Goal: Information Seeking & Learning: Learn about a topic

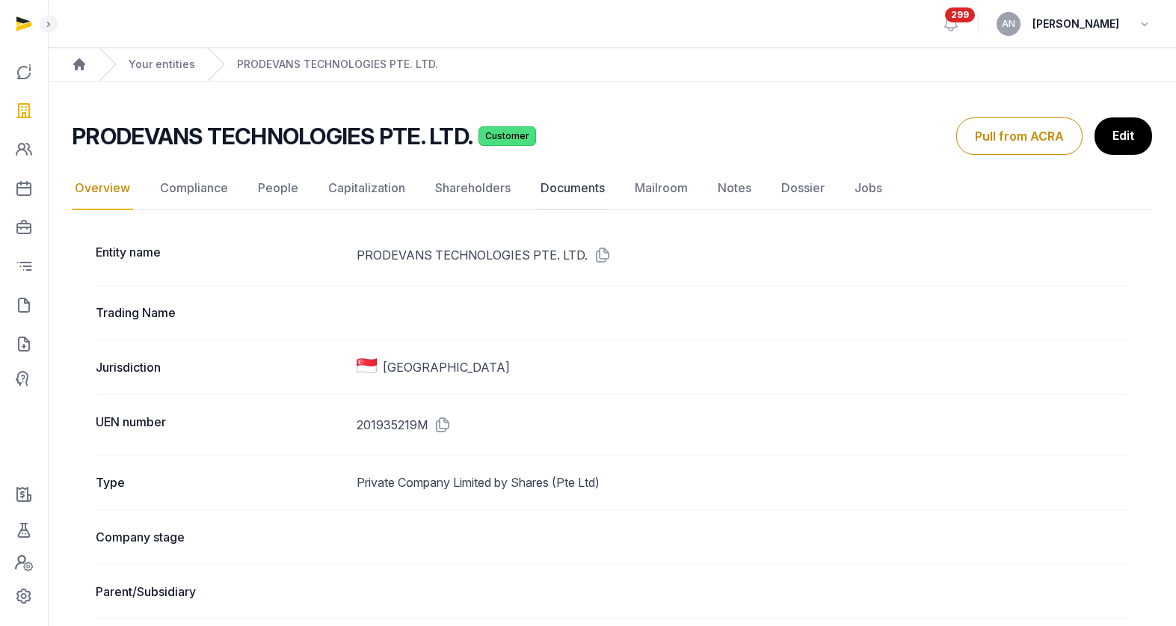
click at [565, 180] on link "Documents" at bounding box center [572, 188] width 70 height 43
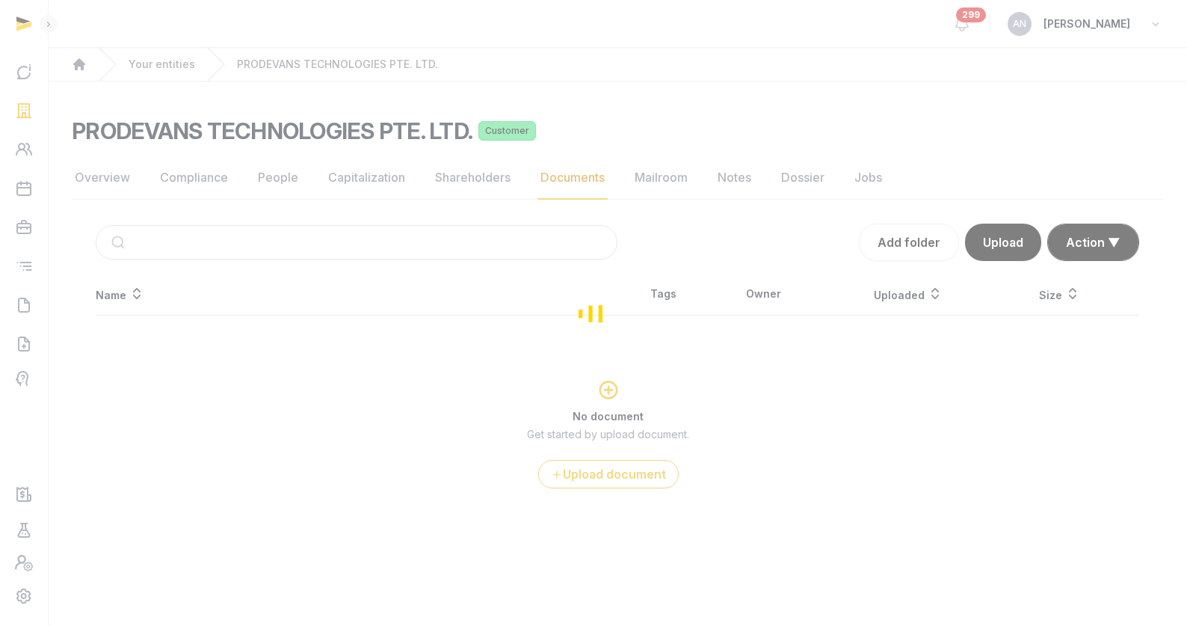
drag, startPoint x: 282, startPoint y: 249, endPoint x: 229, endPoint y: 358, distance: 121.3
click at [282, 249] on div "Loading" at bounding box center [593, 313] width 1187 height 626
click at [179, 378] on div "Loading" at bounding box center [593, 313] width 1187 height 626
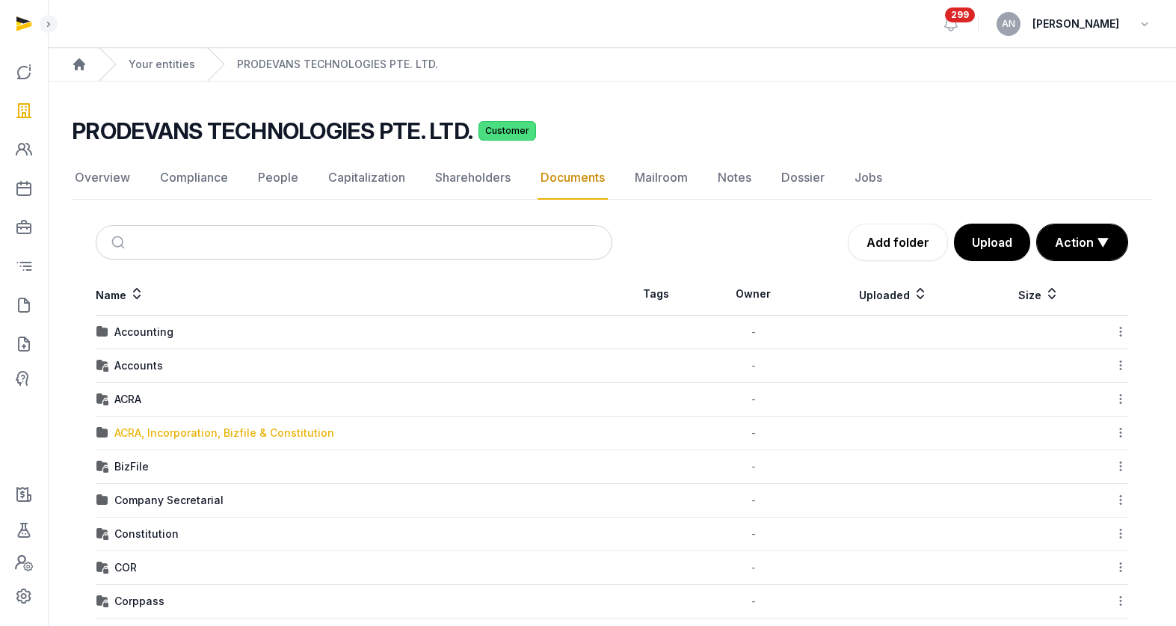
click at [140, 433] on div "ACRA, Incorporation, Bizfile & Constitution" at bounding box center [224, 432] width 220 height 15
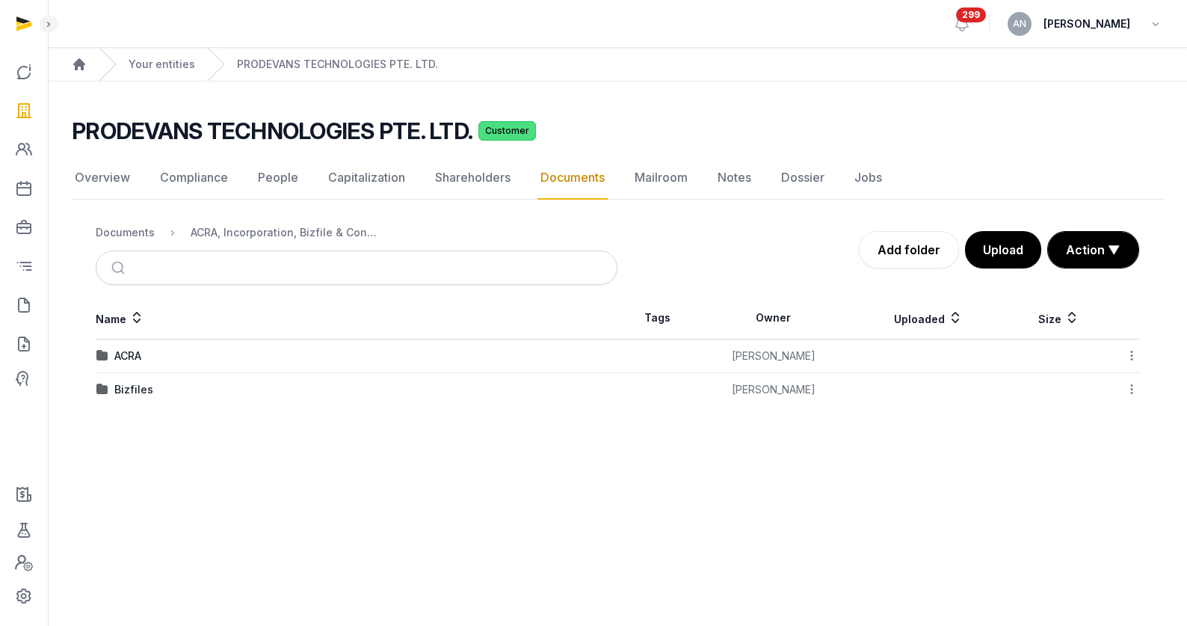
click at [117, 389] on div "Bizfiles" at bounding box center [133, 389] width 39 height 15
click at [134, 395] on div "2025" at bounding box center [127, 389] width 26 height 15
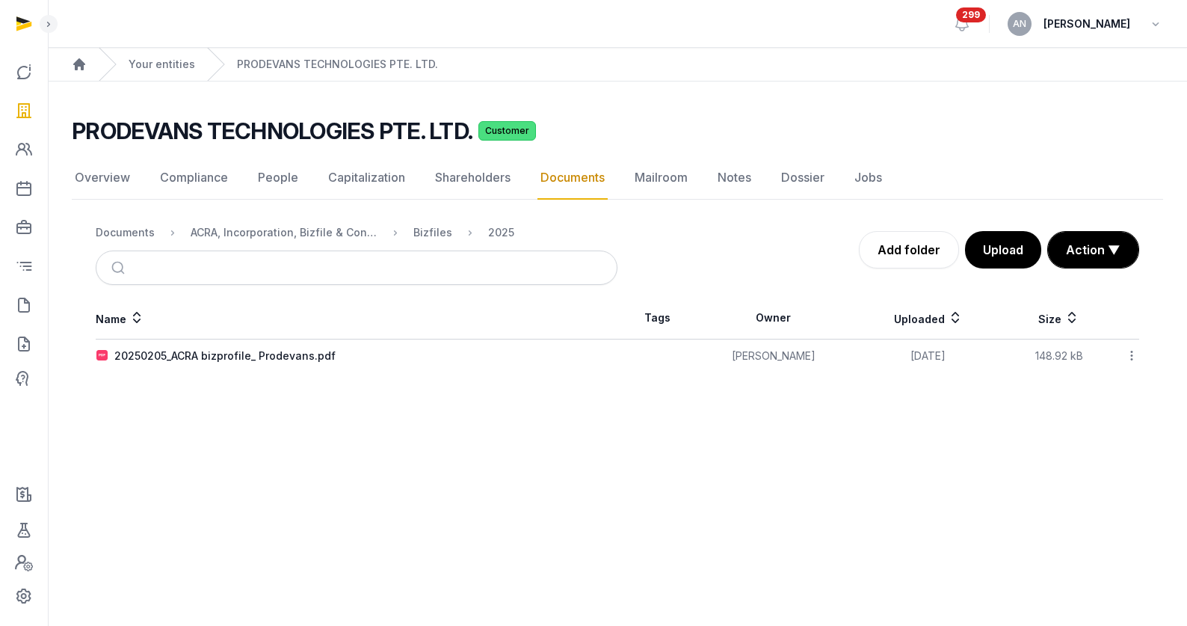
drag, startPoint x: 186, startPoint y: 357, endPoint x: 200, endPoint y: 358, distance: 14.2
click at [186, 357] on div "20250205_ACRA bizprofile_ Prodevans.pdf" at bounding box center [224, 355] width 221 height 15
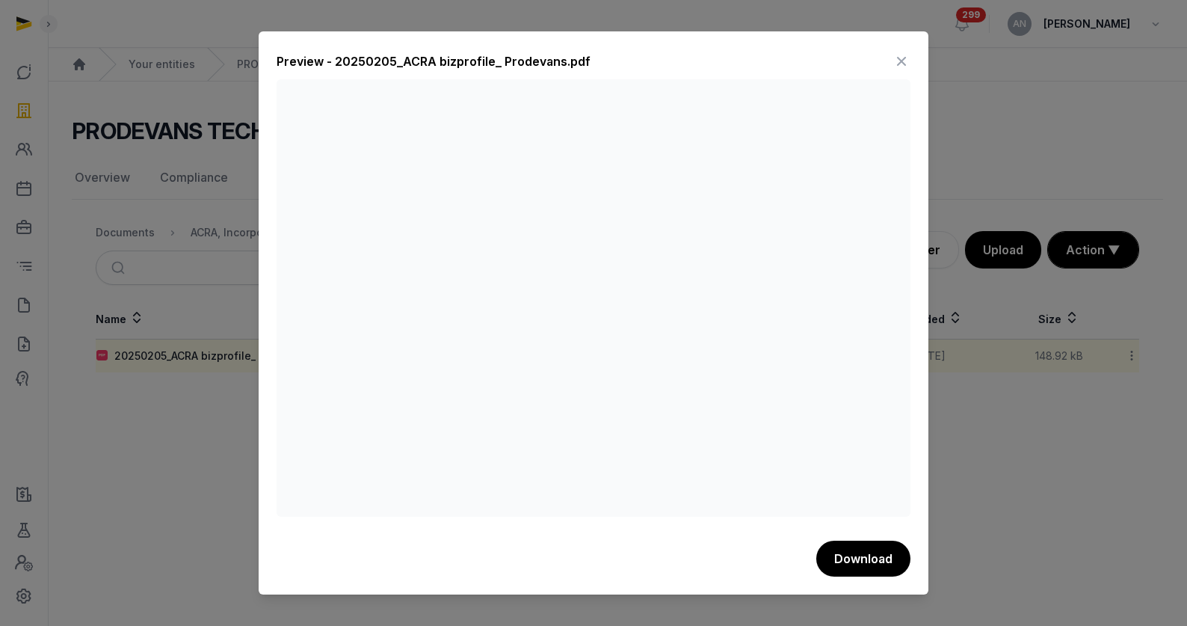
click at [856, 559] on button "Download" at bounding box center [863, 558] width 94 height 36
click at [138, 58] on div at bounding box center [593, 313] width 1187 height 626
click at [902, 69] on icon at bounding box center [901, 61] width 18 height 24
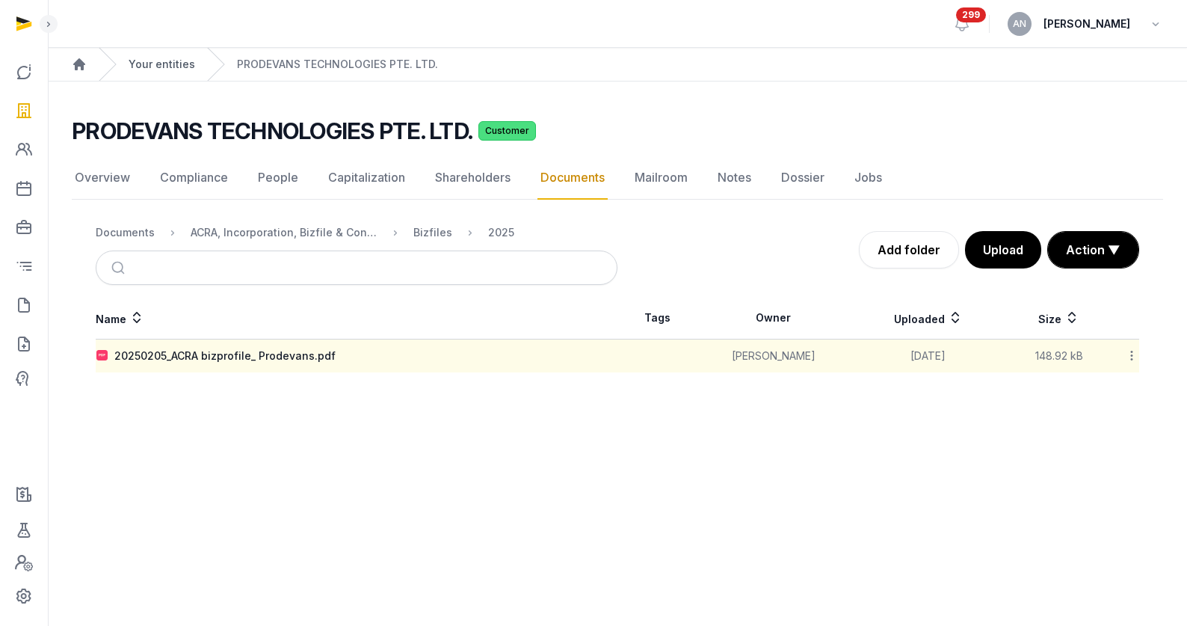
click at [182, 60] on link "Your entities" at bounding box center [162, 64] width 67 height 15
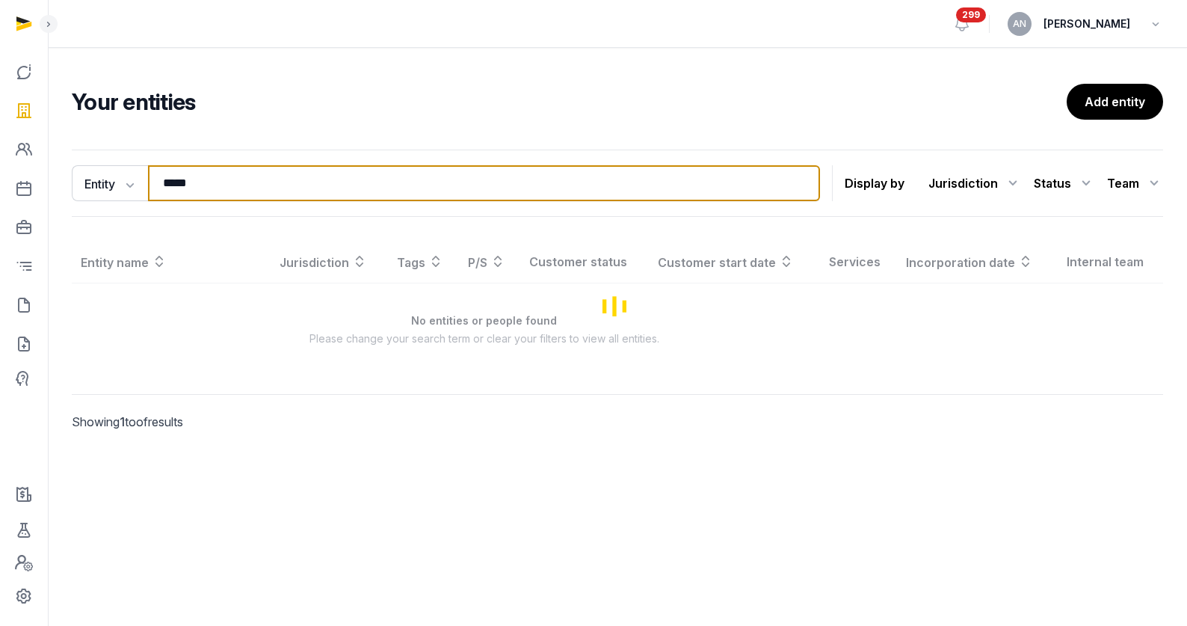
click at [238, 190] on input "*****" at bounding box center [484, 183] width 672 height 36
click at [237, 188] on input "*****" at bounding box center [484, 183] width 672 height 36
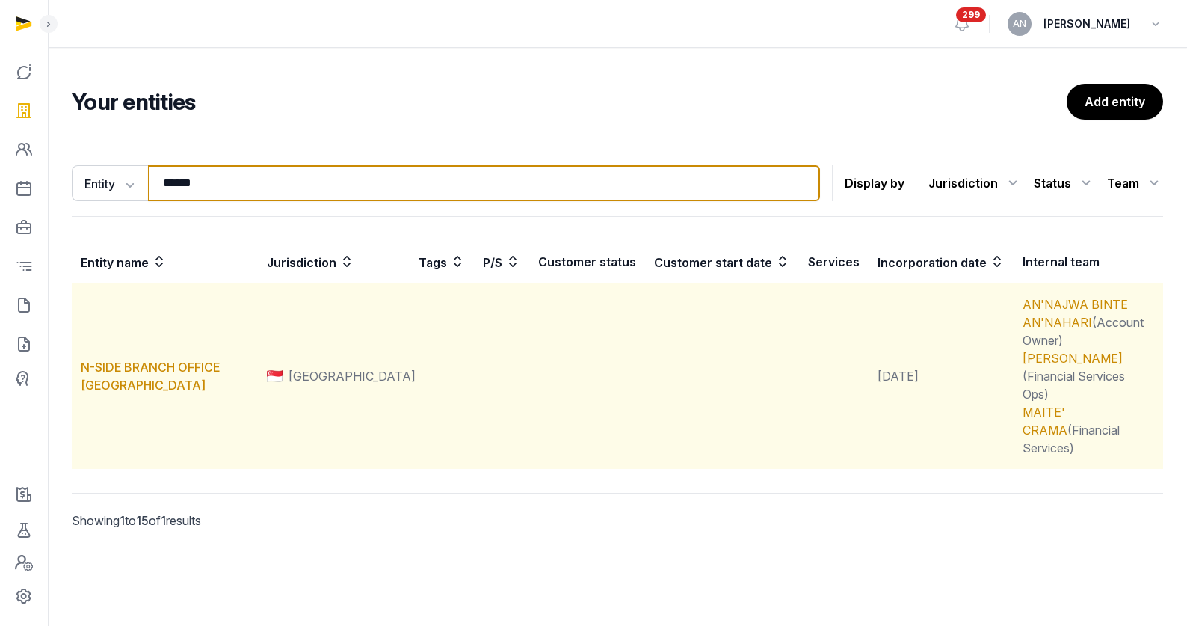
type input "******"
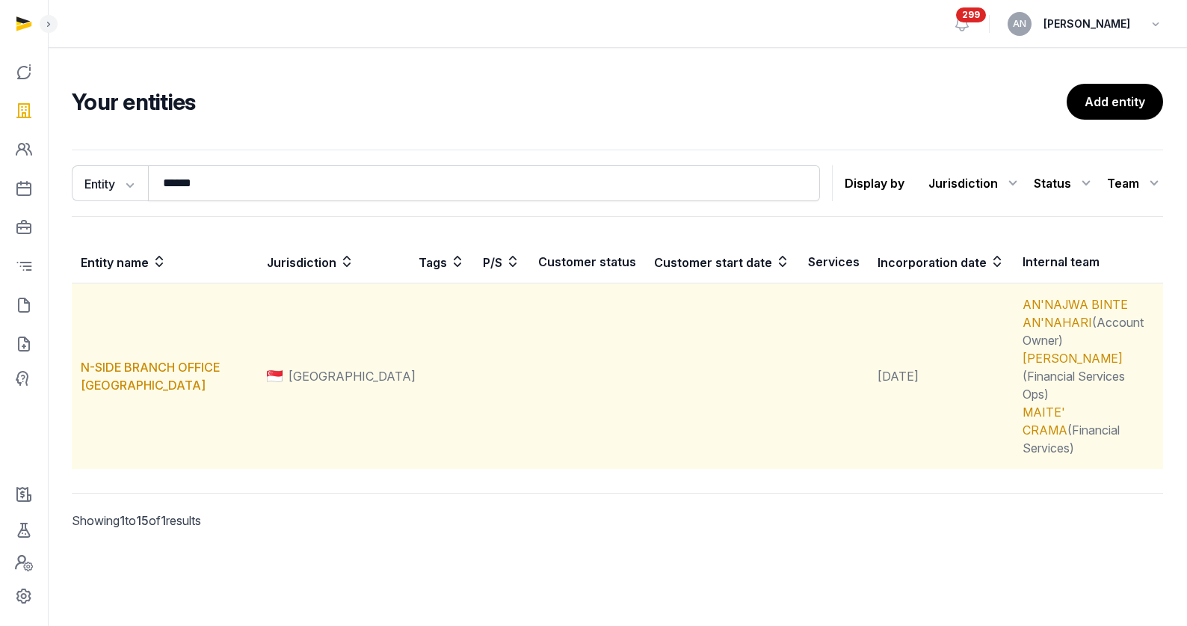
click at [117, 358] on td "N-SIDE BRANCH OFFICE [GEOGRAPHIC_DATA]" at bounding box center [165, 376] width 186 height 186
click at [122, 359] on link "N-SIDE BRANCH OFFICE [GEOGRAPHIC_DATA]" at bounding box center [150, 375] width 139 height 33
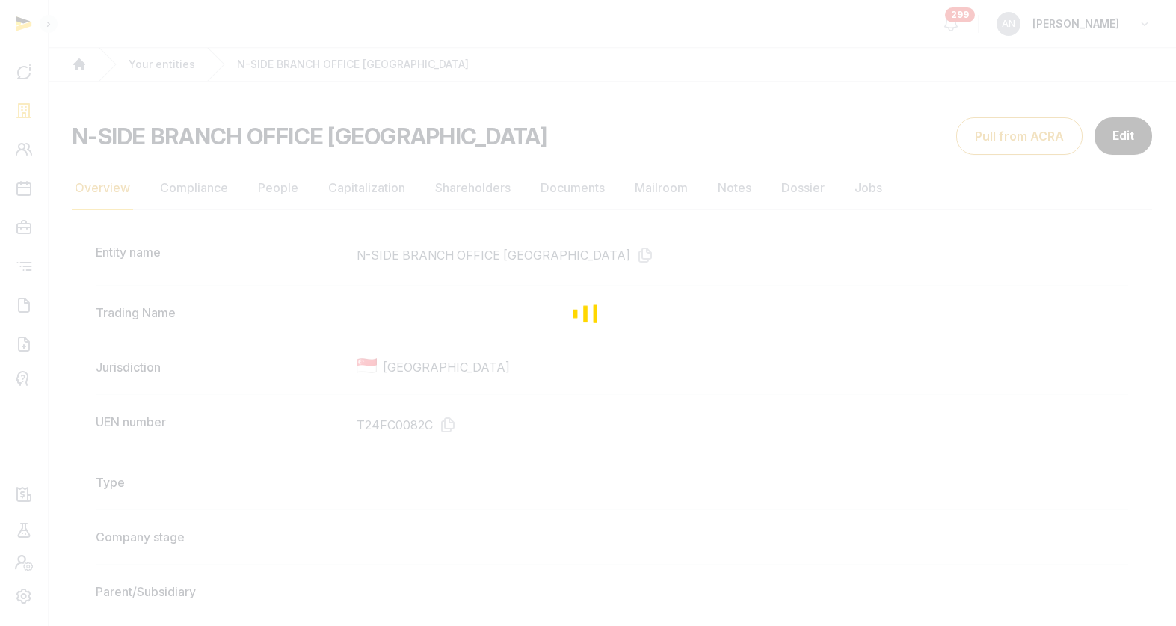
click at [283, 200] on div "Loading" at bounding box center [588, 313] width 1176 height 626
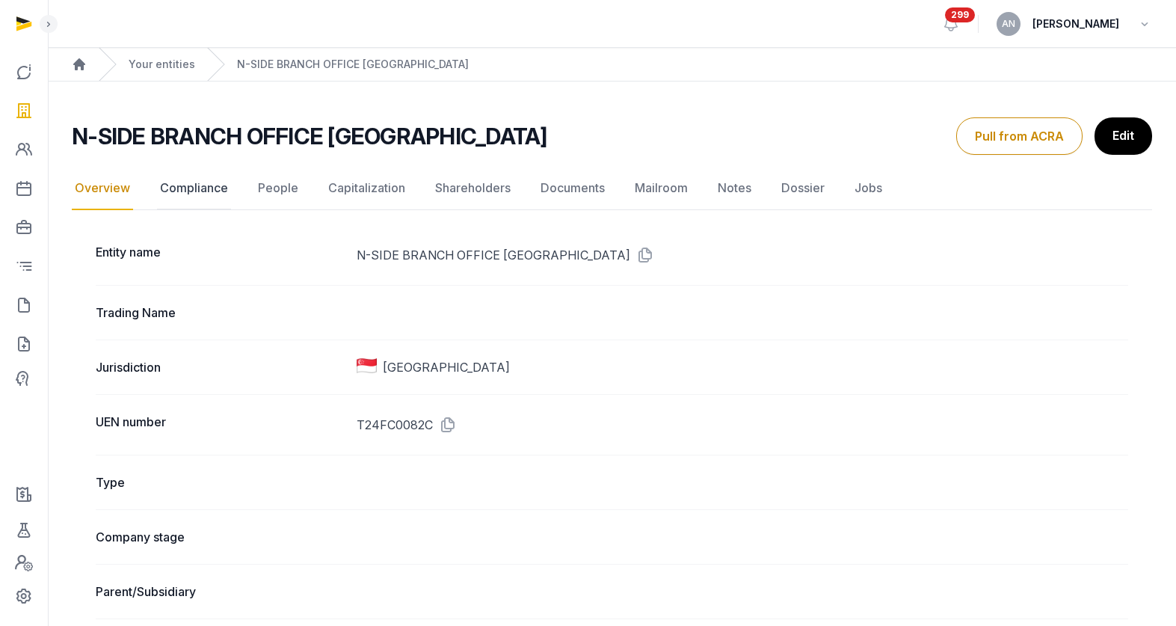
click at [194, 191] on link "Compliance" at bounding box center [194, 188] width 74 height 43
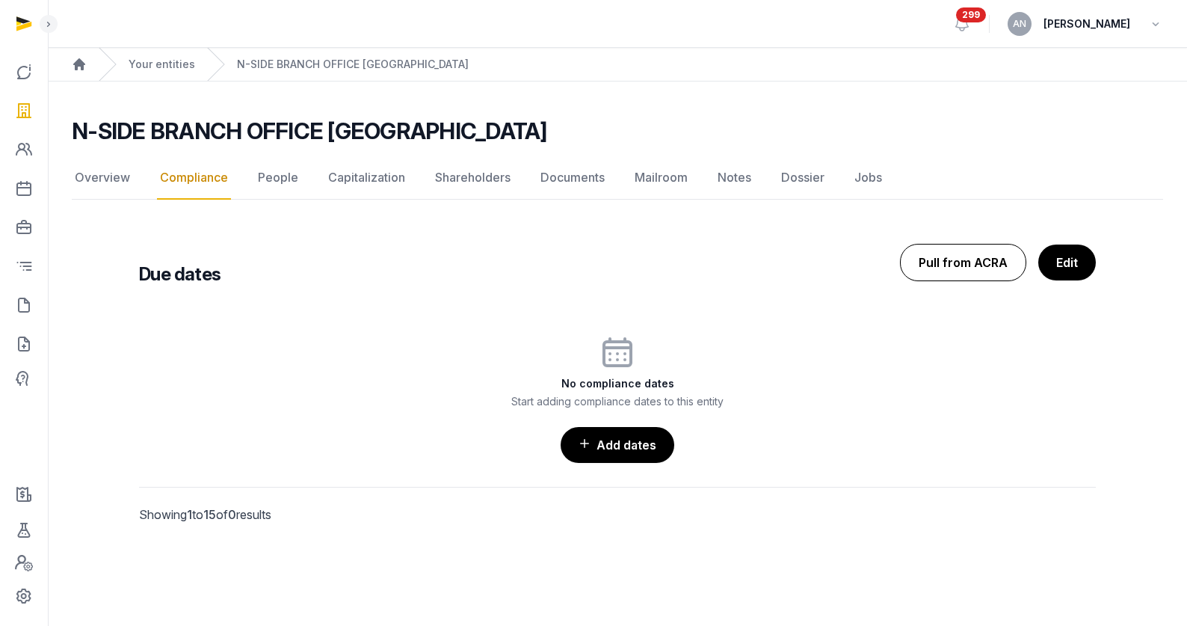
click at [982, 255] on button "Pull from ACRA" at bounding box center [963, 262] width 126 height 37
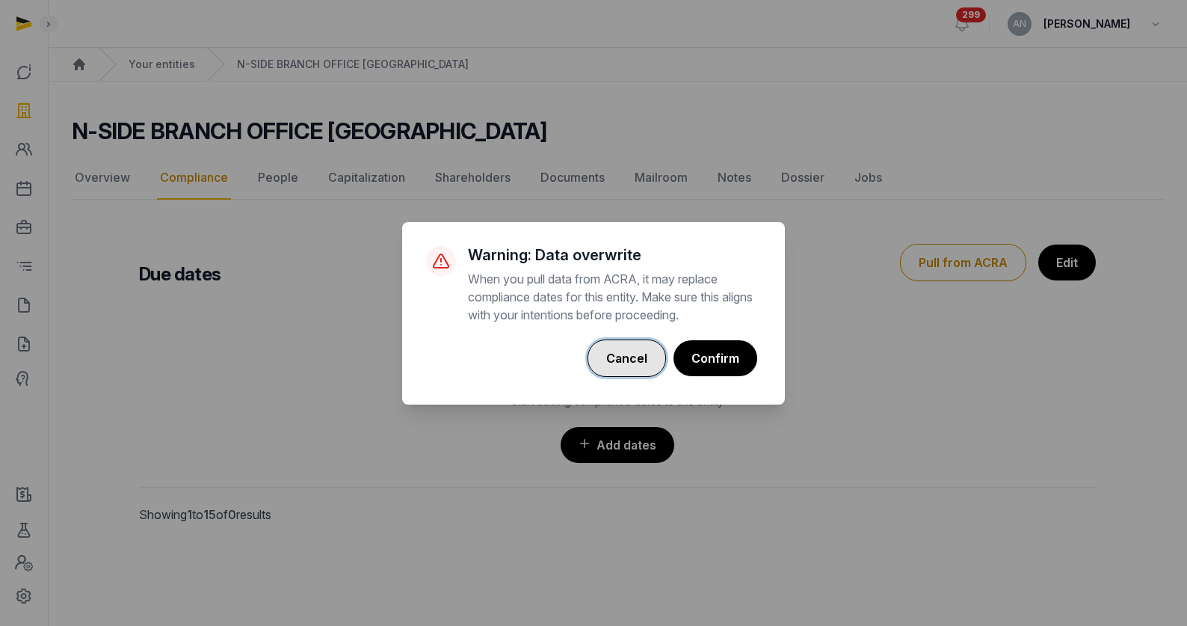
click at [630, 345] on button "Cancel" at bounding box center [626, 357] width 78 height 37
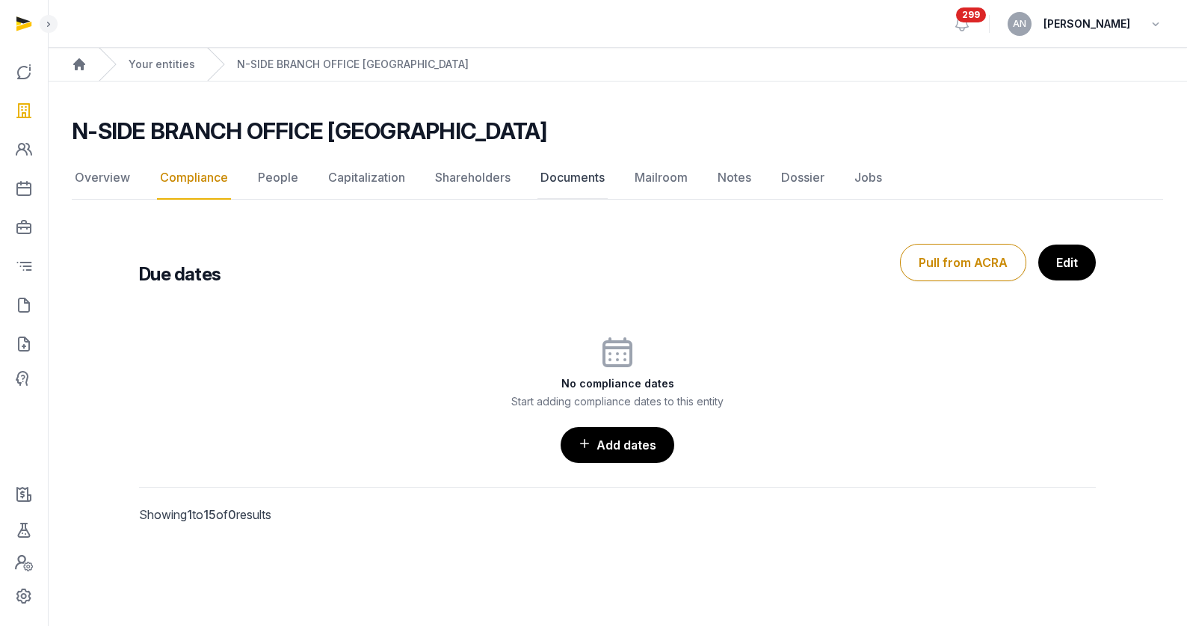
click at [577, 177] on link "Documents" at bounding box center [572, 177] width 70 height 43
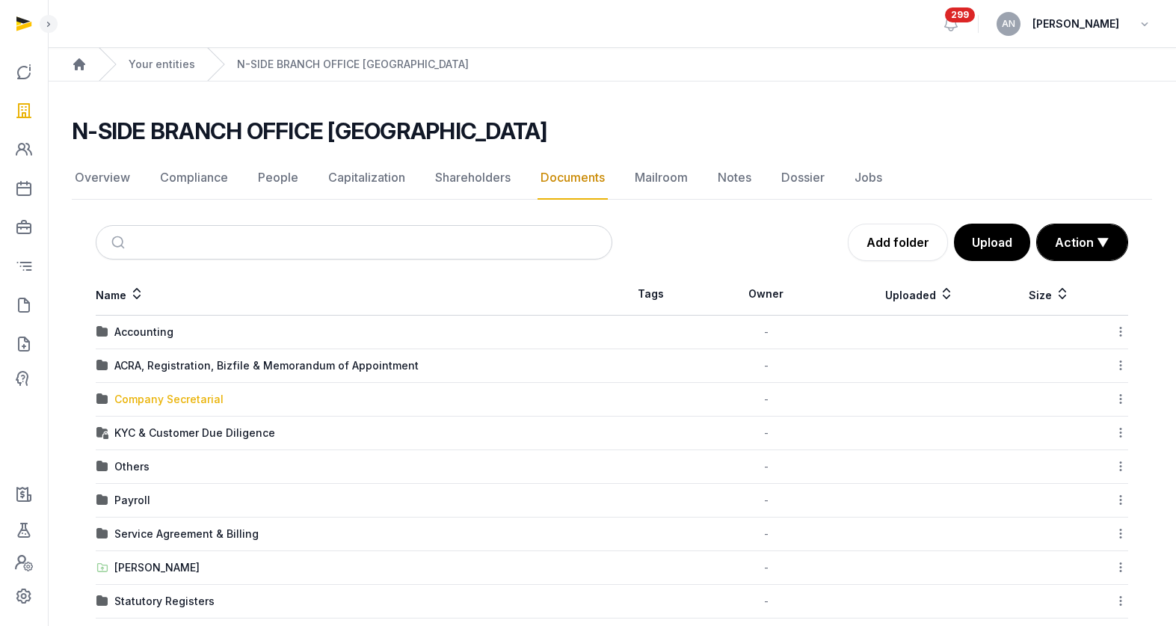
click at [159, 392] on div "Company Secretarial" at bounding box center [168, 399] width 109 height 15
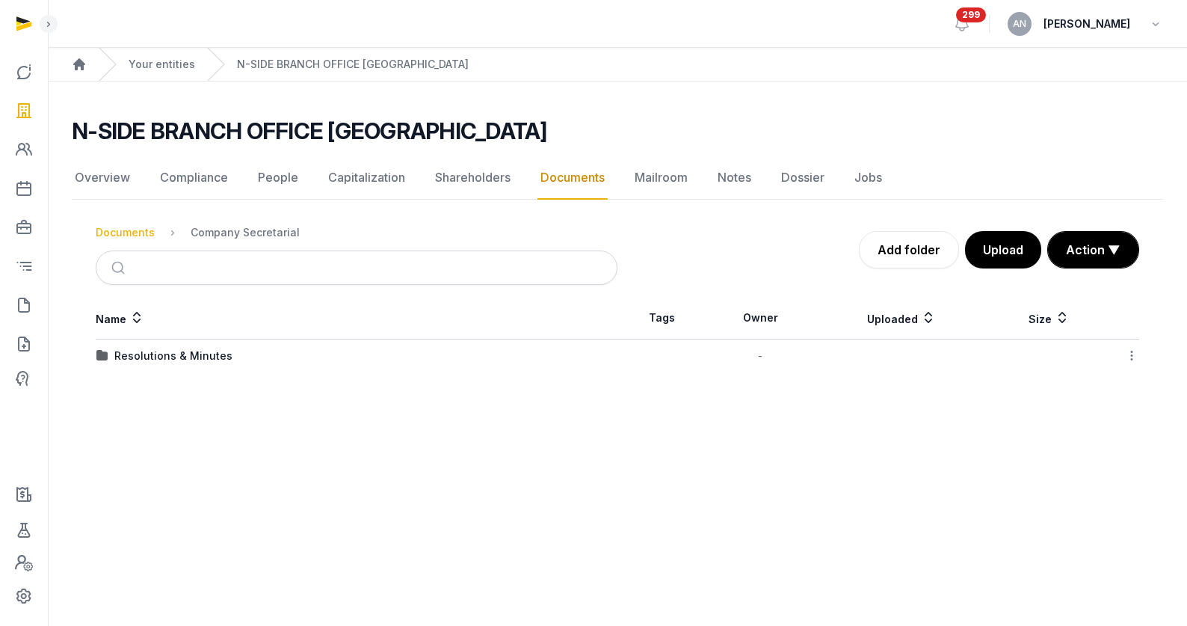
click at [118, 238] on div "Documents" at bounding box center [125, 232] width 59 height 15
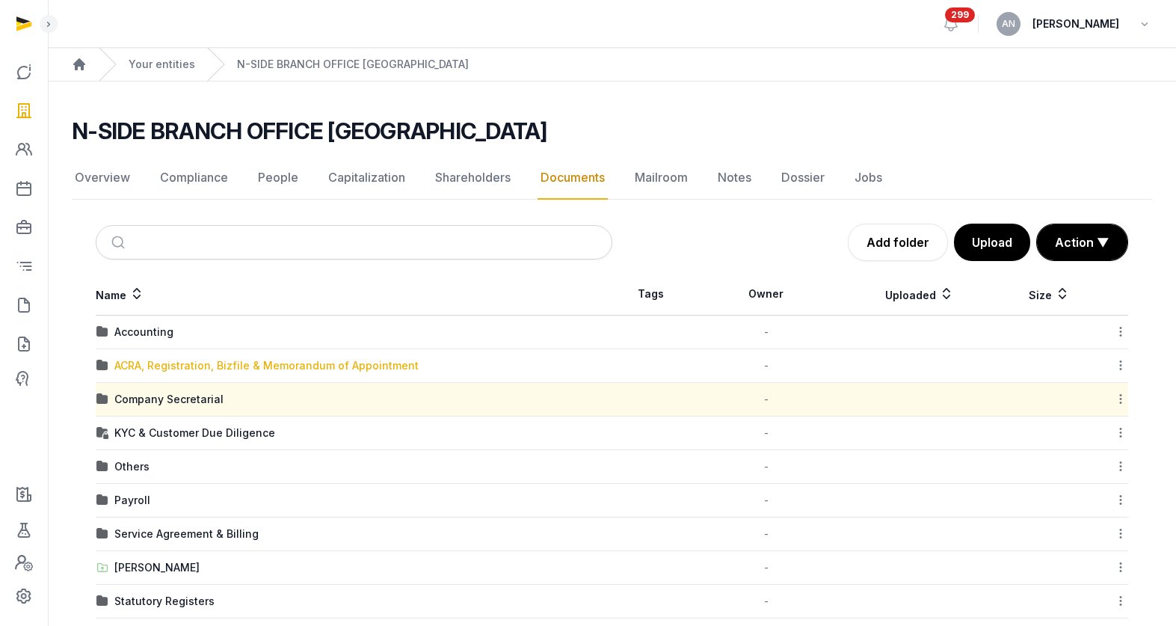
click at [169, 365] on div "ACRA, Registration, Bizfile & Memorandum of Appointment" at bounding box center [266, 365] width 304 height 15
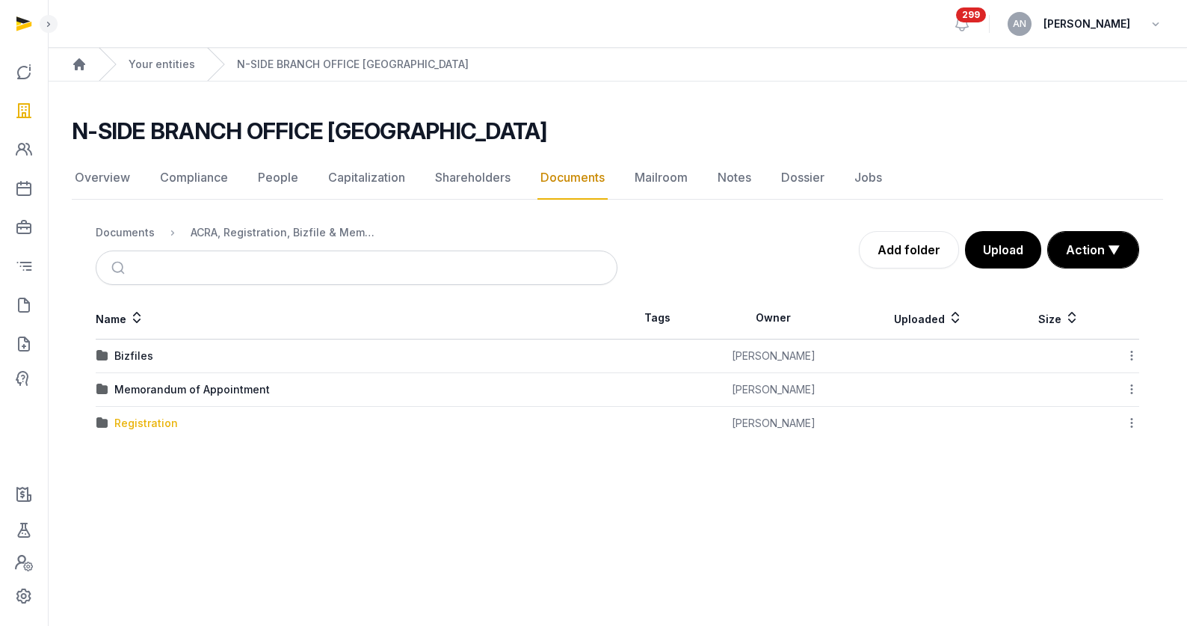
click at [132, 424] on div "Registration" at bounding box center [146, 423] width 64 height 15
click at [158, 423] on div "Resolutions & Minutes" at bounding box center [173, 423] width 118 height 15
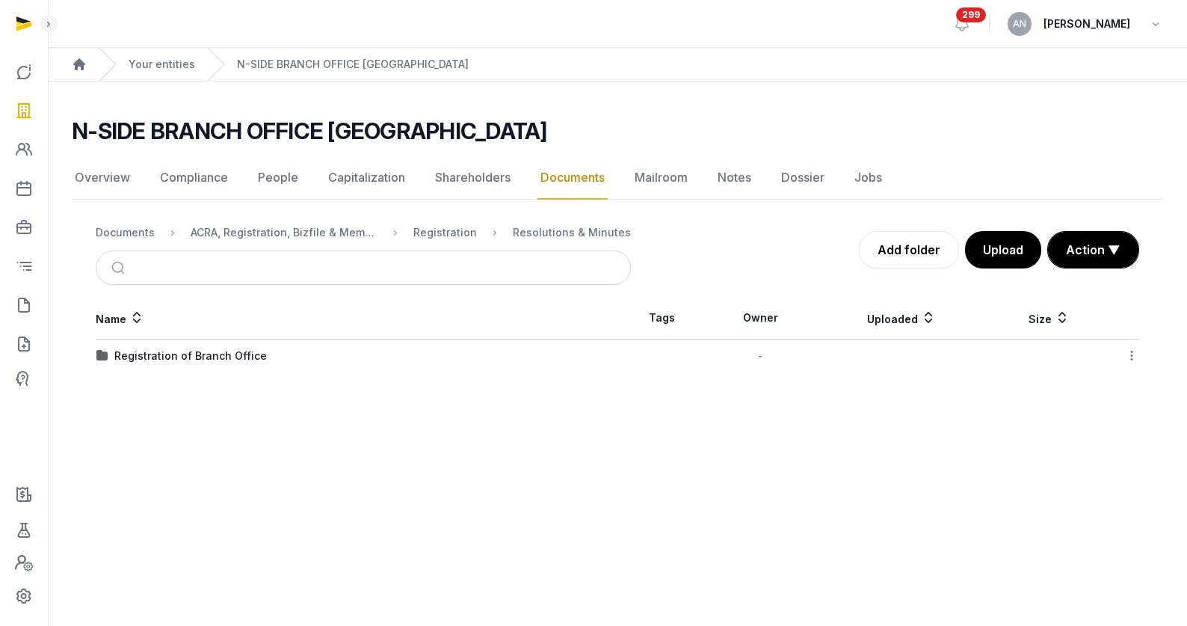
click at [138, 353] on div "Registration of Branch Office" at bounding box center [190, 355] width 152 height 15
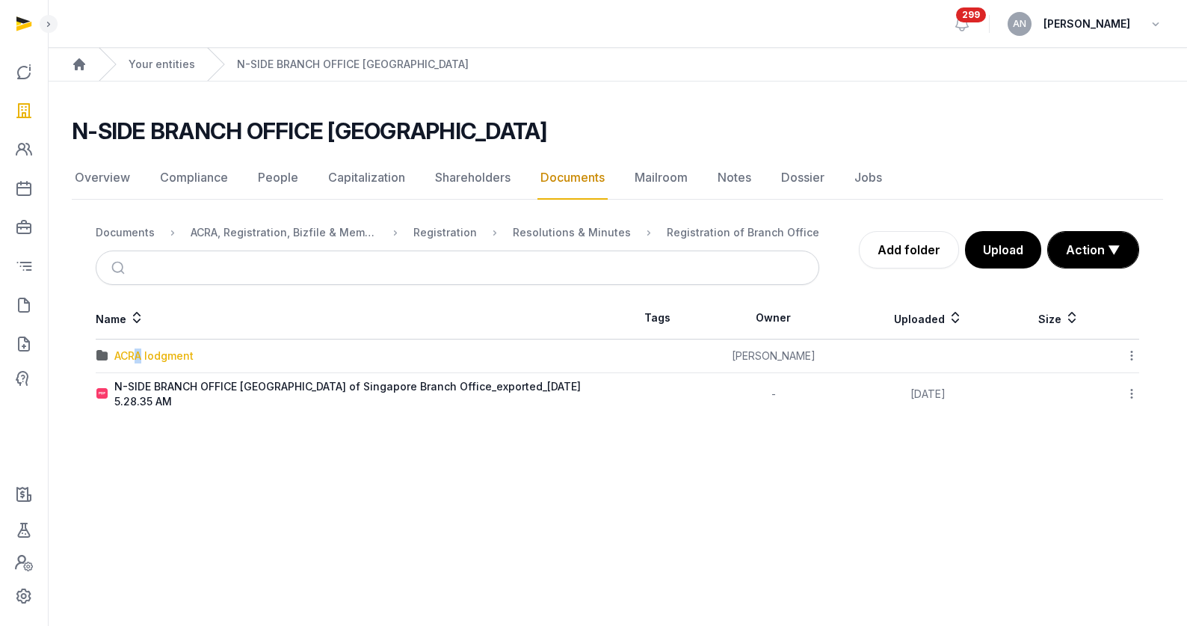
click at [139, 361] on div "ACRA lodgment" at bounding box center [153, 355] width 79 height 15
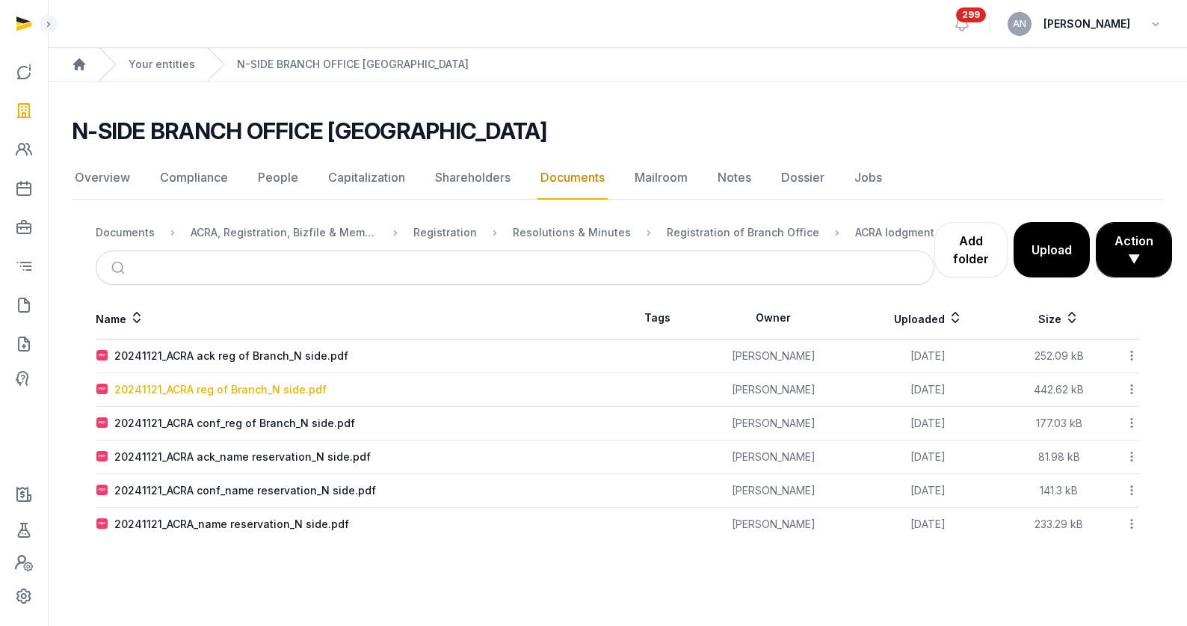
click at [194, 383] on div "20241121_ACRA reg of Branch_N side.pdf" at bounding box center [220, 389] width 212 height 15
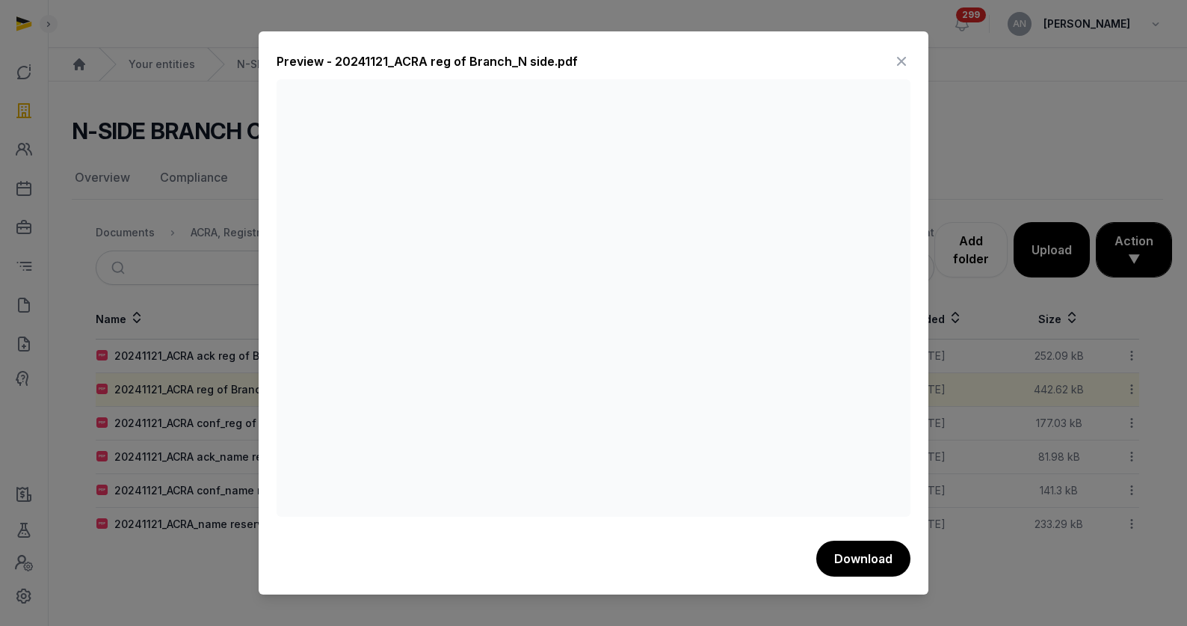
click at [898, 65] on icon at bounding box center [901, 61] width 18 height 24
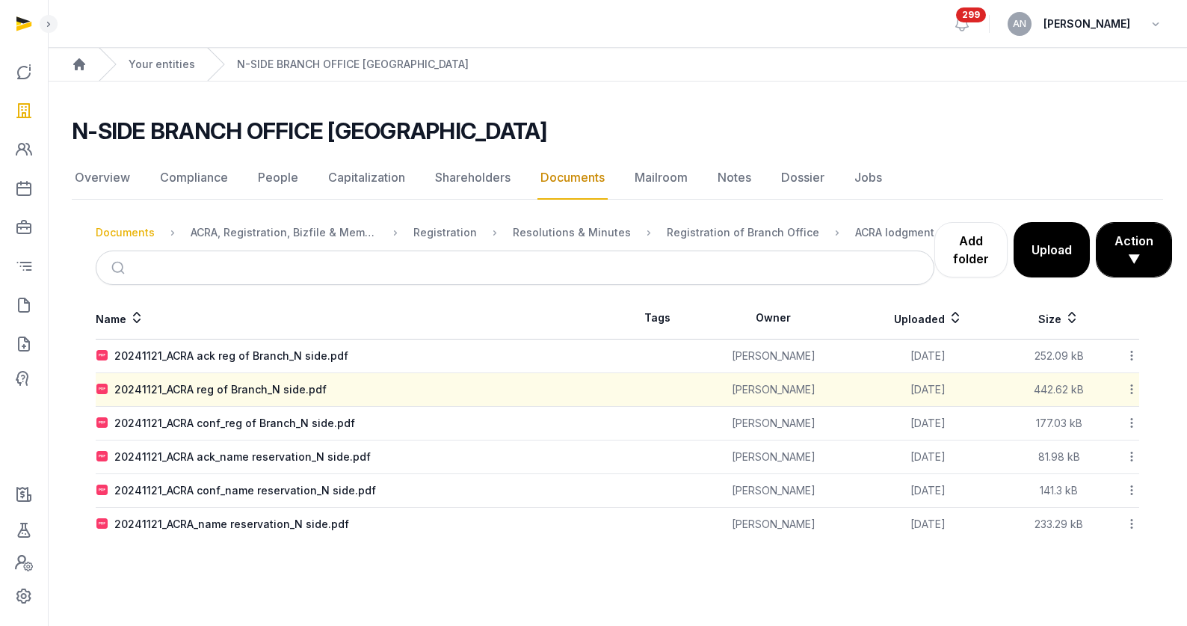
click at [96, 231] on div "Documents" at bounding box center [125, 232] width 59 height 15
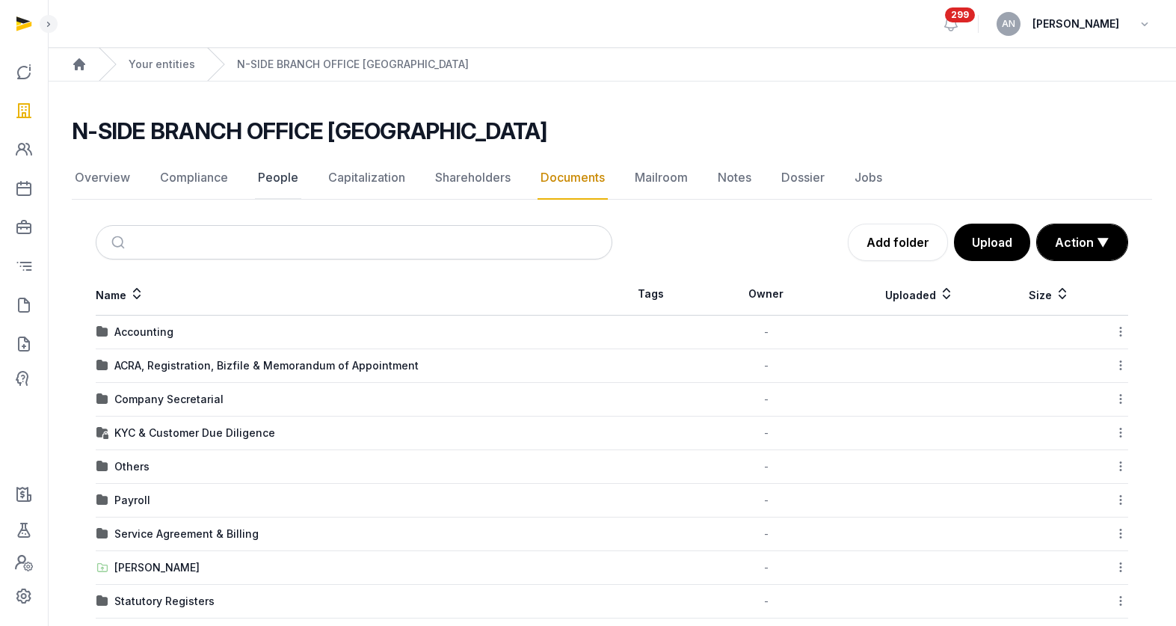
click at [283, 189] on link "People" at bounding box center [278, 177] width 46 height 43
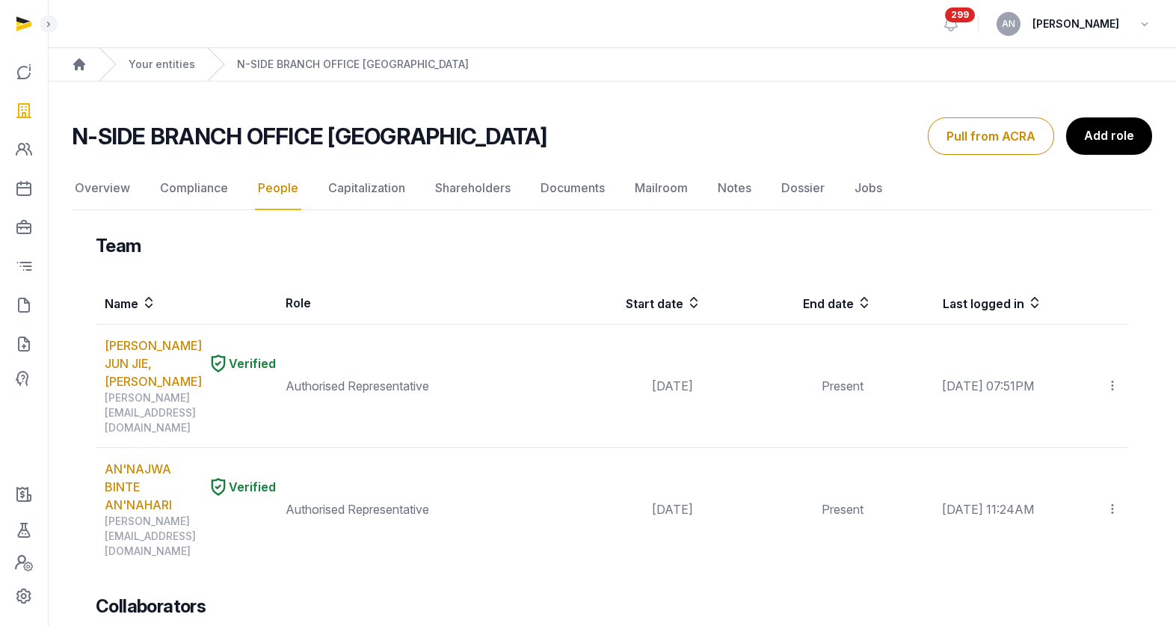
click at [159, 72] on div "Your entities" at bounding box center [147, 64] width 96 height 33
click at [163, 63] on link "Your entities" at bounding box center [162, 64] width 67 height 15
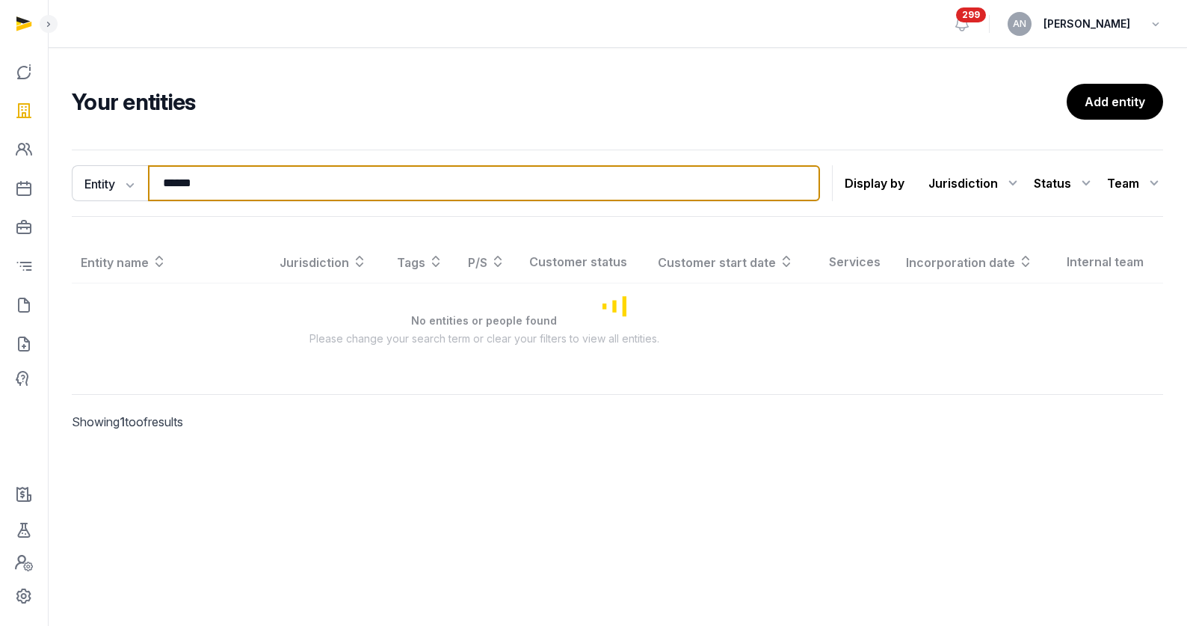
click at [238, 183] on input "******" at bounding box center [484, 183] width 672 height 36
type input "*"
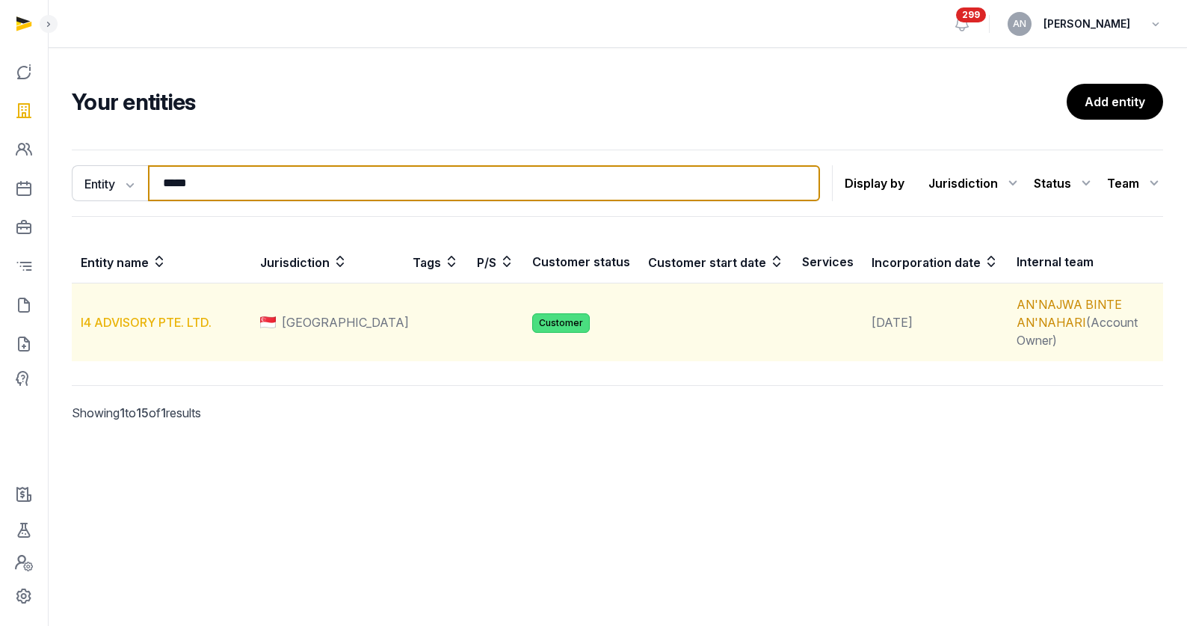
type input "*****"
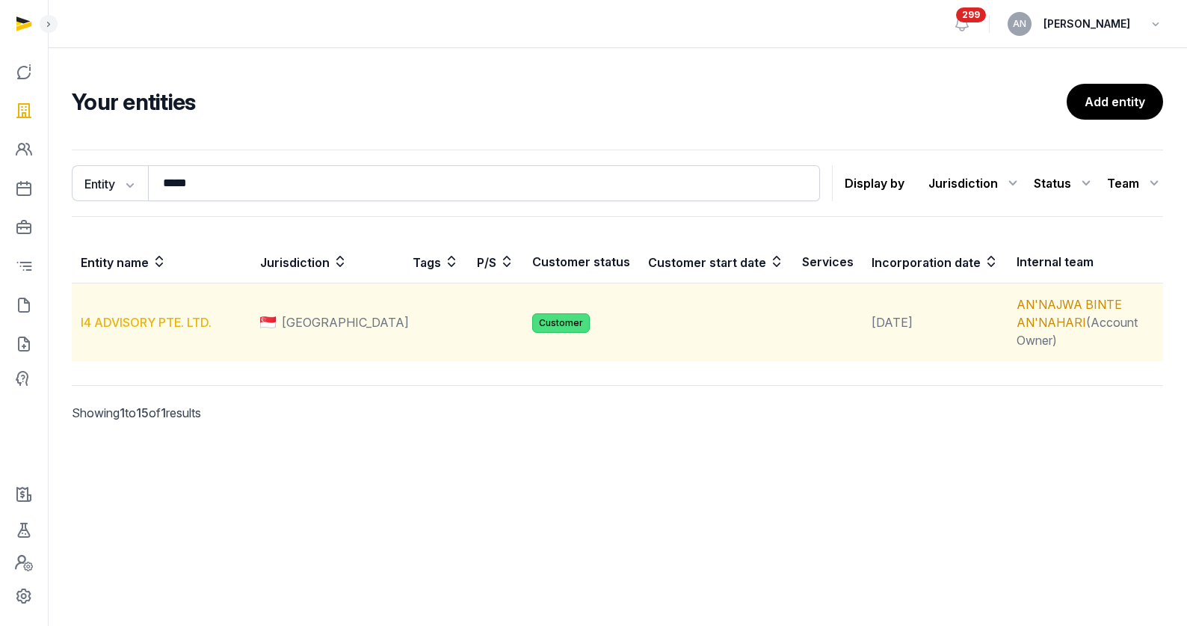
click at [149, 315] on link "I4 ADVISORY PTE. LTD." at bounding box center [146, 322] width 131 height 15
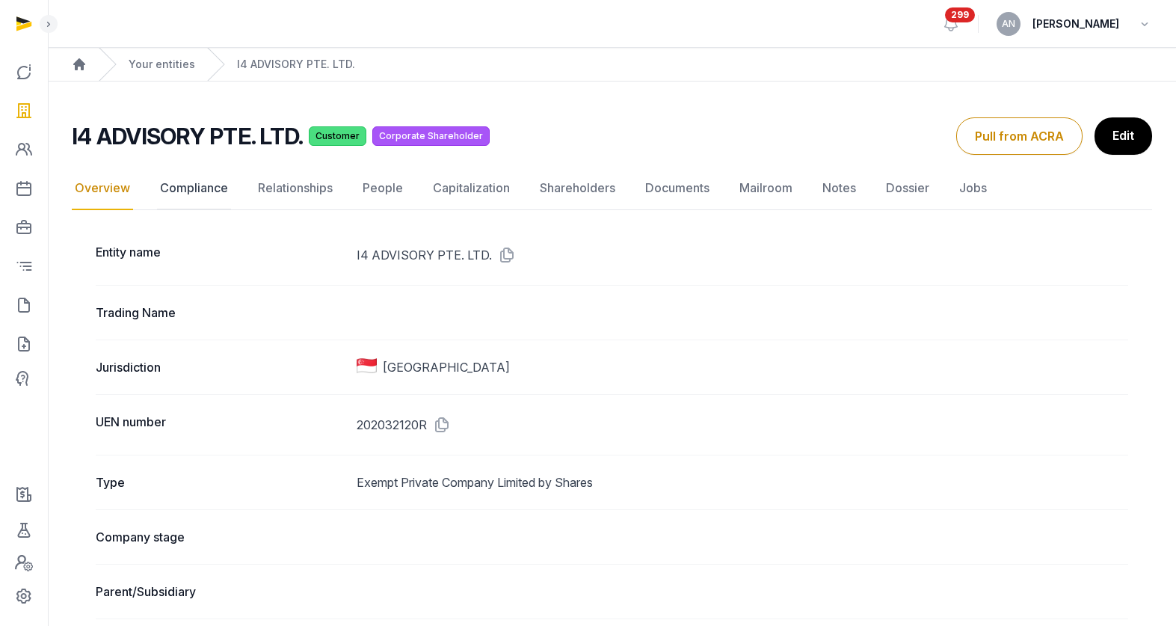
click at [219, 188] on link "Compliance" at bounding box center [194, 188] width 74 height 43
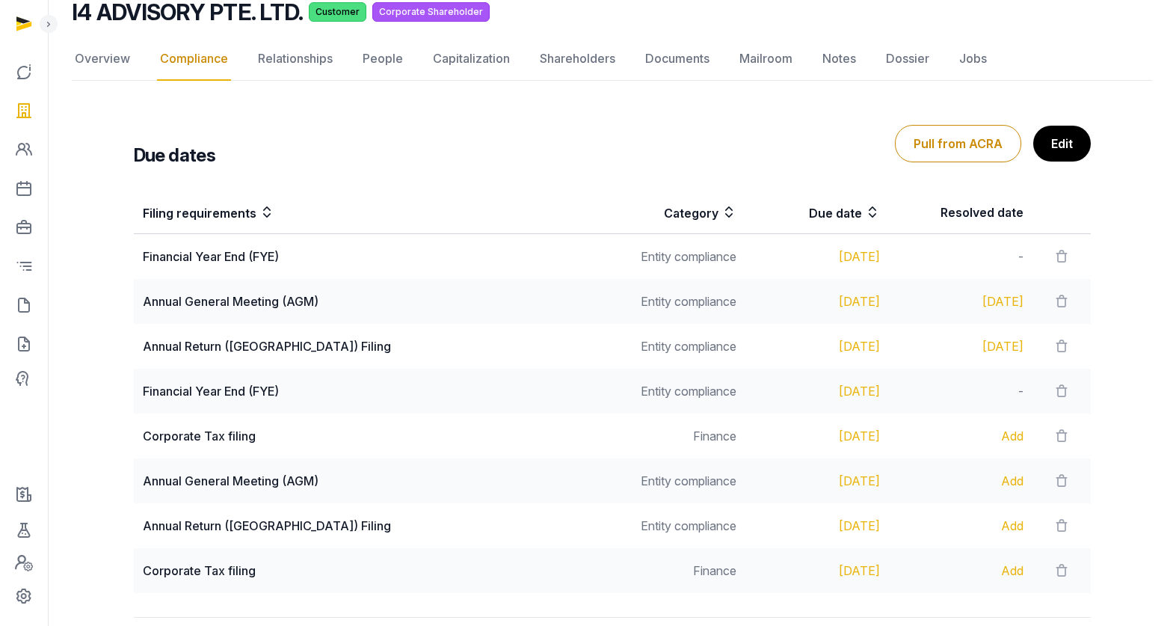
scroll to position [218, 0]
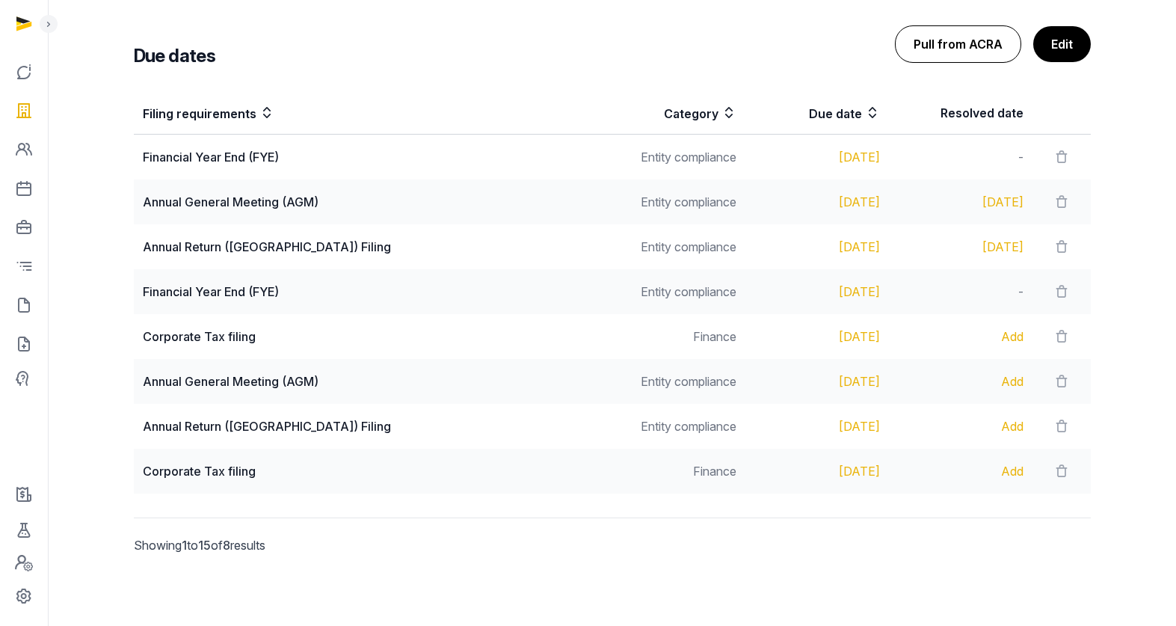
click at [939, 52] on button "Pull from ACRA" at bounding box center [958, 43] width 126 height 37
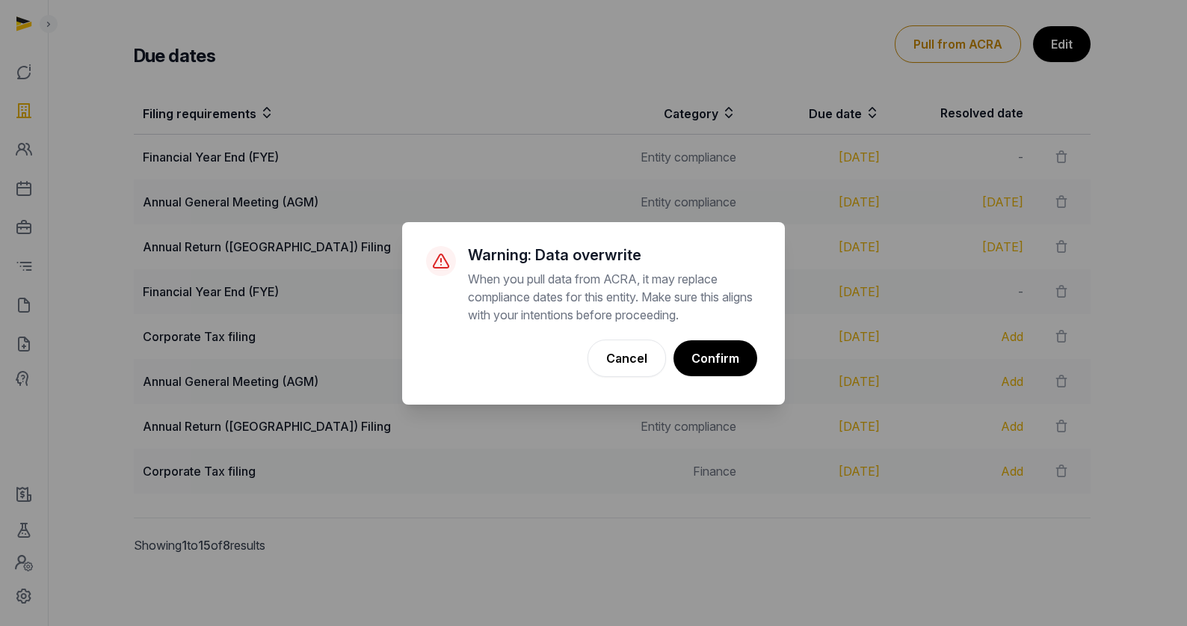
click at [747, 348] on button "Confirm" at bounding box center [715, 358] width 84 height 36
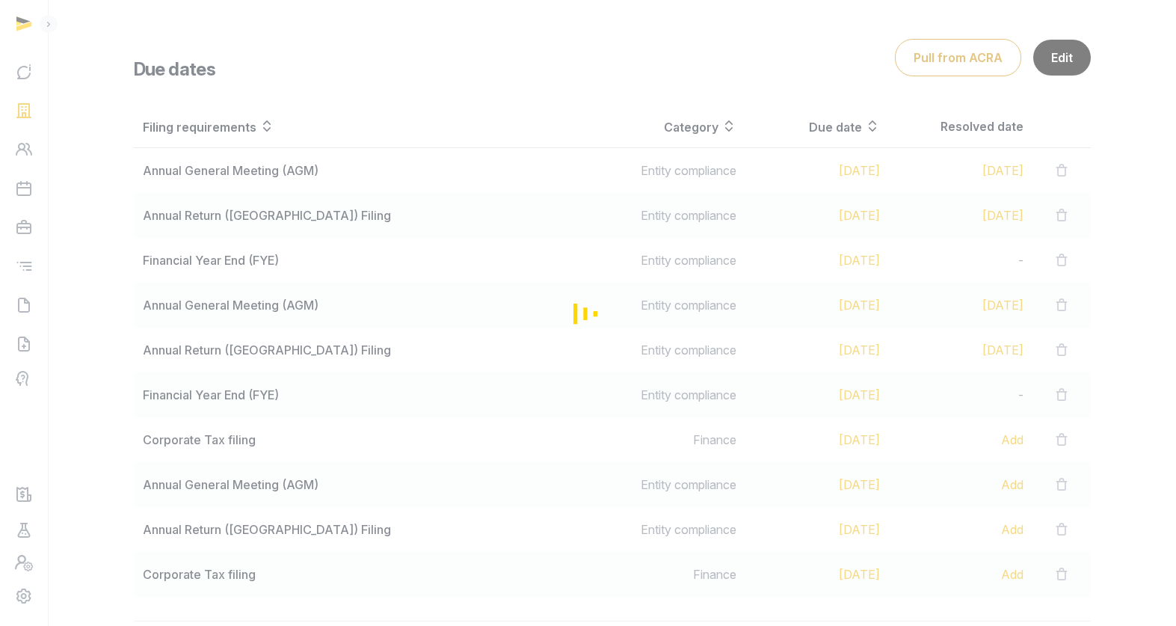
scroll to position [362, 0]
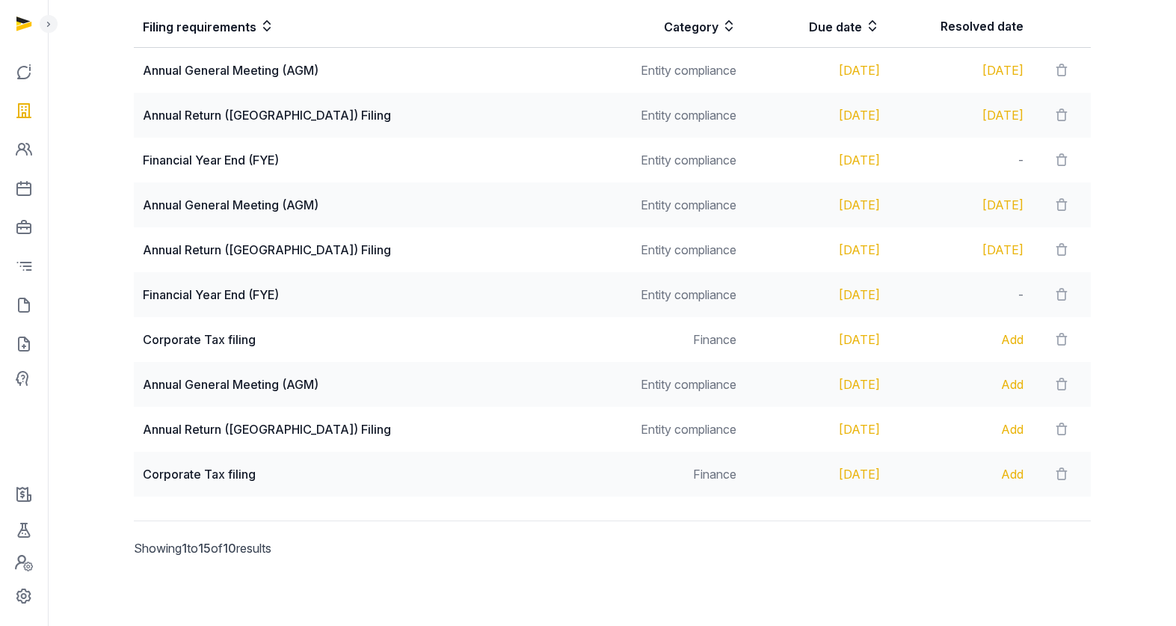
scroll to position [308, 0]
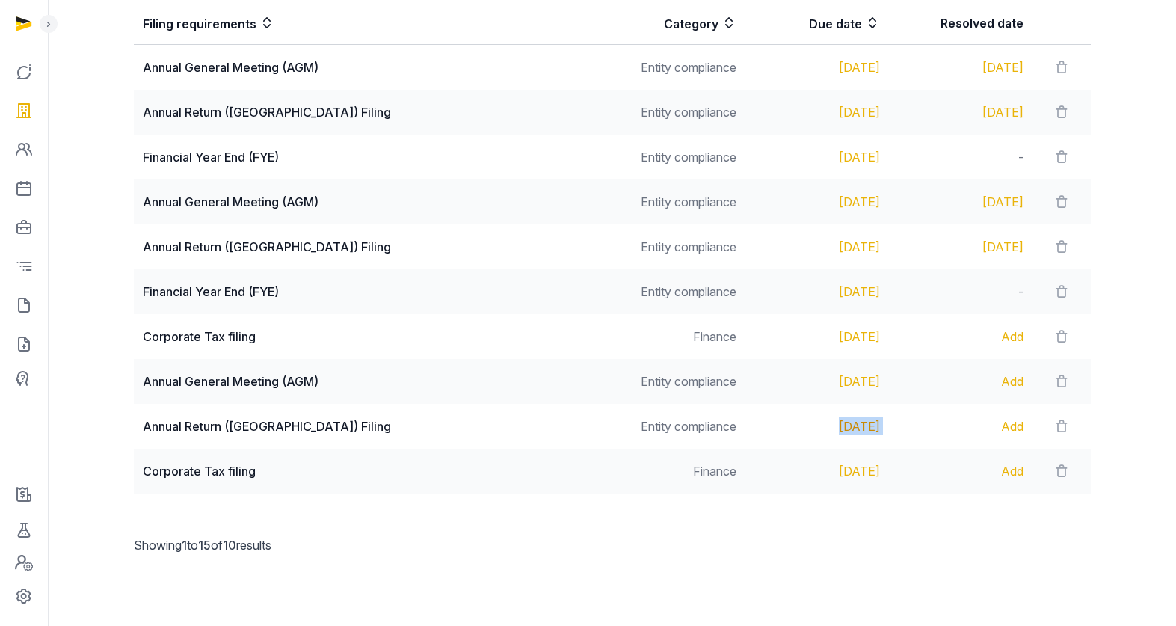
drag, startPoint x: 859, startPoint y: 424, endPoint x: 768, endPoint y: 420, distance: 90.5
click at [768, 420] on tr "Annual Return ([GEOGRAPHIC_DATA]) Filing Entity compliance [DATE] Add" at bounding box center [612, 426] width 957 height 45
copy div "[DATE]"
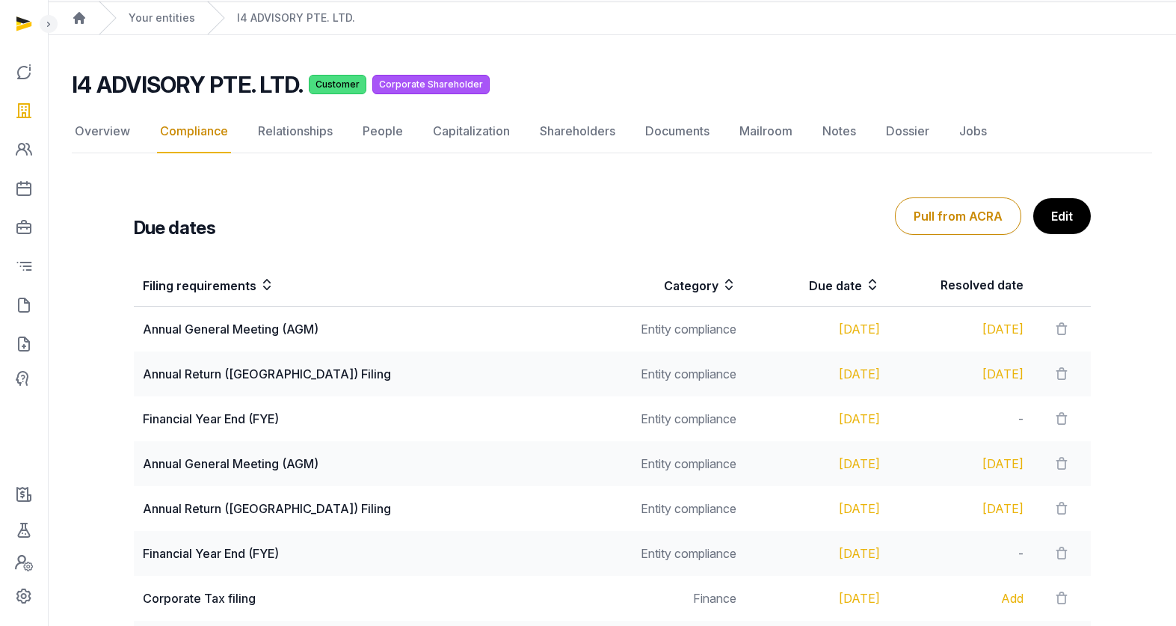
scroll to position [0, 0]
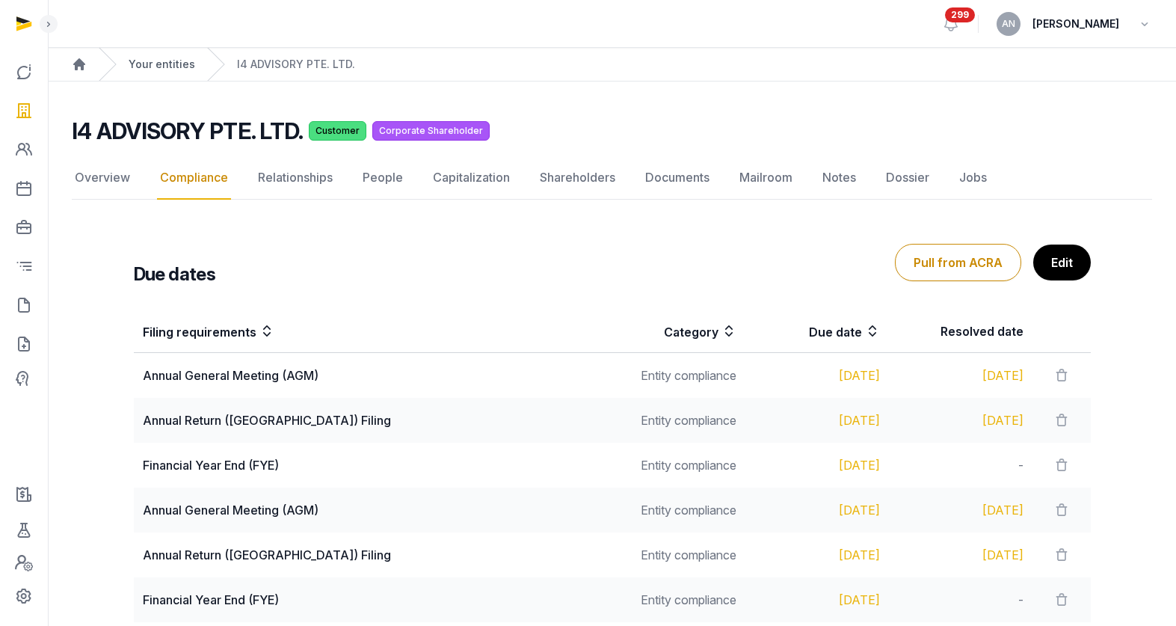
click at [179, 58] on link "Your entities" at bounding box center [162, 64] width 67 height 15
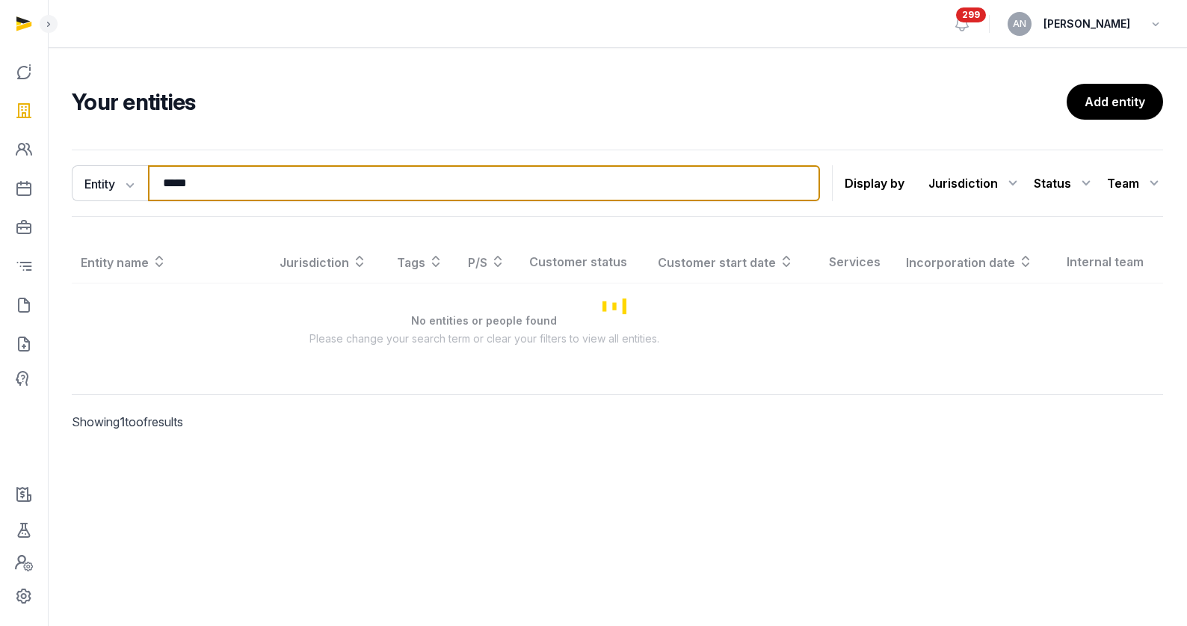
click at [246, 182] on input "*****" at bounding box center [484, 183] width 672 height 36
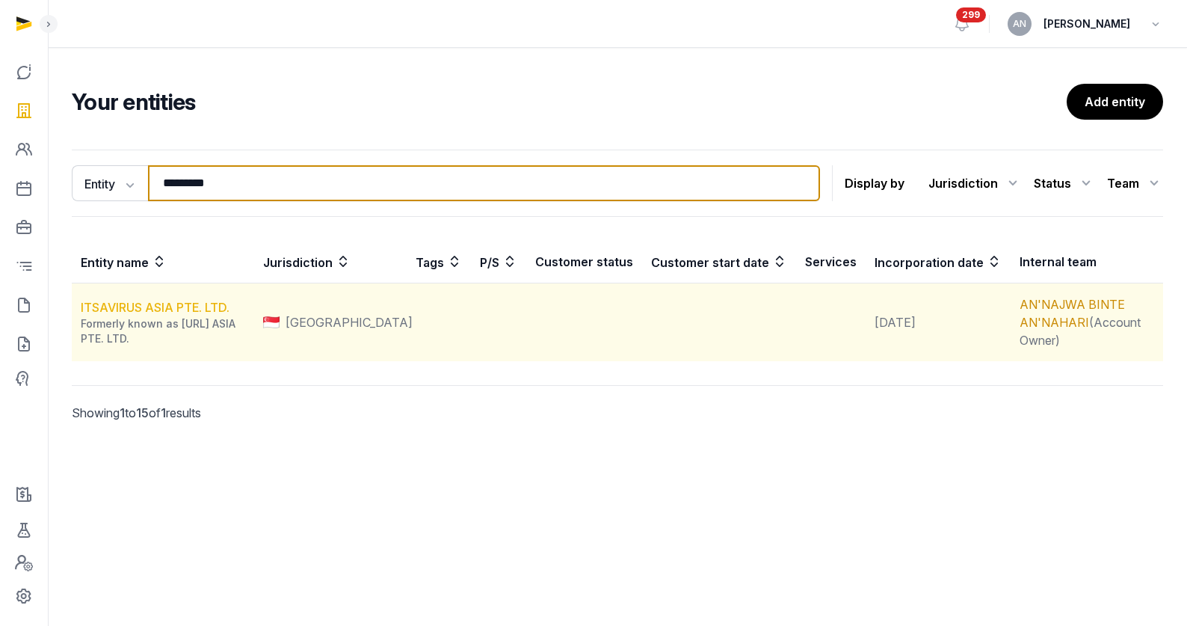
type input "*********"
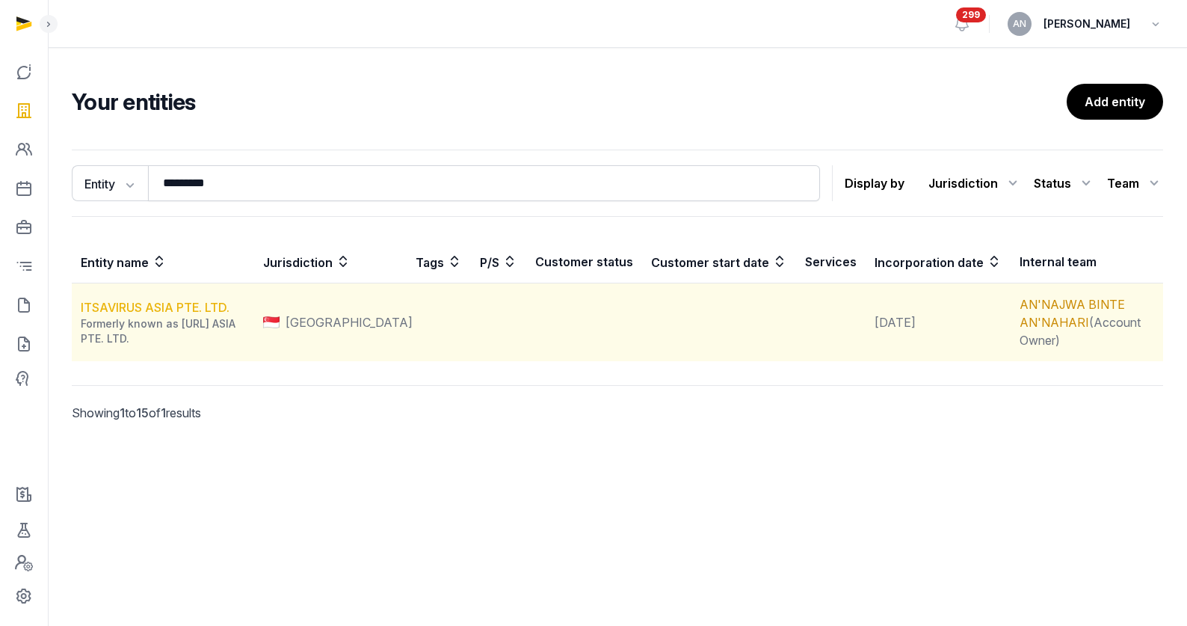
click at [189, 313] on link "ITSAVIRUS ASIA PTE. LTD." at bounding box center [155, 307] width 149 height 15
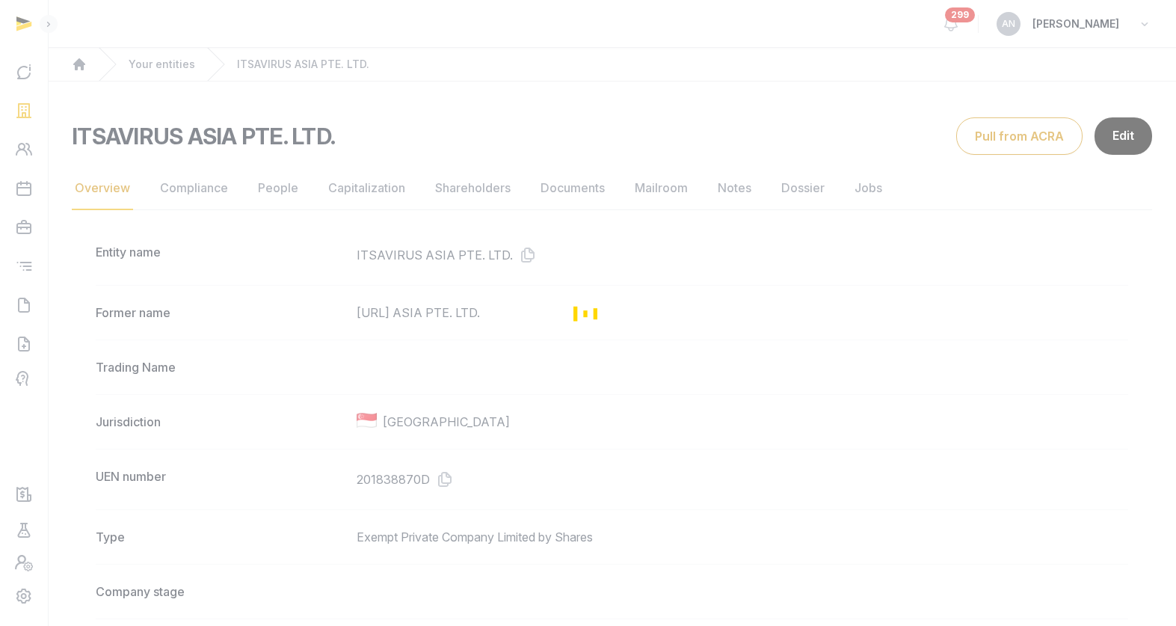
click at [199, 185] on div "Loading" at bounding box center [588, 313] width 1176 height 626
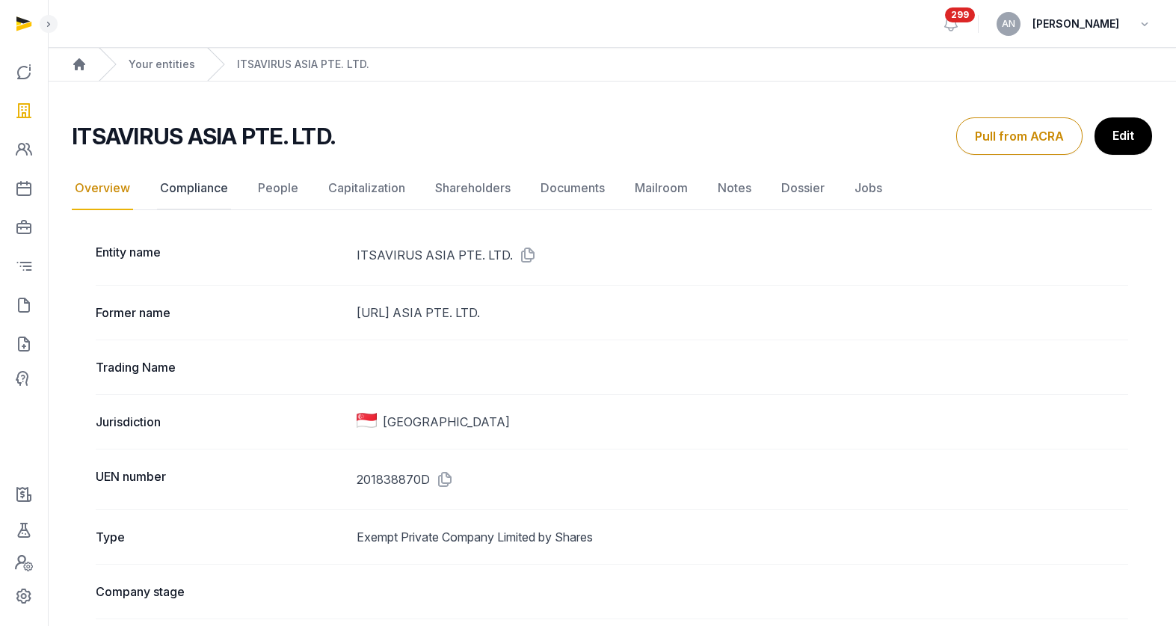
click at [200, 190] on link "Compliance" at bounding box center [194, 188] width 74 height 43
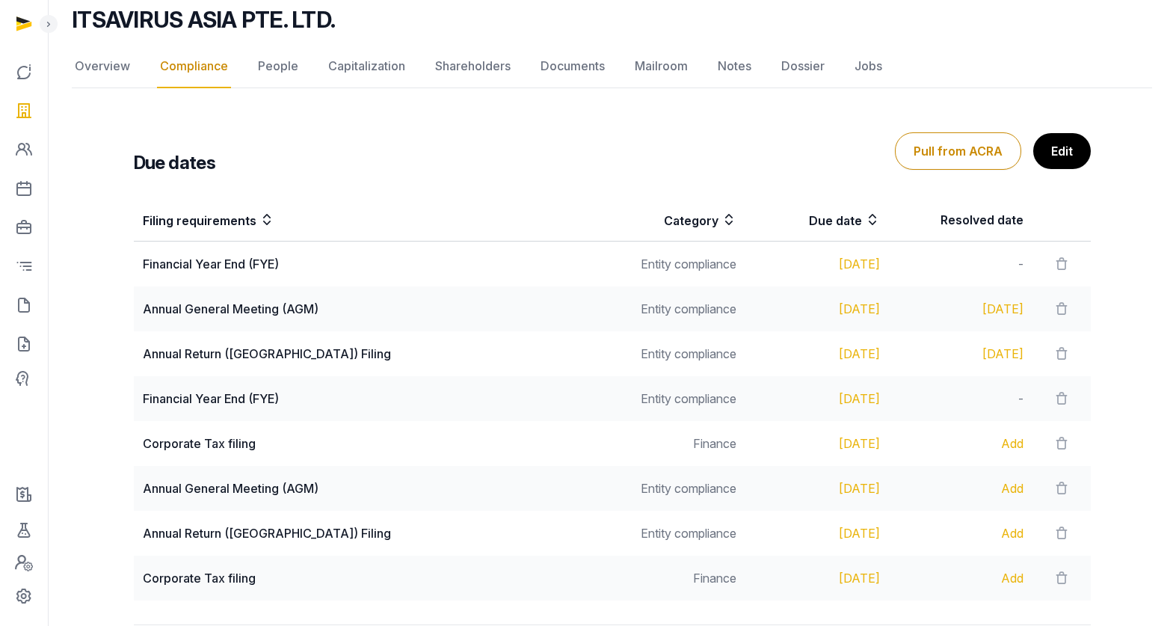
scroll to position [218, 0]
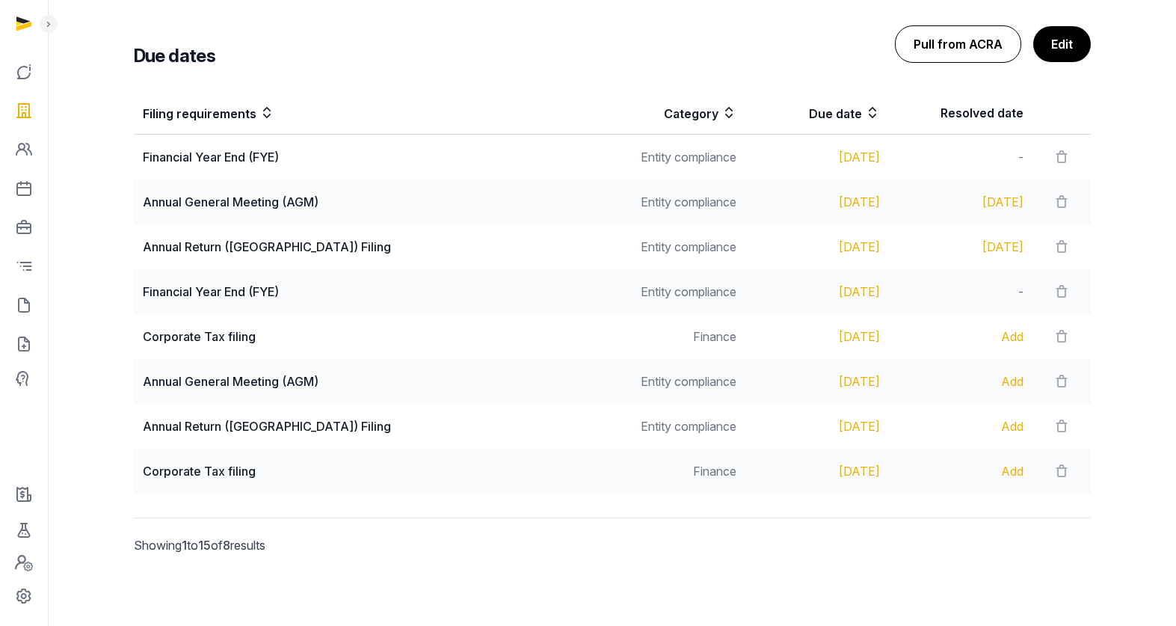
click at [961, 41] on button "Pull from ACRA" at bounding box center [958, 43] width 126 height 37
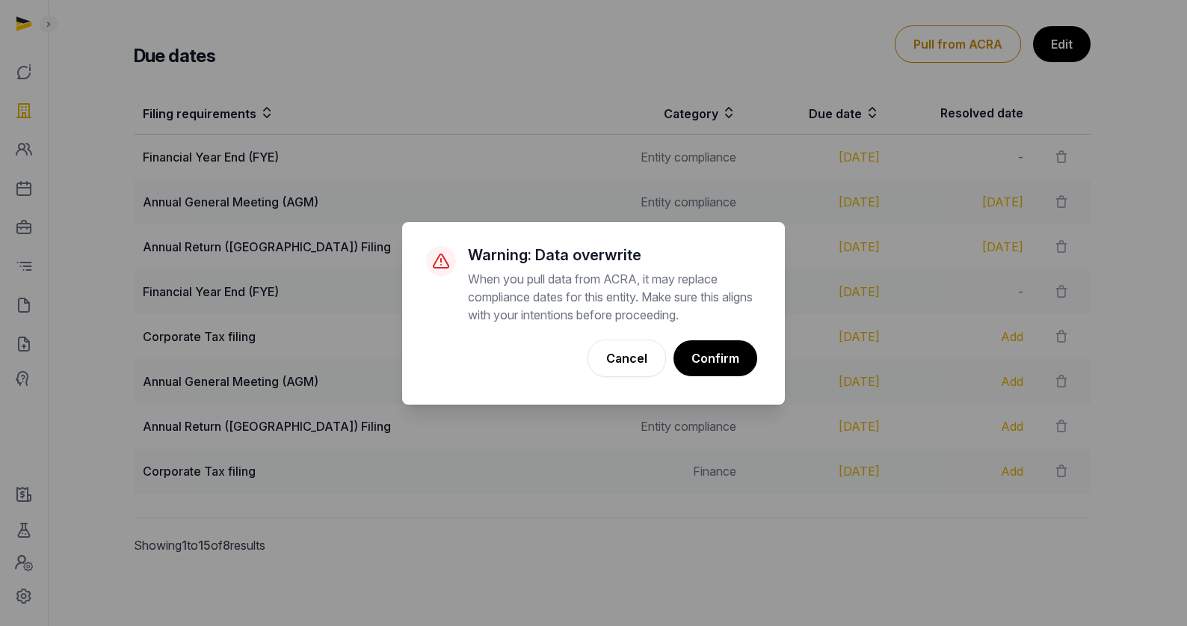
click at [703, 346] on button "Confirm" at bounding box center [715, 358] width 84 height 36
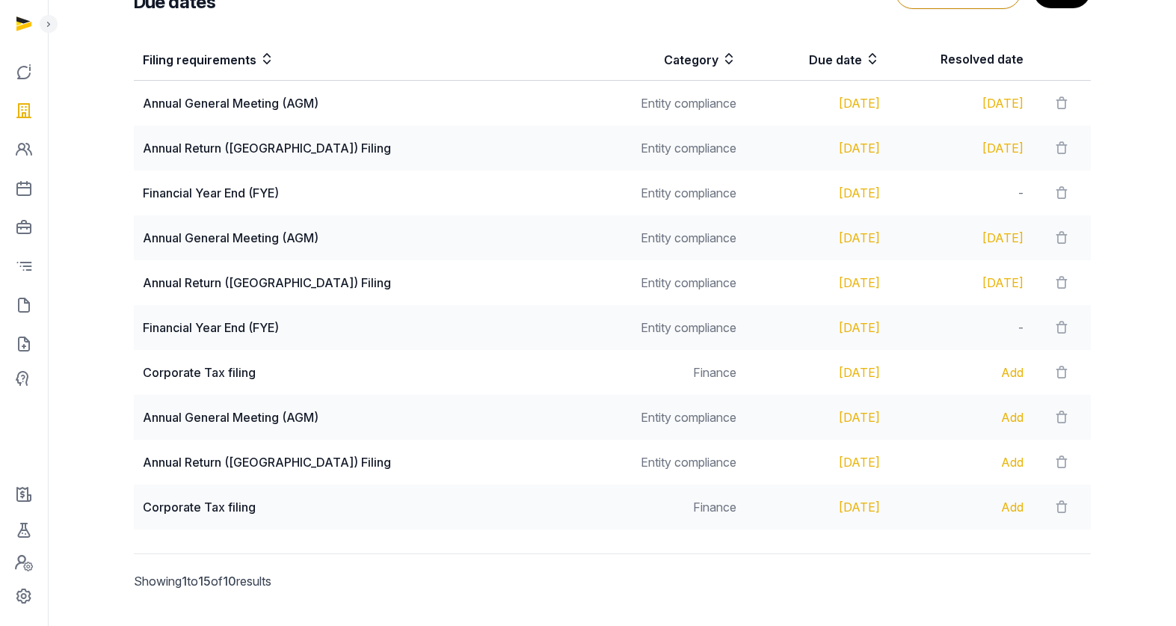
scroll to position [362, 0]
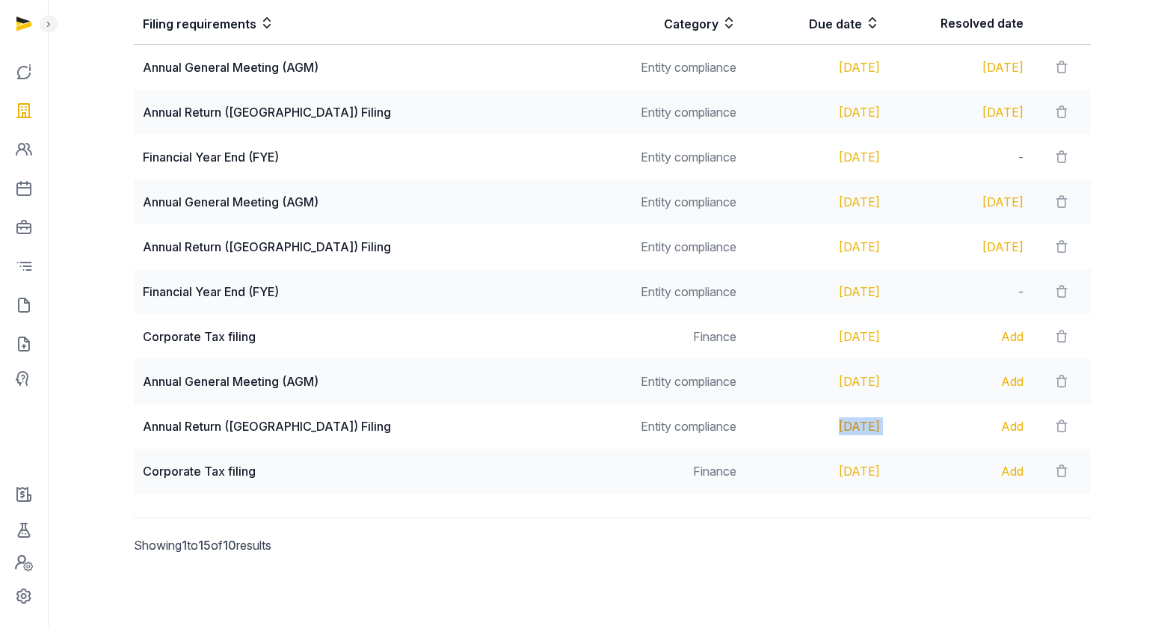
drag, startPoint x: 876, startPoint y: 426, endPoint x: 770, endPoint y: 419, distance: 106.3
click at [773, 426] on tr "Annual Return (AR) Filing Entity compliance May 31, 2026 Add" at bounding box center [612, 426] width 957 height 45
copy div "May 31, 2026"
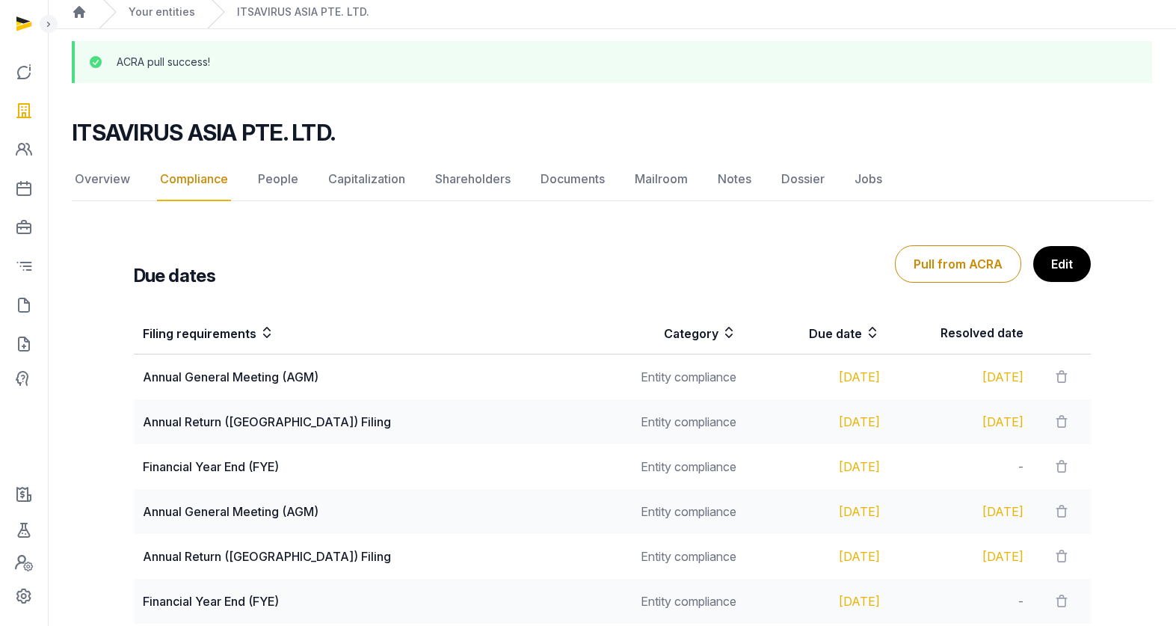
scroll to position [0, 0]
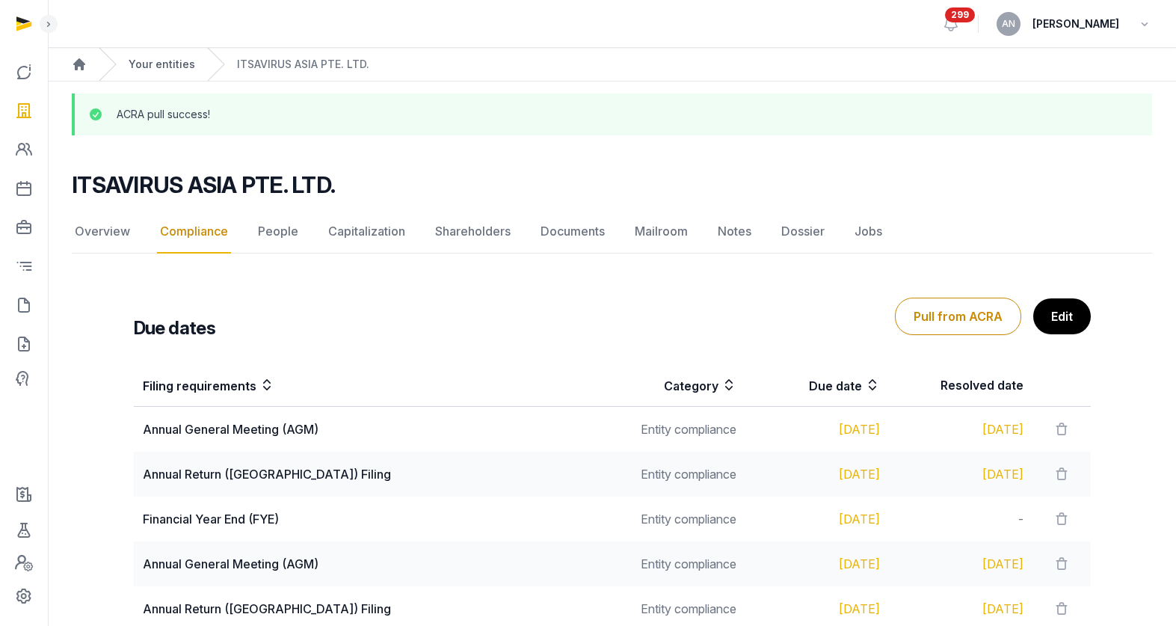
click at [171, 62] on link "Your entities" at bounding box center [162, 64] width 67 height 15
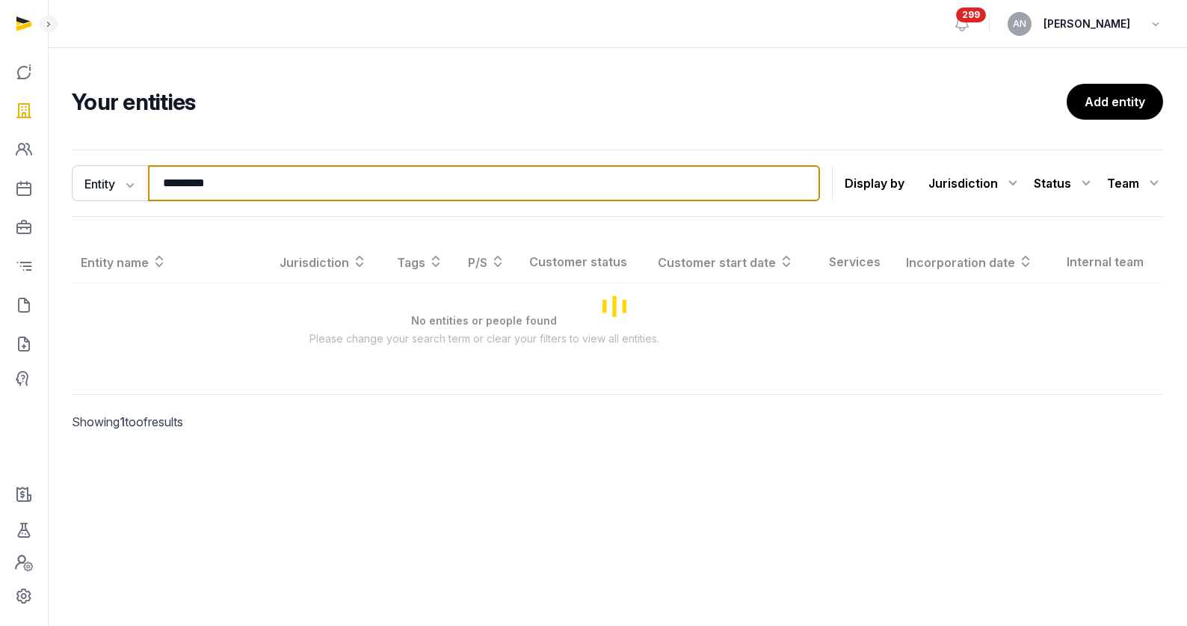
click at [280, 179] on input "*********" at bounding box center [484, 183] width 672 height 36
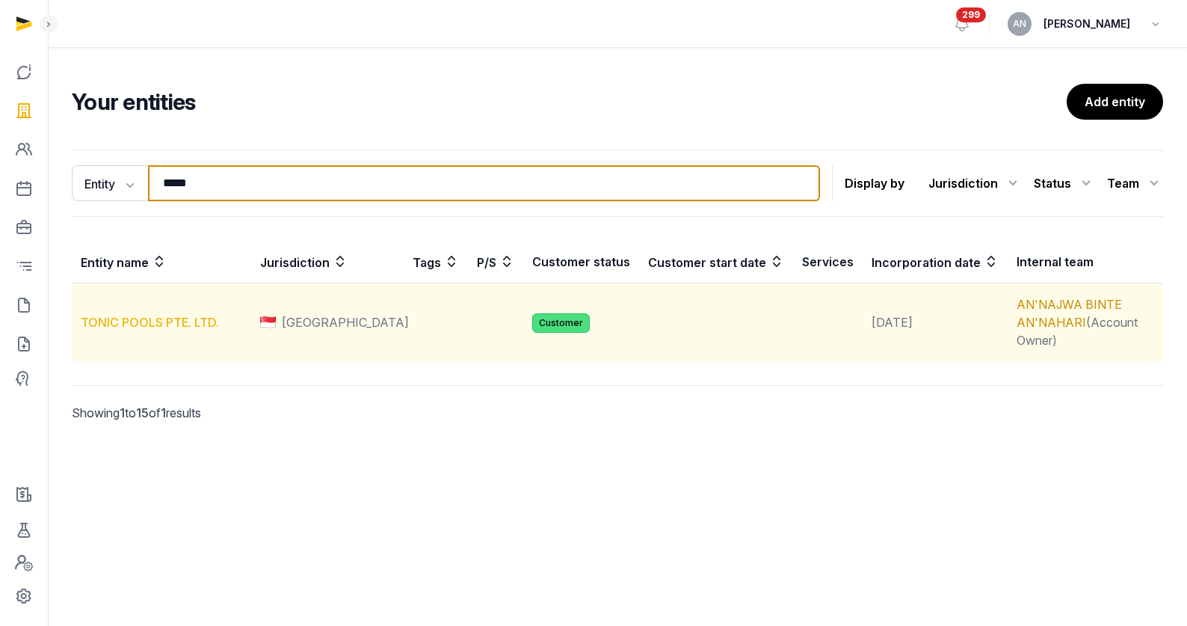
type input "*****"
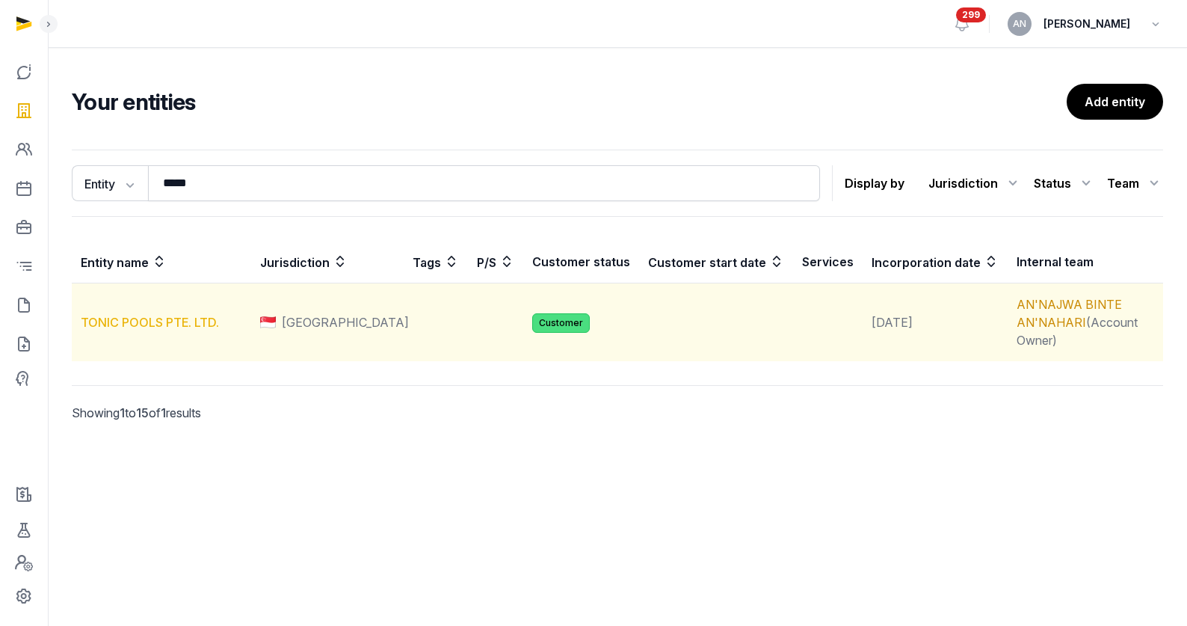
click at [161, 315] on link "TONIC POOLS PTE. LTD." at bounding box center [150, 322] width 138 height 15
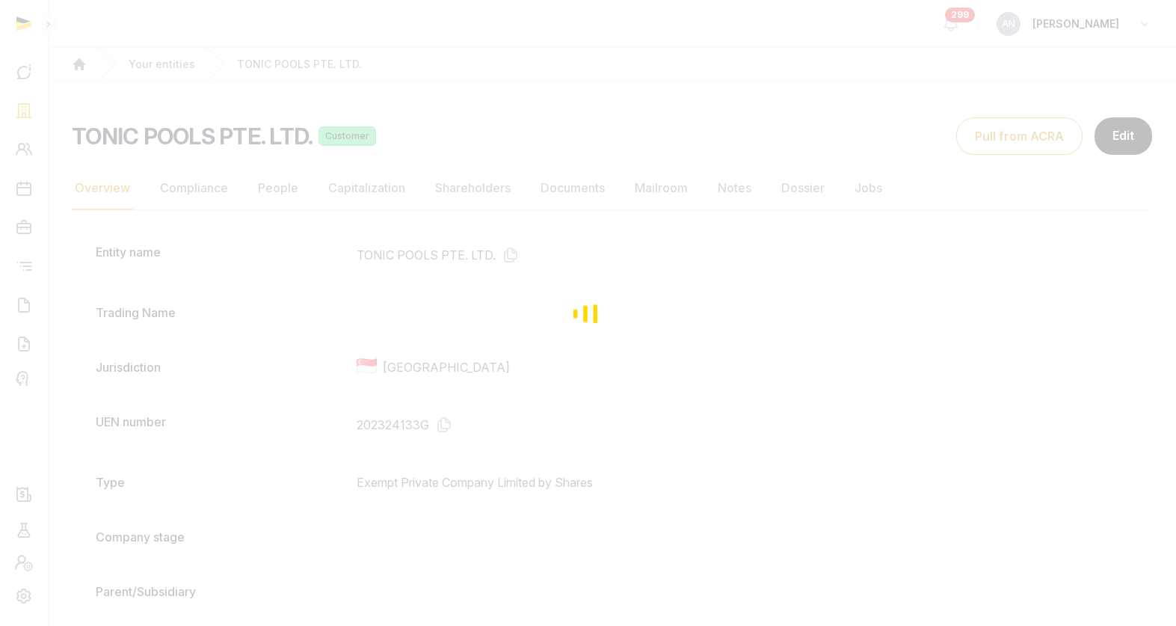
click at [199, 183] on div "Loading" at bounding box center [588, 313] width 1176 height 626
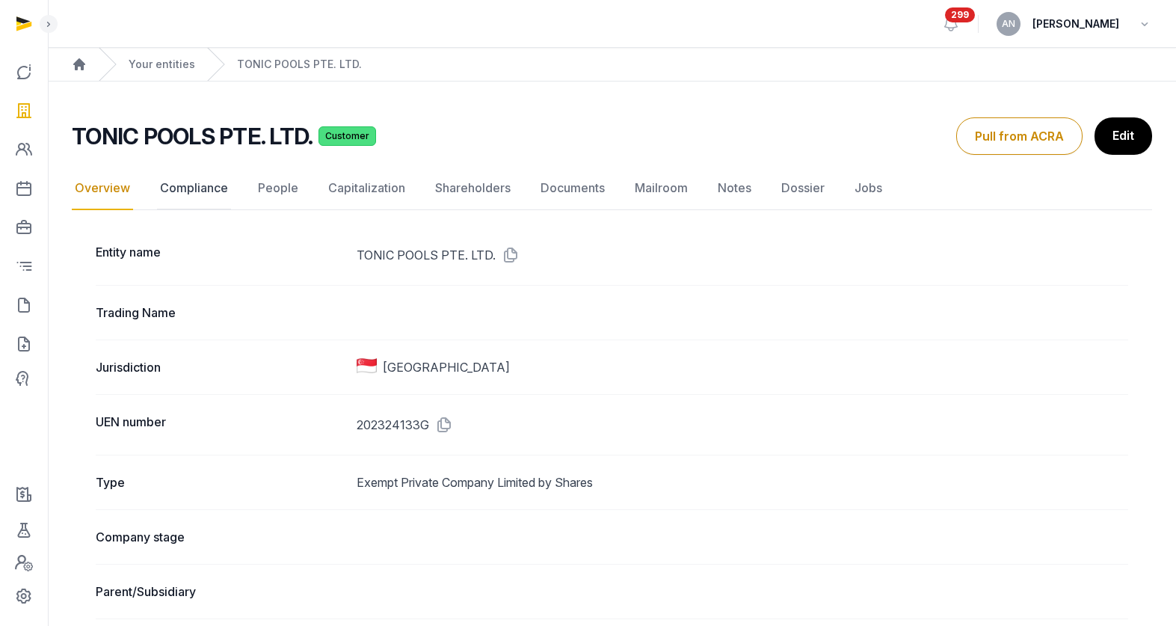
click at [201, 185] on link "Compliance" at bounding box center [194, 188] width 74 height 43
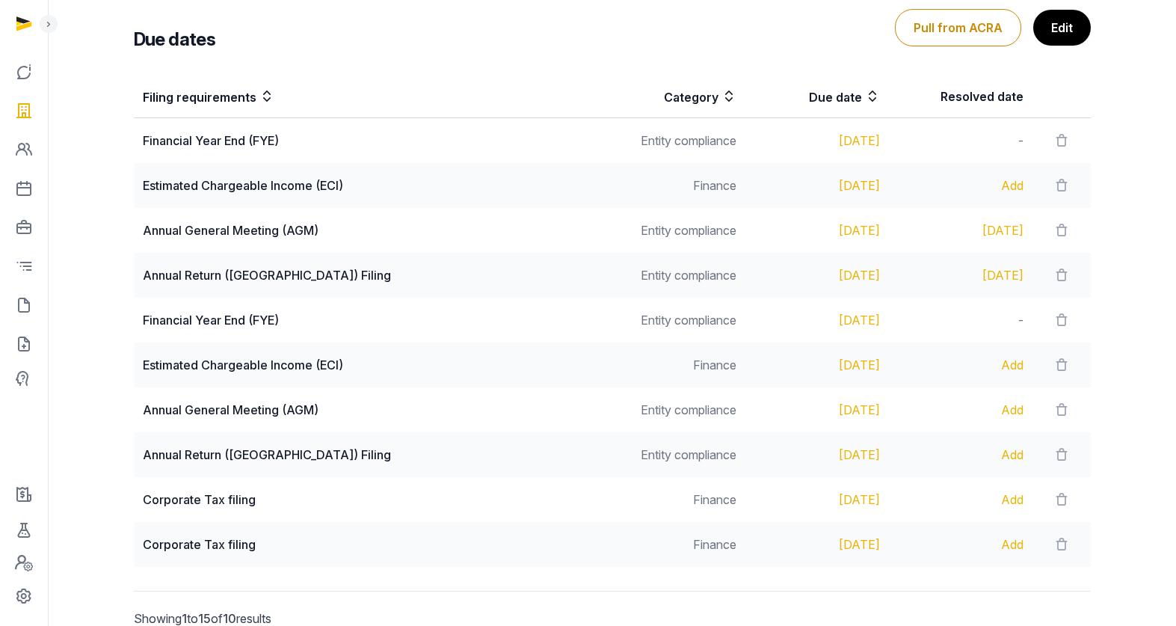
scroll to position [308, 0]
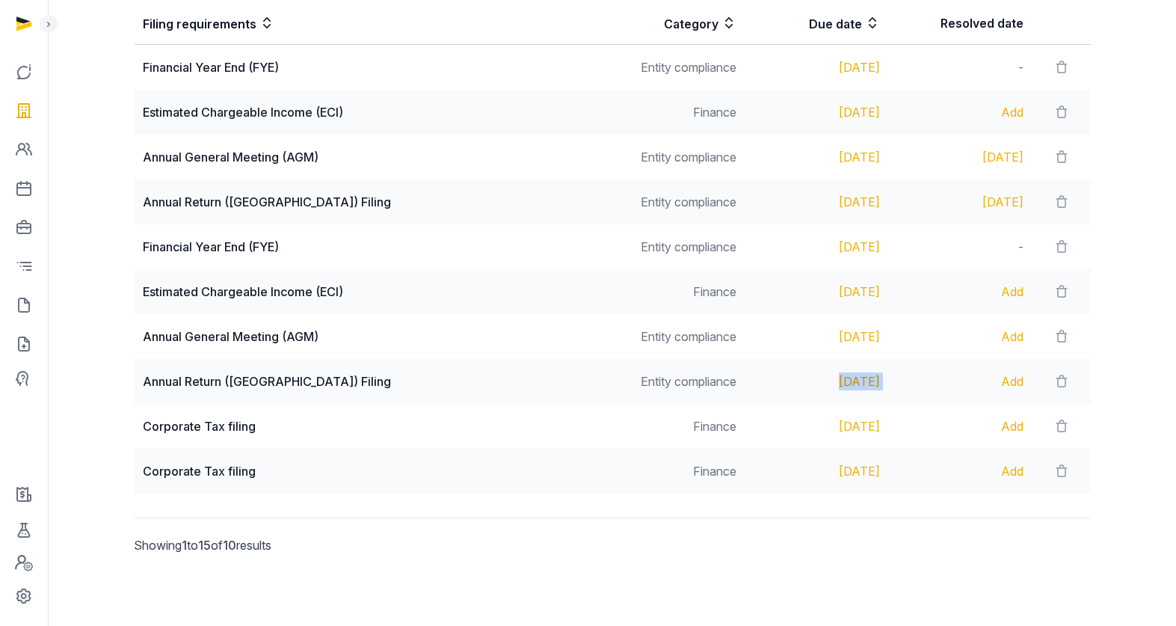
drag, startPoint x: 838, startPoint y: 383, endPoint x: 779, endPoint y: 380, distance: 59.1
click at [779, 380] on tr "Annual Return (AR) Filing Entity compliance Oct 31, 2025 Add" at bounding box center [612, 381] width 957 height 45
copy div "Oct 31, 2025"
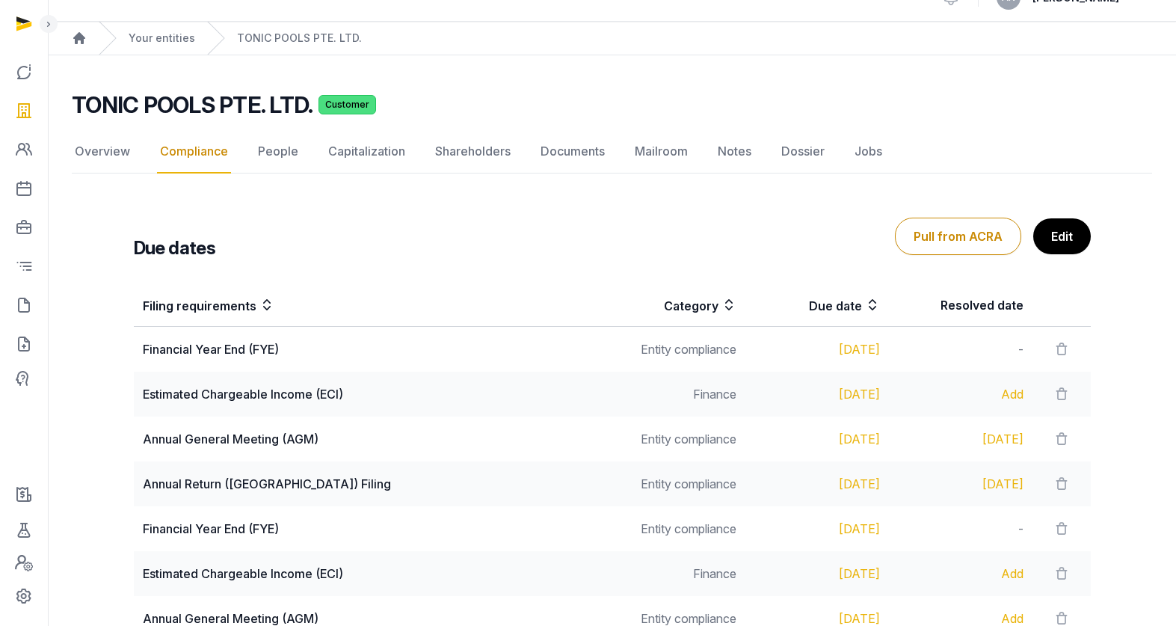
scroll to position [0, 0]
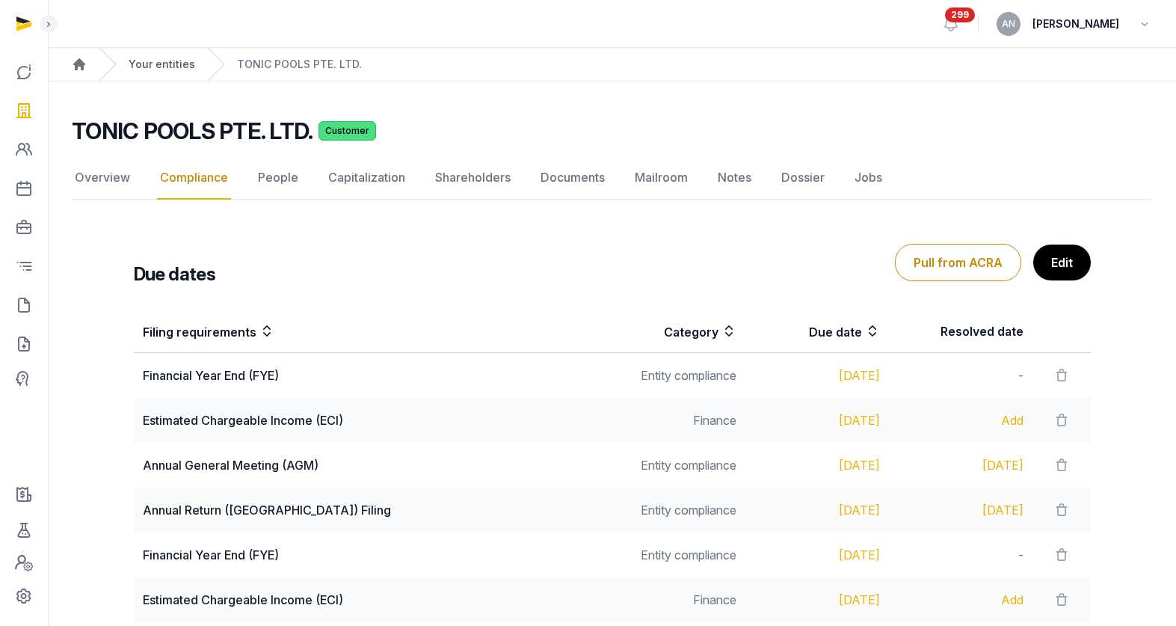
click at [172, 64] on link "Your entities" at bounding box center [162, 64] width 67 height 15
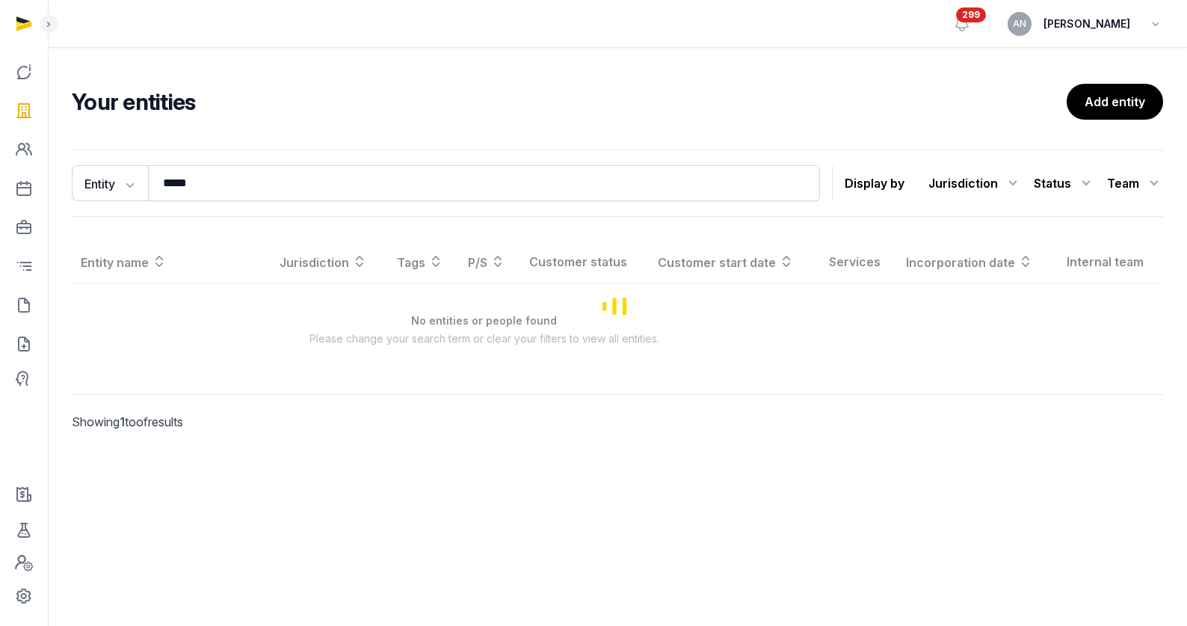
drag, startPoint x: 229, startPoint y: 201, endPoint x: 226, endPoint y: 182, distance: 18.8
click at [229, 200] on div "Entity Entity People Tags Services ***** Search Display by Jurisdiction All jur…" at bounding box center [617, 182] width 1091 height 67
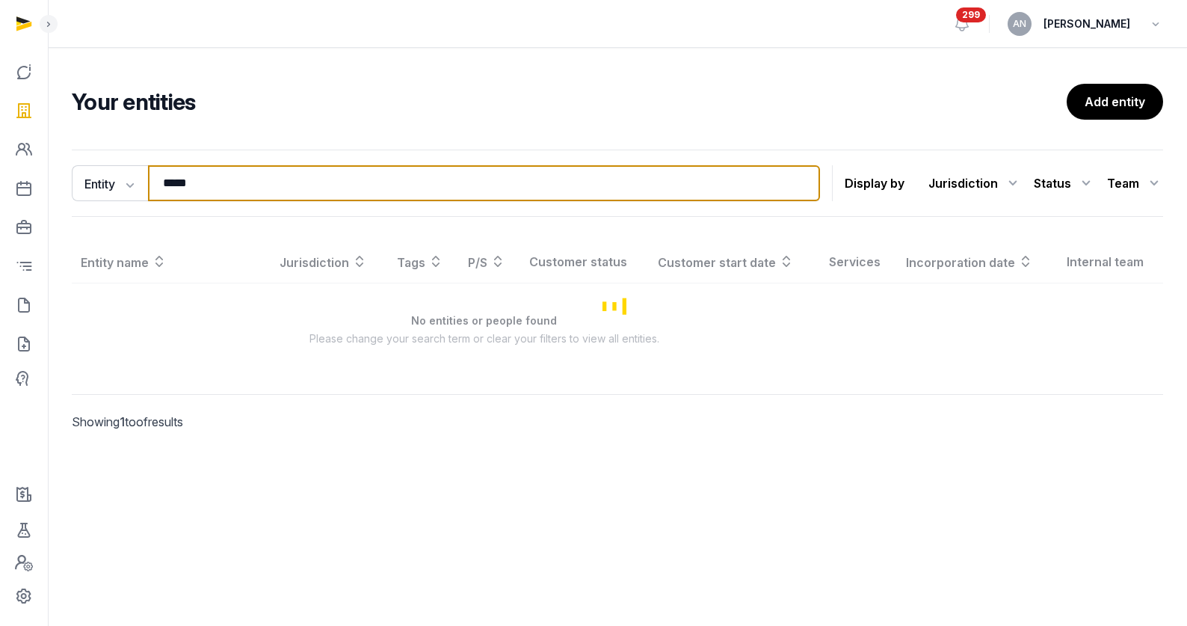
click at [226, 182] on input "*****" at bounding box center [484, 183] width 672 height 36
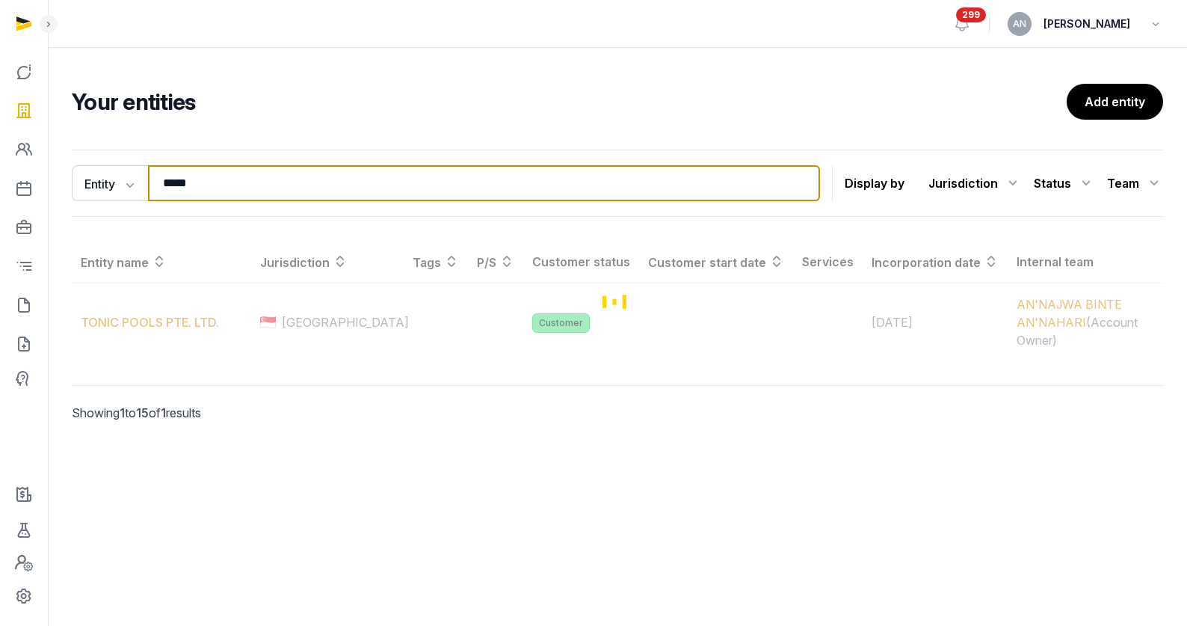
click at [226, 182] on input "*****" at bounding box center [484, 183] width 672 height 36
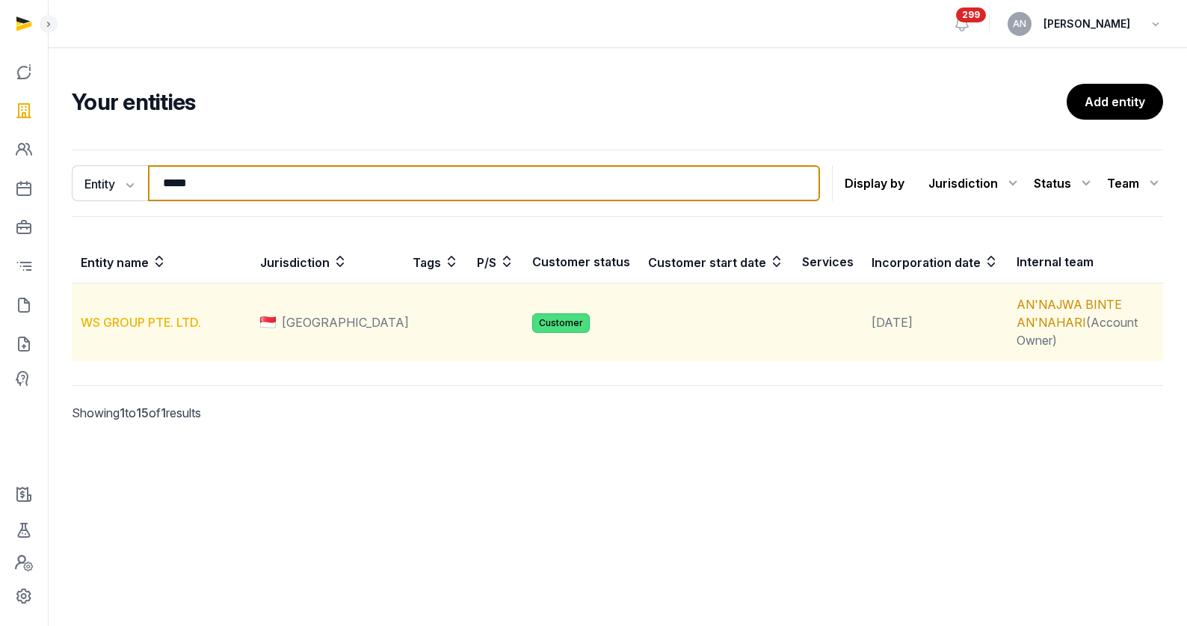
type input "*****"
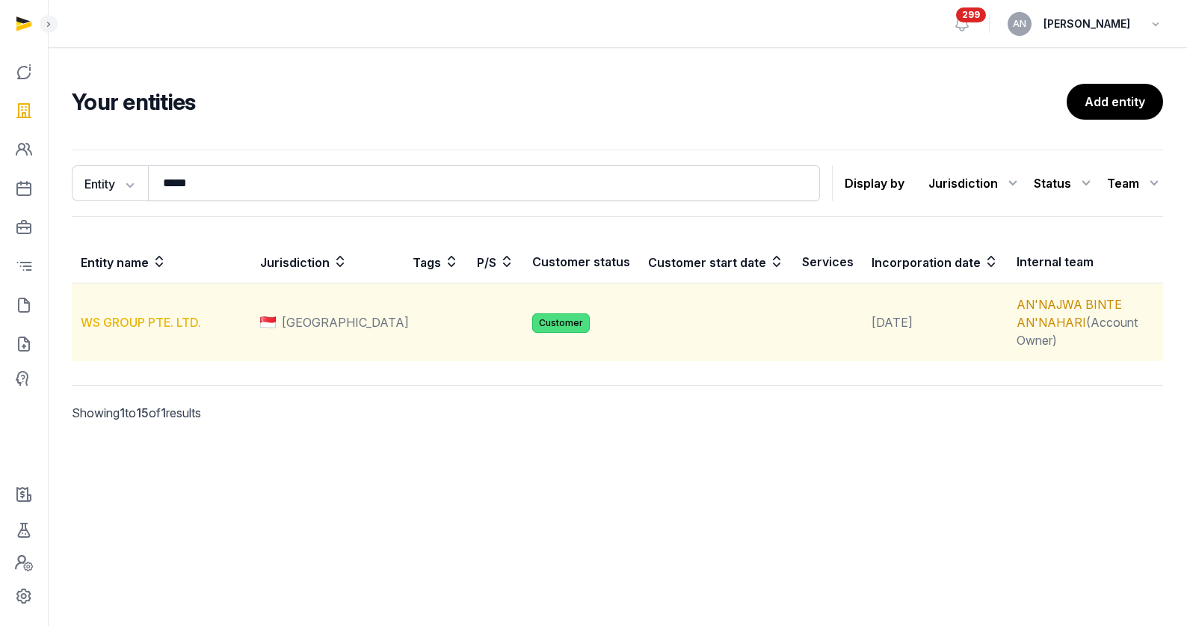
click at [93, 315] on link "WS GROUP PTE. LTD." at bounding box center [141, 322] width 120 height 15
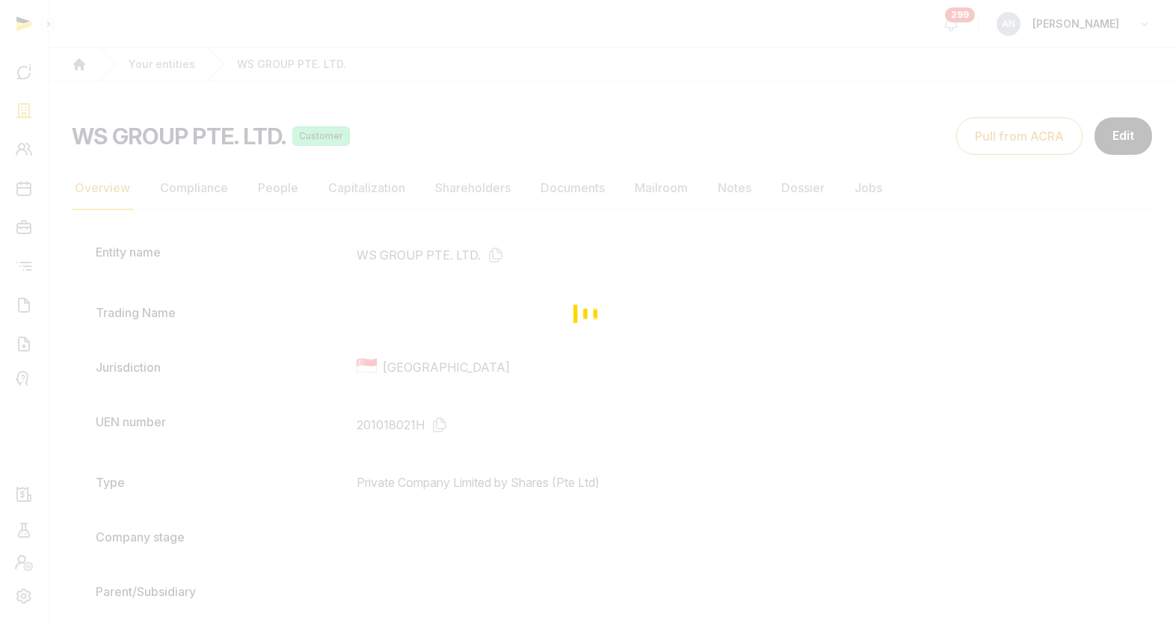
click at [267, 183] on div "Loading" at bounding box center [588, 313] width 1176 height 626
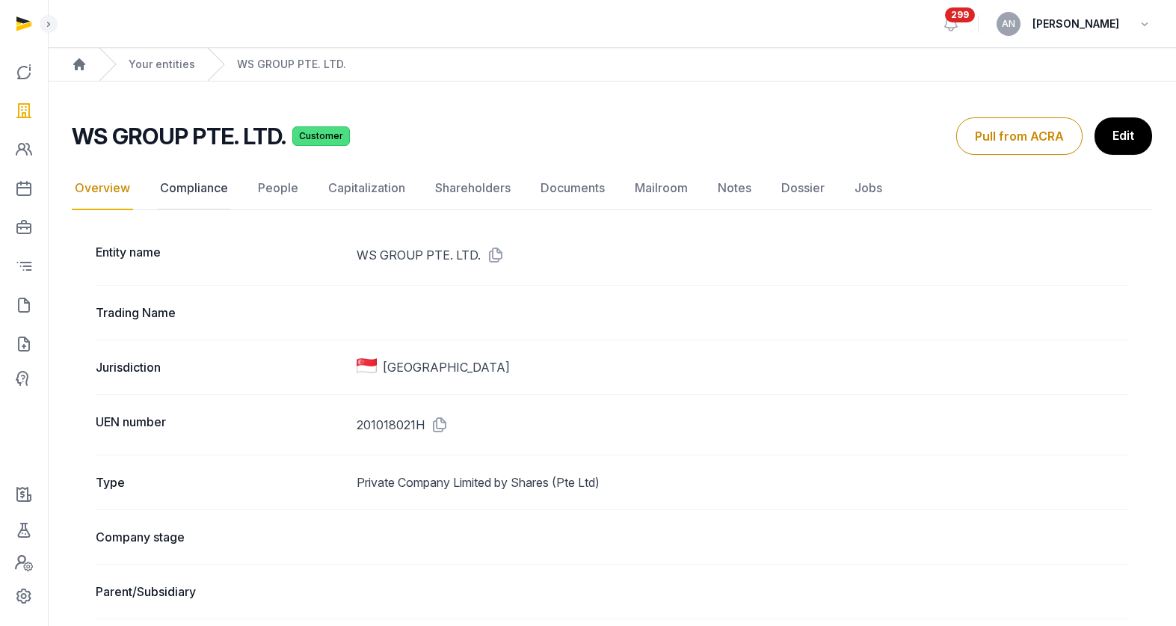
click at [185, 196] on link "Compliance" at bounding box center [194, 188] width 74 height 43
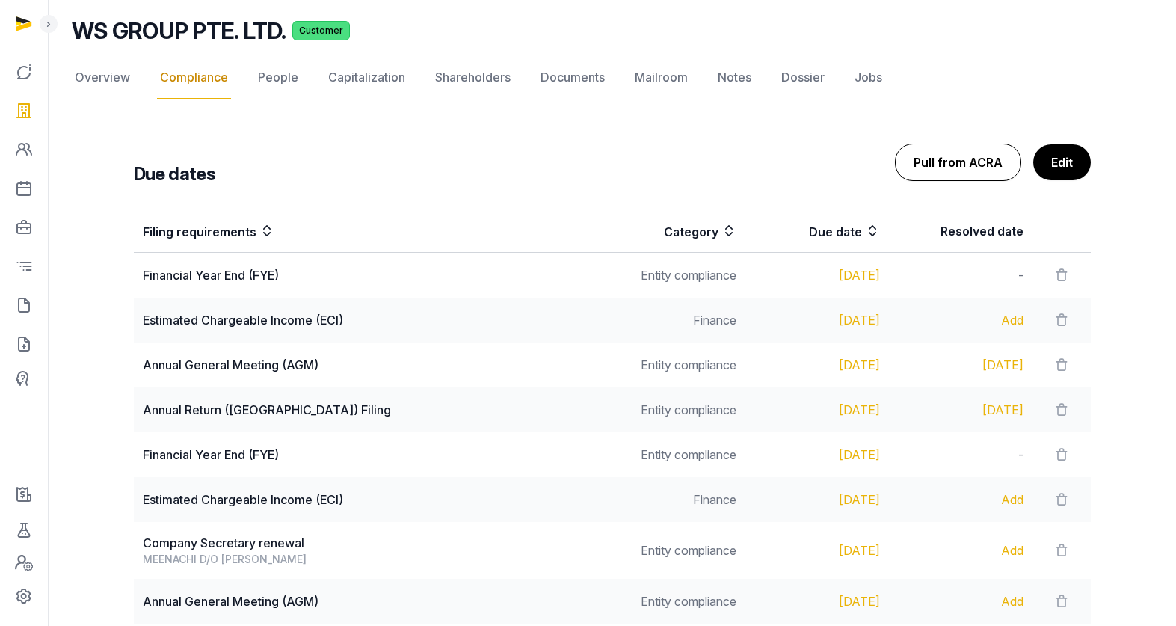
scroll to position [60, 0]
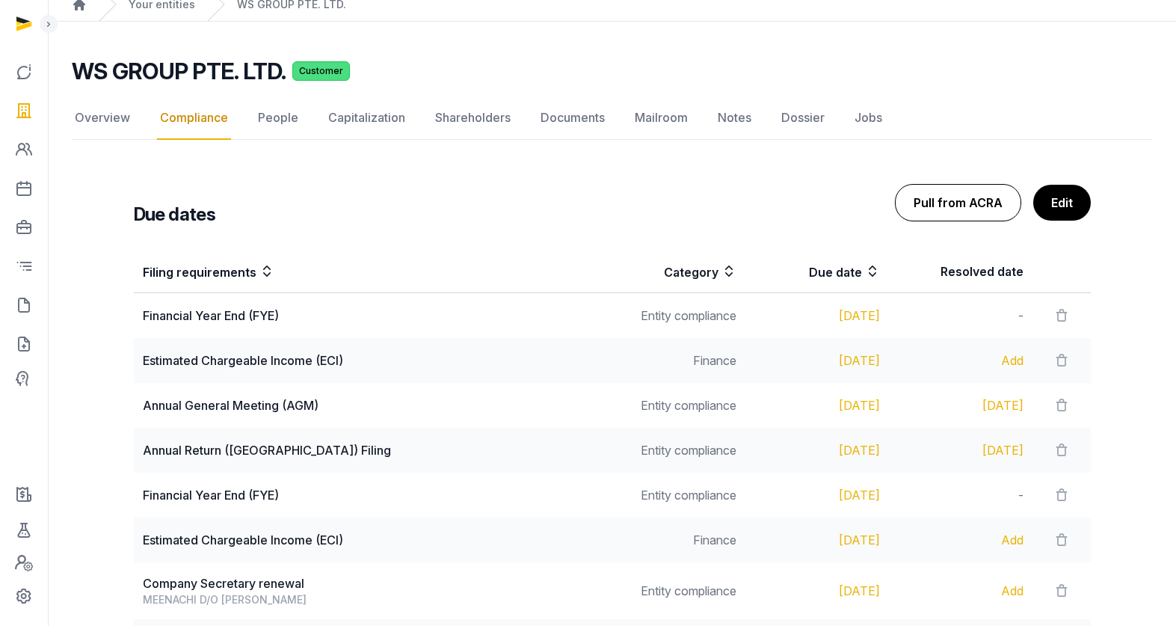
click at [960, 204] on button "Pull from ACRA" at bounding box center [958, 202] width 126 height 37
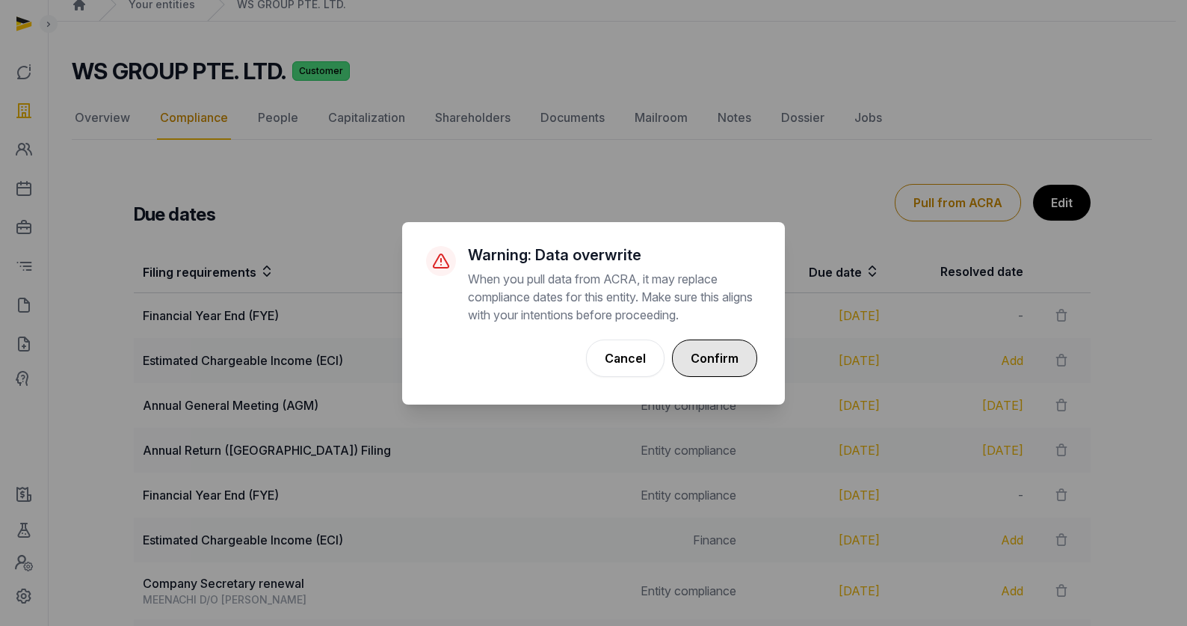
click at [727, 358] on button "Confirm" at bounding box center [714, 357] width 85 height 37
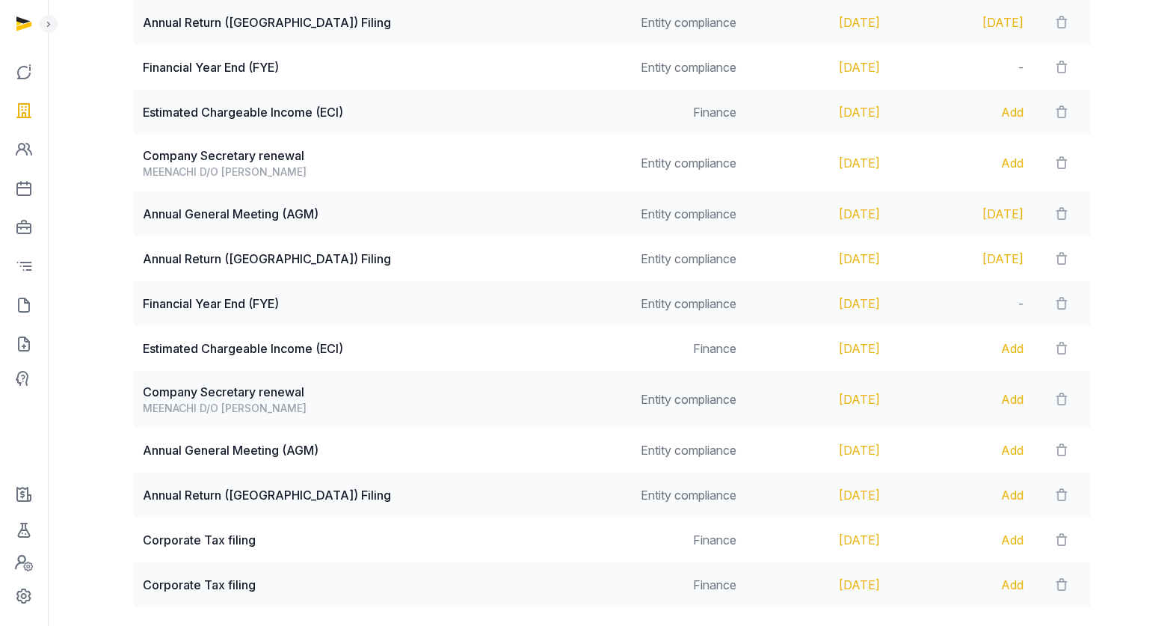
scroll to position [565, 0]
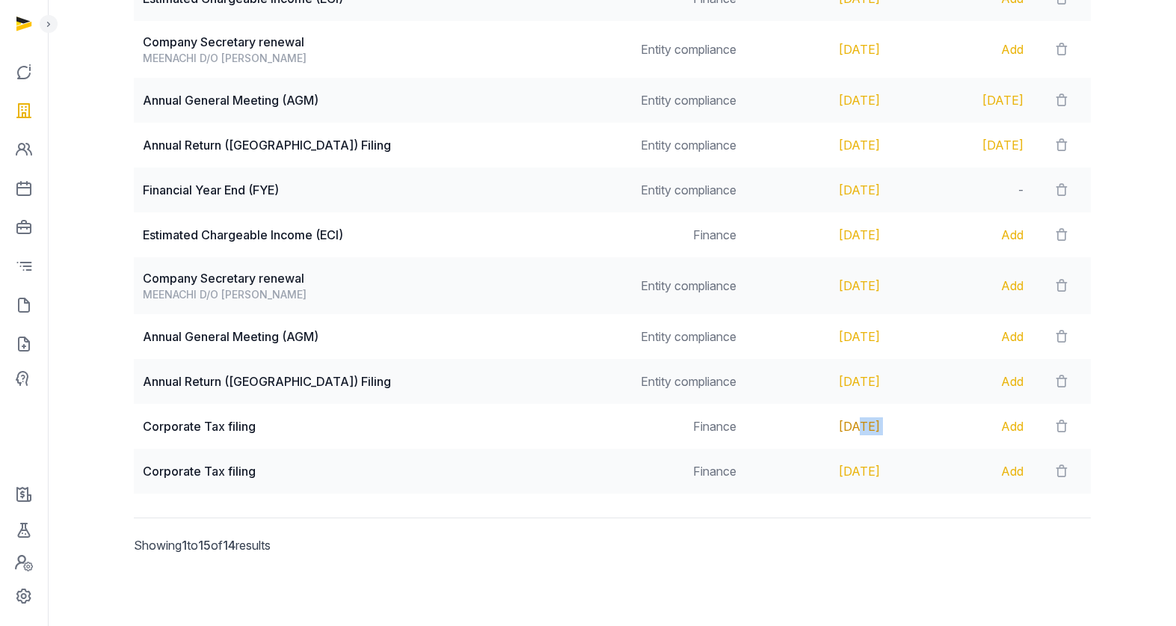
drag, startPoint x: 912, startPoint y: 426, endPoint x: 814, endPoint y: 418, distance: 99.0
click at [814, 418] on tr "Corporate Tax filing Finance Nov 30, 2025 Add" at bounding box center [612, 426] width 957 height 45
drag, startPoint x: 865, startPoint y: 384, endPoint x: 744, endPoint y: 352, distance: 125.3
click at [794, 379] on tr "Annual Return (AR) Filing Entity compliance Oct 31, 2025 Add" at bounding box center [612, 381] width 957 height 45
copy div "Oct 31, 2025"
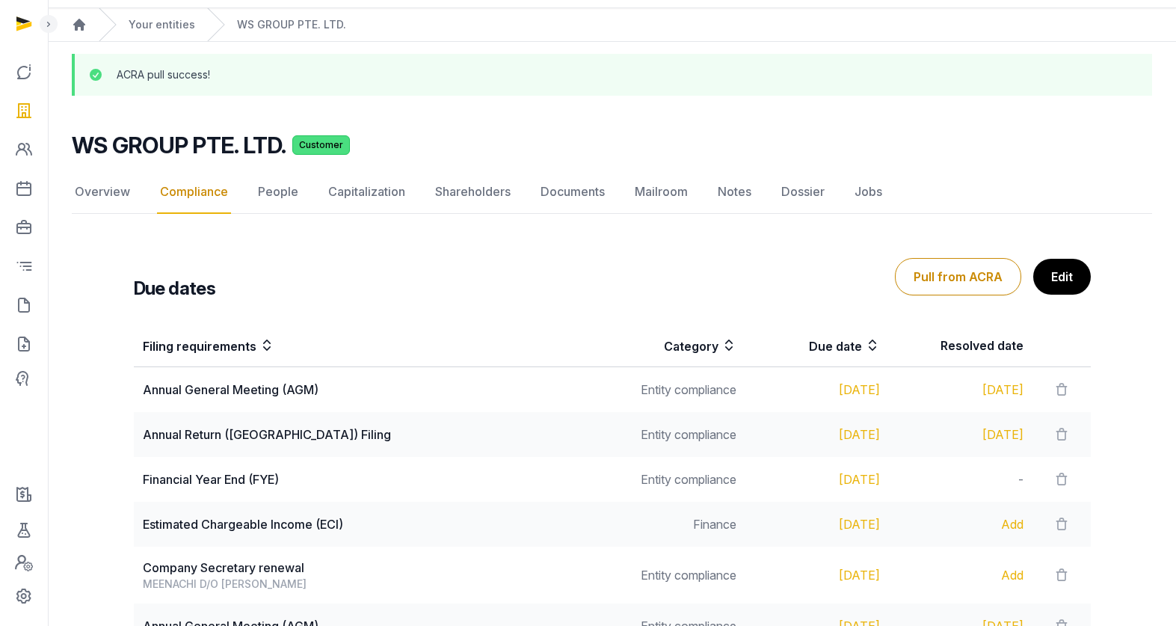
scroll to position [0, 0]
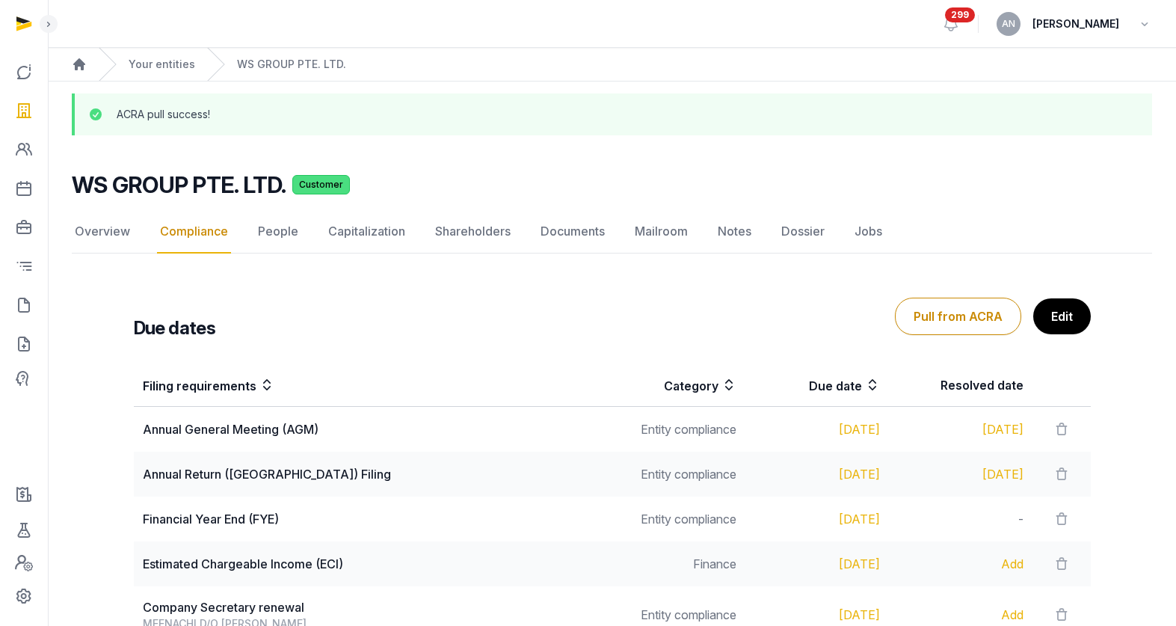
click at [155, 51] on div "Your entities" at bounding box center [147, 64] width 96 height 33
click at [155, 60] on link "Your entities" at bounding box center [162, 64] width 67 height 15
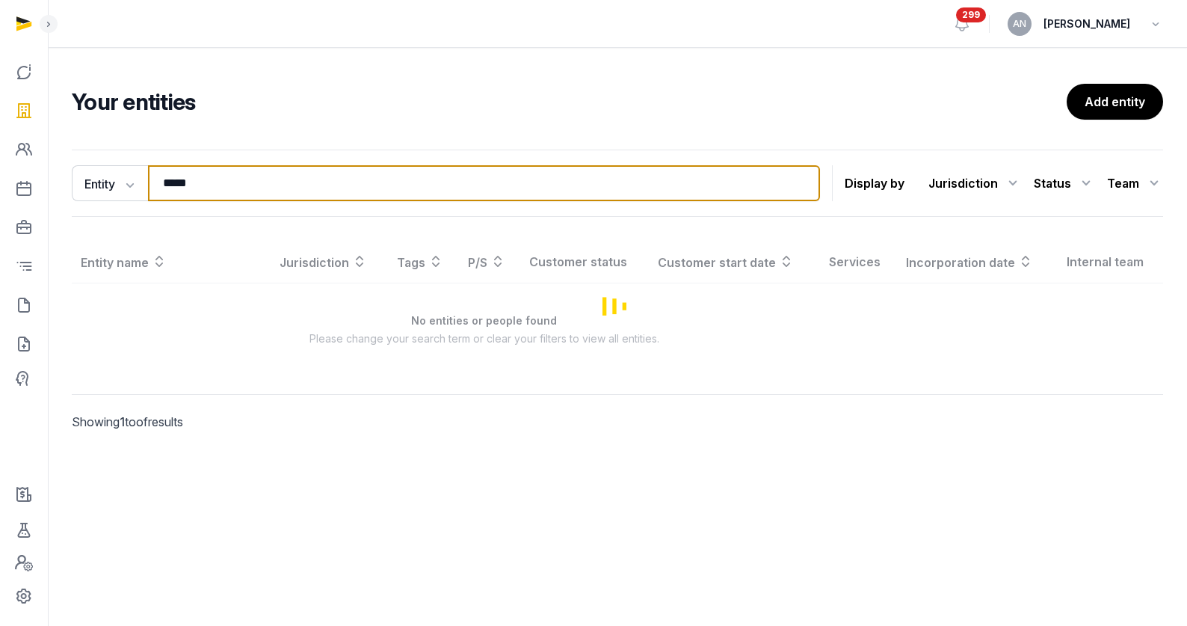
click at [241, 181] on input "*****" at bounding box center [484, 183] width 672 height 36
click at [241, 180] on input "*****" at bounding box center [484, 183] width 672 height 36
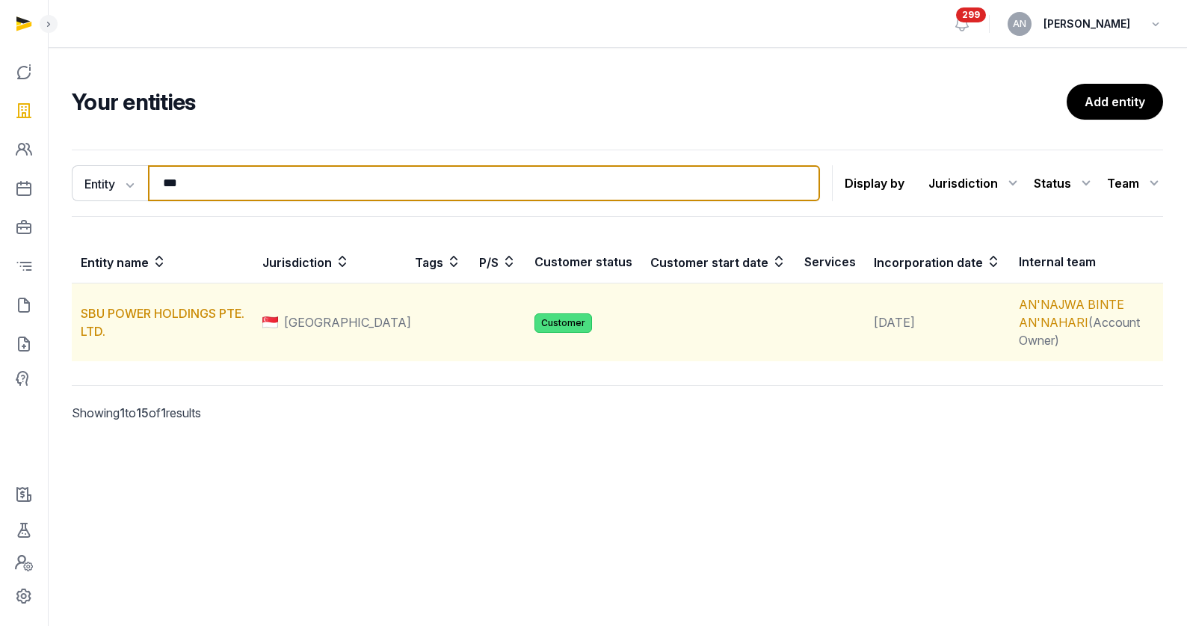
type input "***"
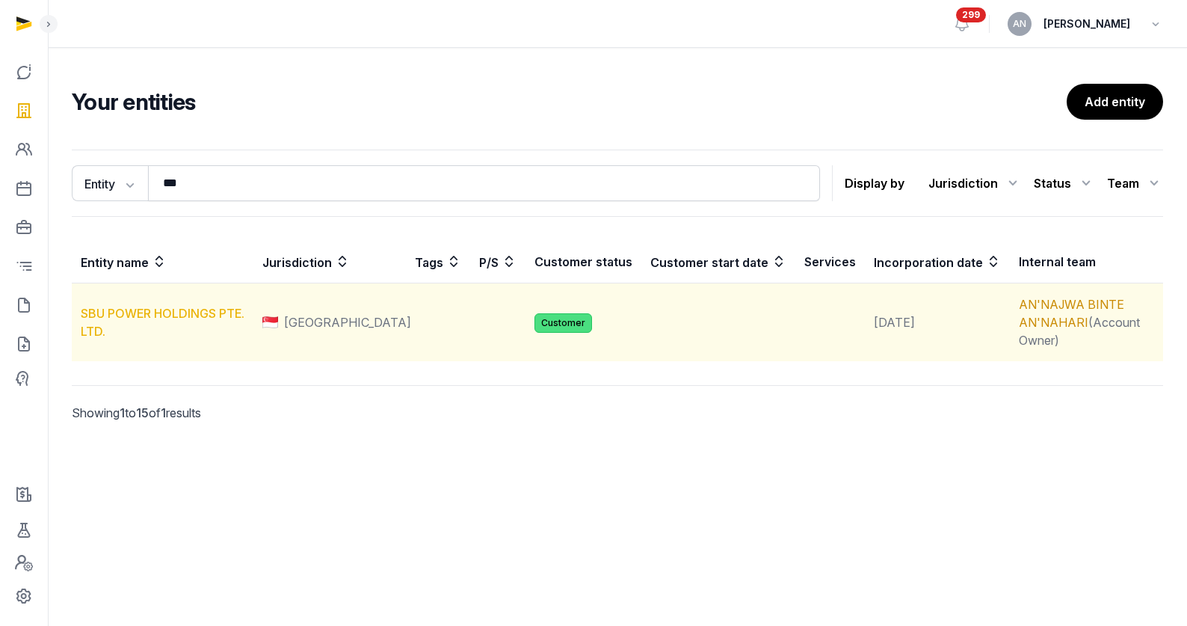
click at [111, 289] on td "SBU POWER HOLDINGS PTE. LTD." at bounding box center [163, 322] width 182 height 78
click at [111, 306] on link "SBU POWER HOLDINGS PTE. LTD." at bounding box center [163, 322] width 164 height 33
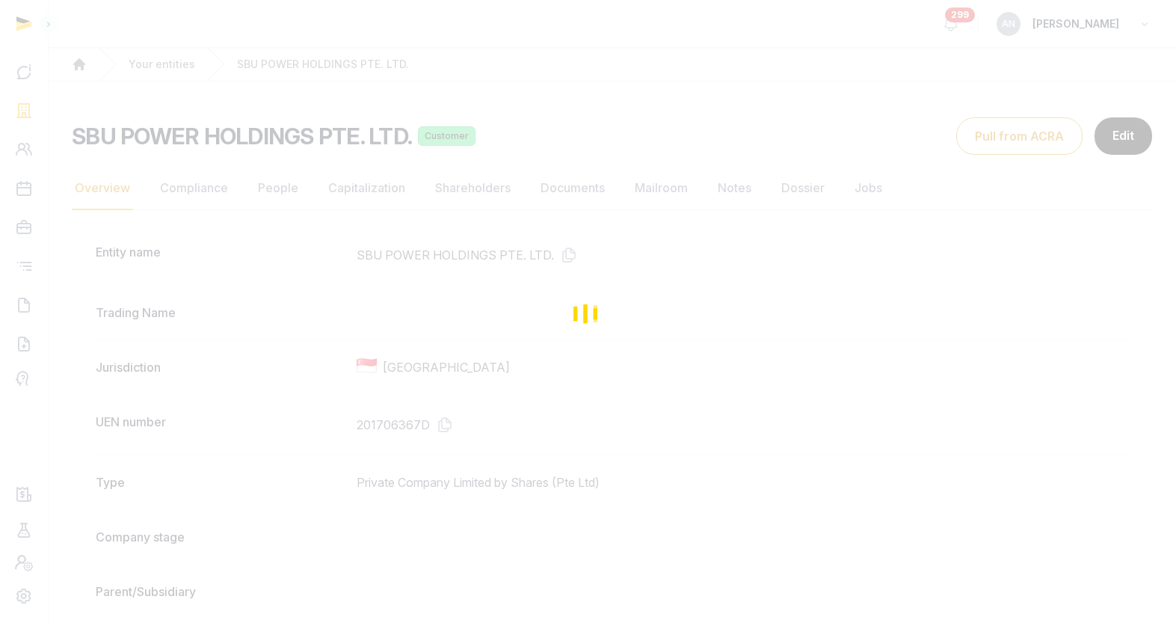
click at [588, 194] on div "Loading" at bounding box center [588, 313] width 1176 height 626
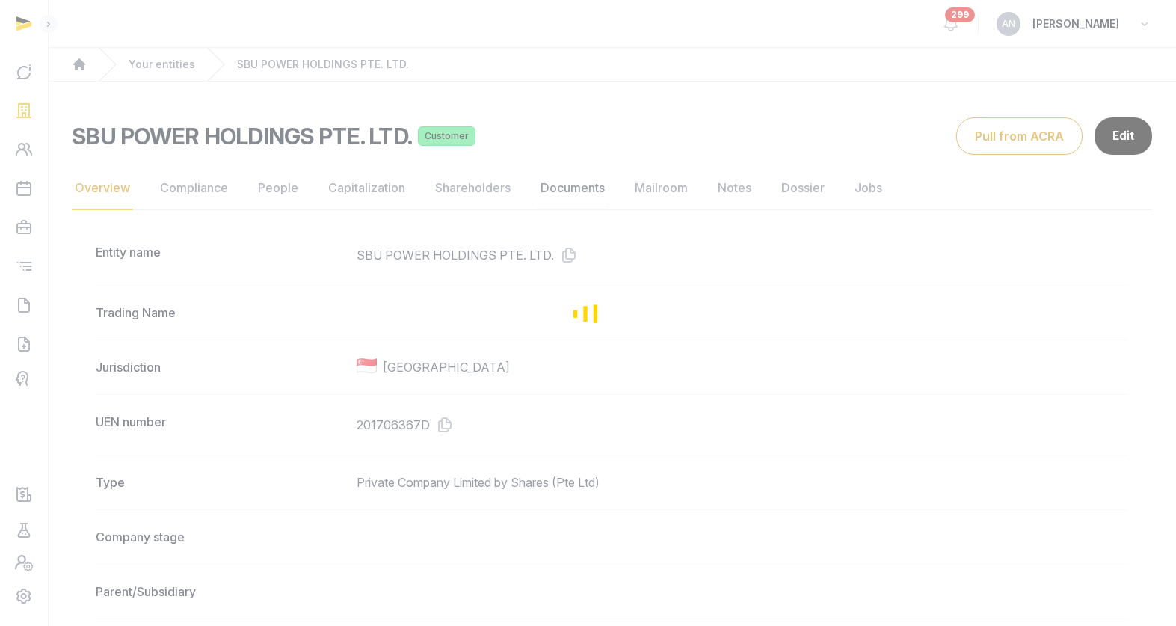
click at [566, 195] on link "Documents" at bounding box center [572, 188] width 70 height 43
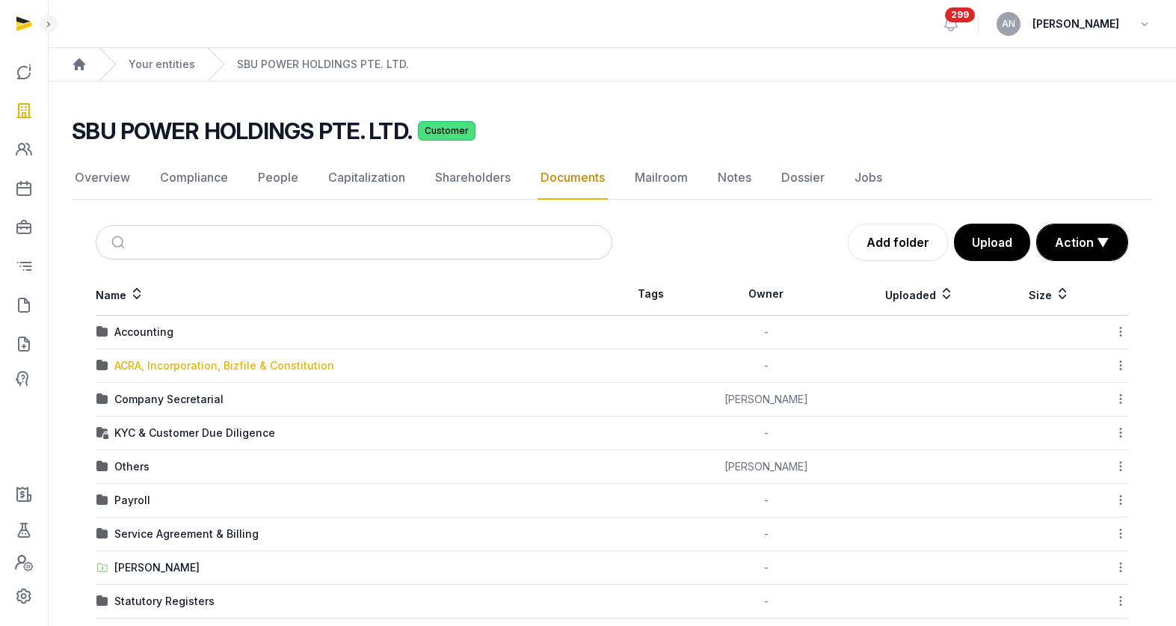
click at [207, 361] on div "ACRA, Incorporation, Bizfile & Constitution" at bounding box center [224, 365] width 220 height 15
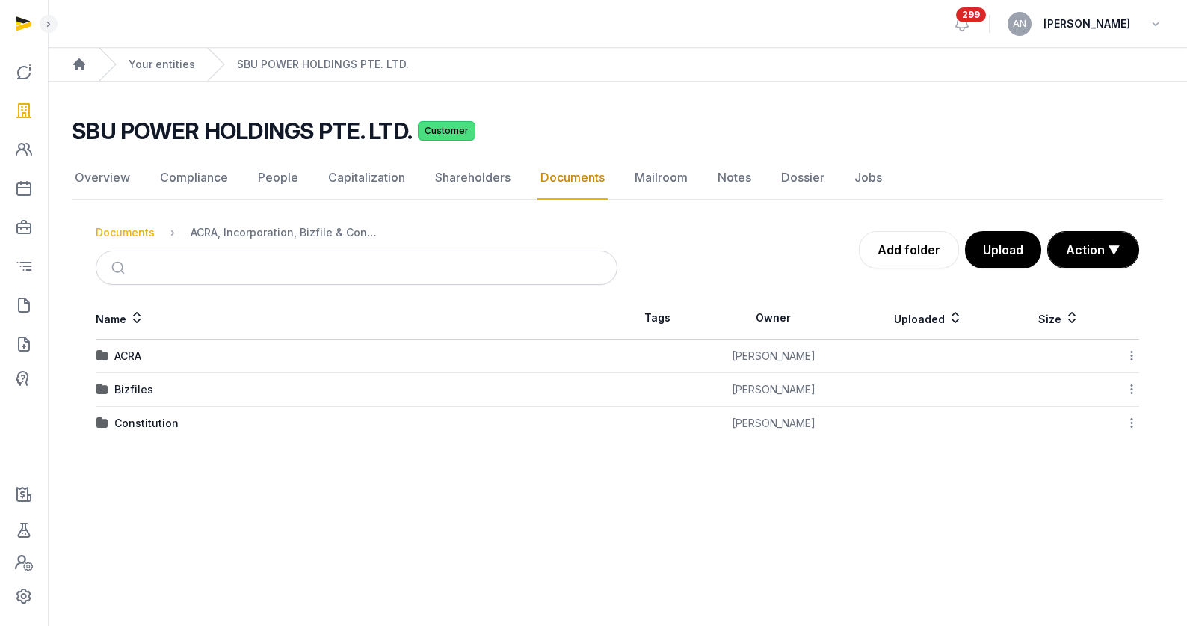
click at [120, 233] on div "Documents" at bounding box center [125, 232] width 59 height 15
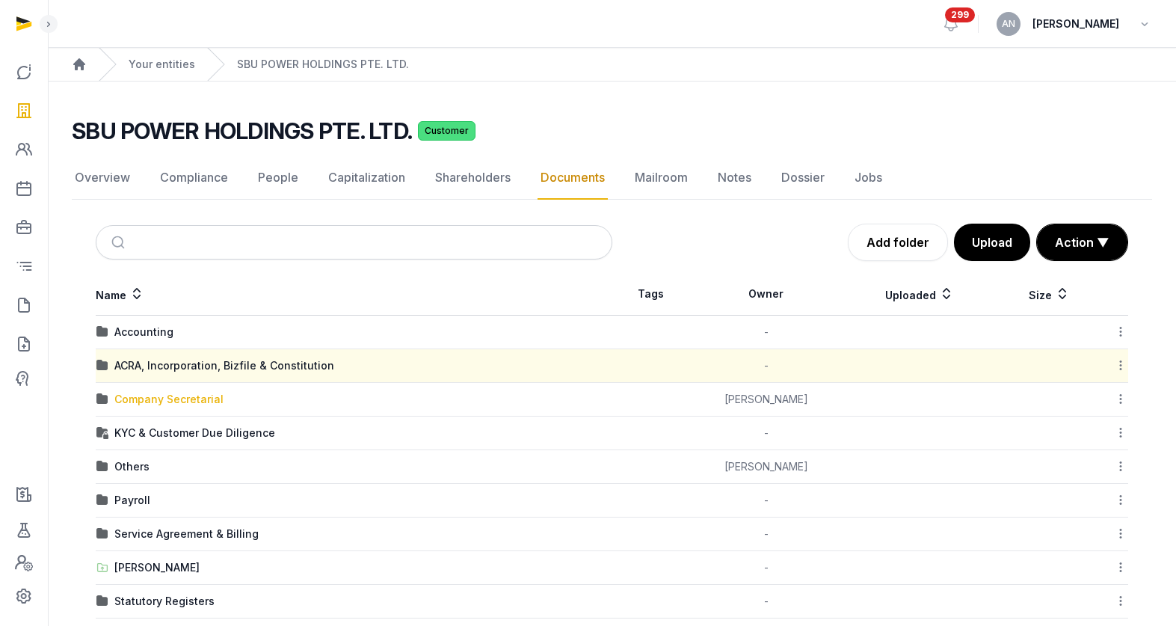
click at [170, 397] on div "Company Secretarial" at bounding box center [168, 399] width 109 height 15
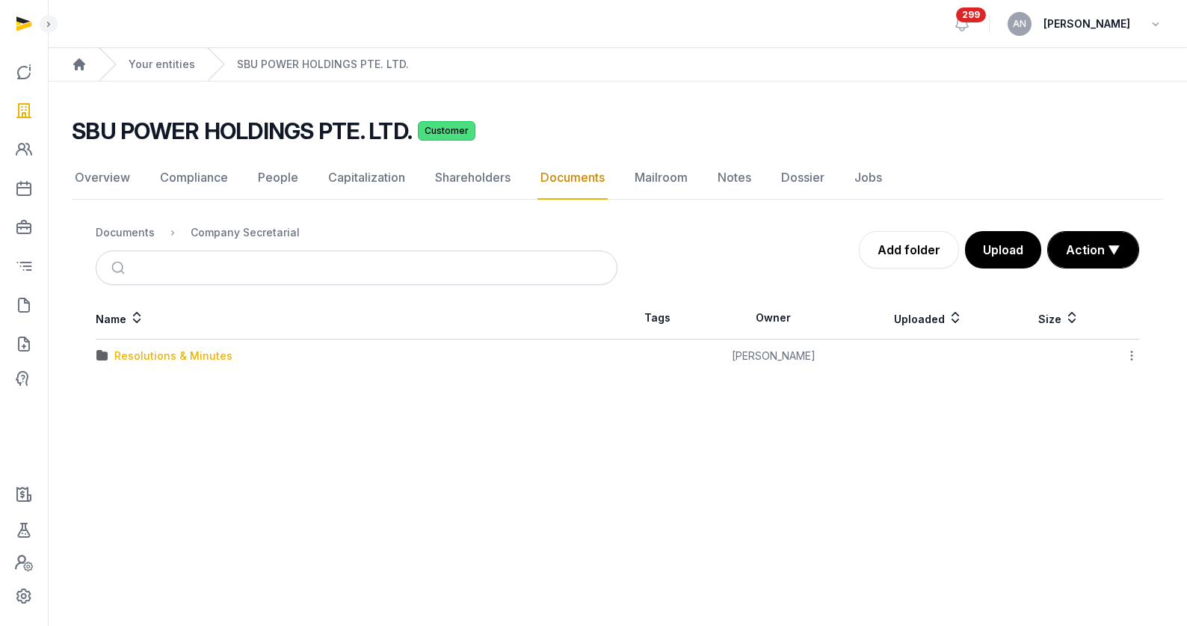
click at [140, 359] on div "Resolutions & Minutes" at bounding box center [173, 355] width 118 height 15
click at [126, 426] on div "2025" at bounding box center [127, 423] width 26 height 15
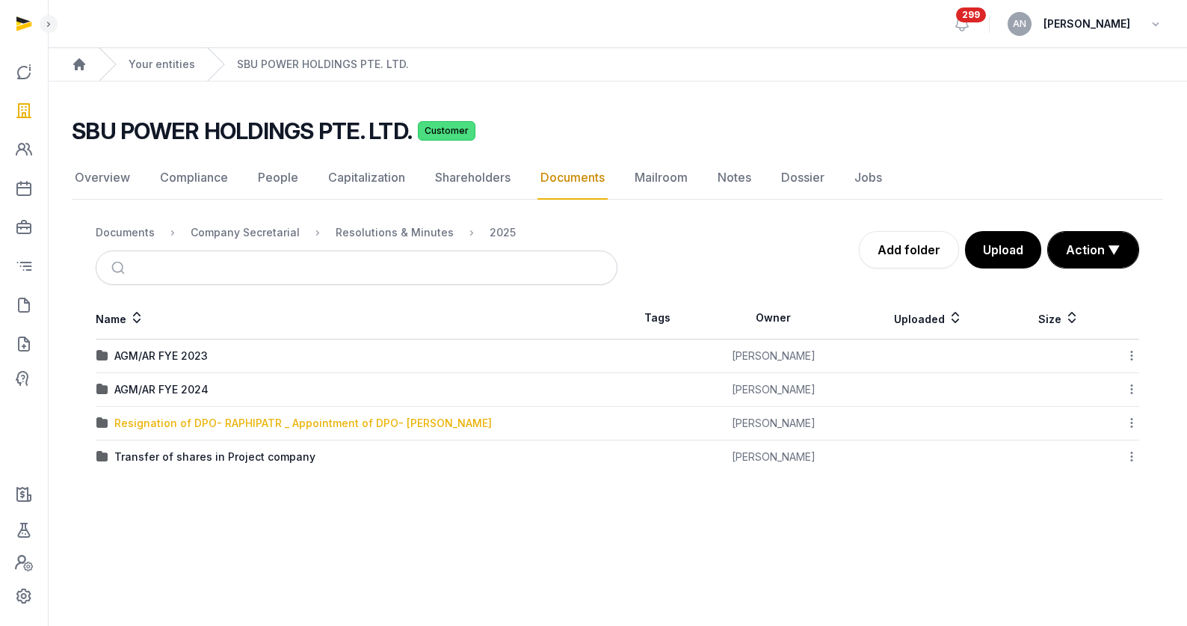
click at [151, 421] on div "Resignation of DPO- RAPHIPATR _ Appointment of DPO- SASTIKA" at bounding box center [302, 423] width 377 height 15
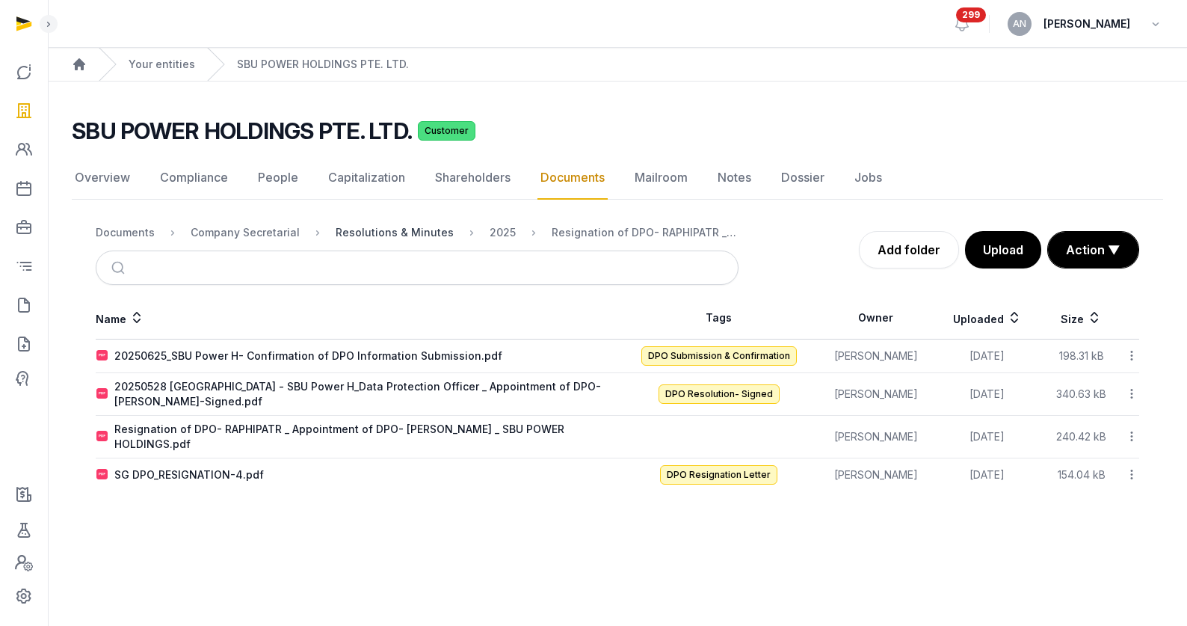
click at [391, 236] on div "Resolutions & Minutes" at bounding box center [395, 232] width 118 height 15
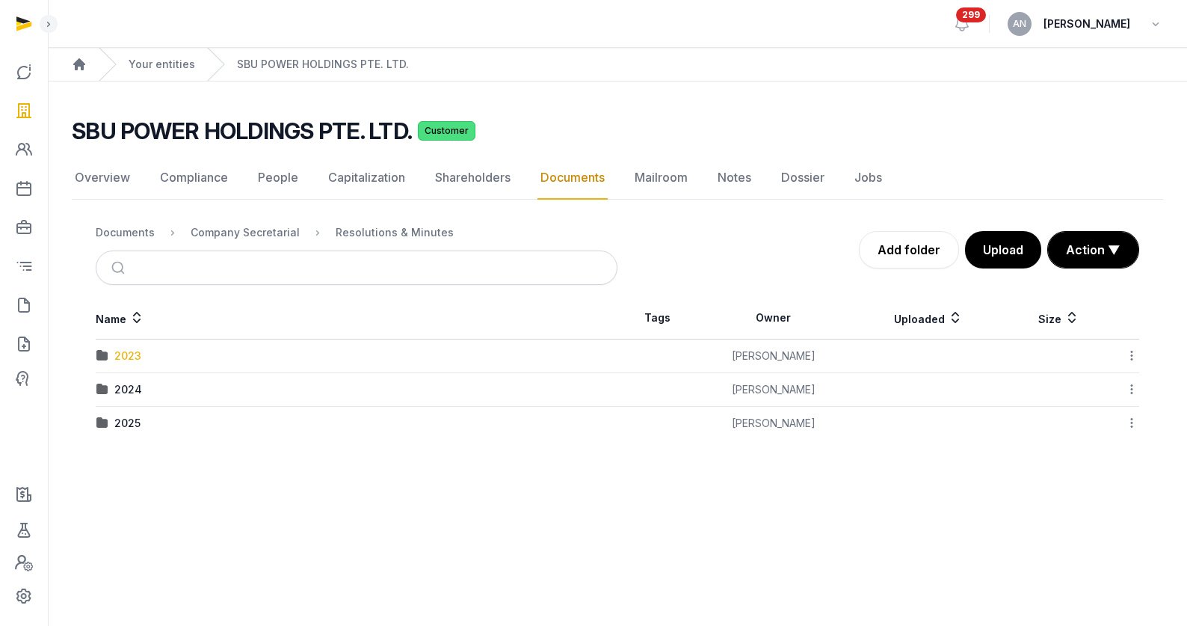
click at [129, 356] on div "2023" at bounding box center [127, 355] width 27 height 15
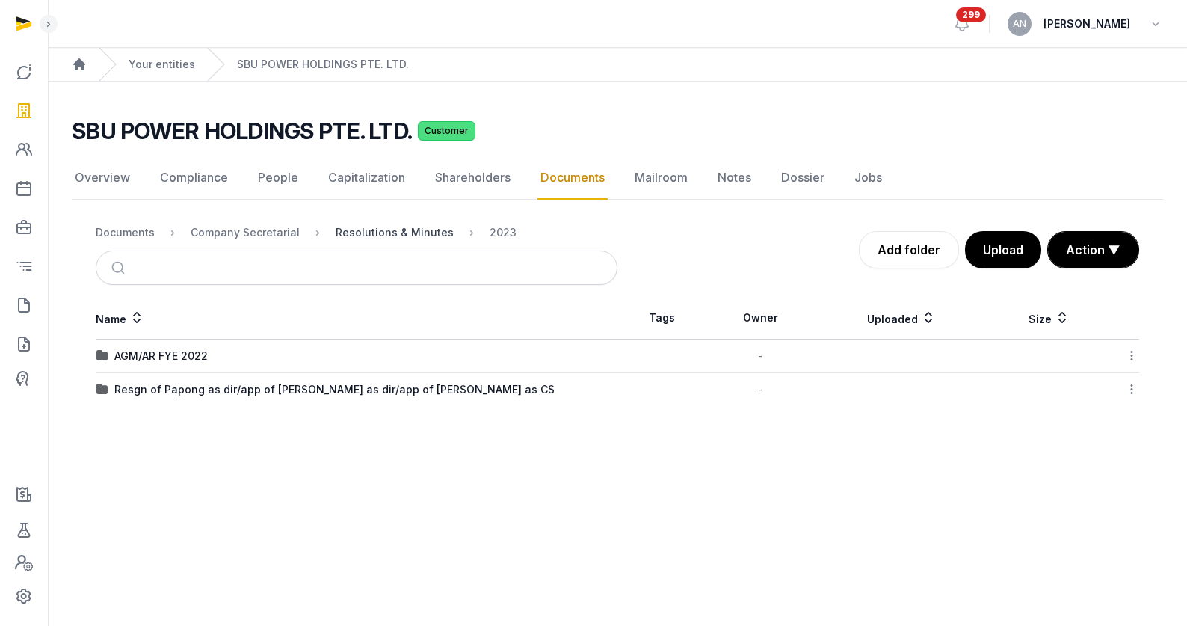
click at [389, 232] on div "Resolutions & Minutes" at bounding box center [395, 232] width 118 height 15
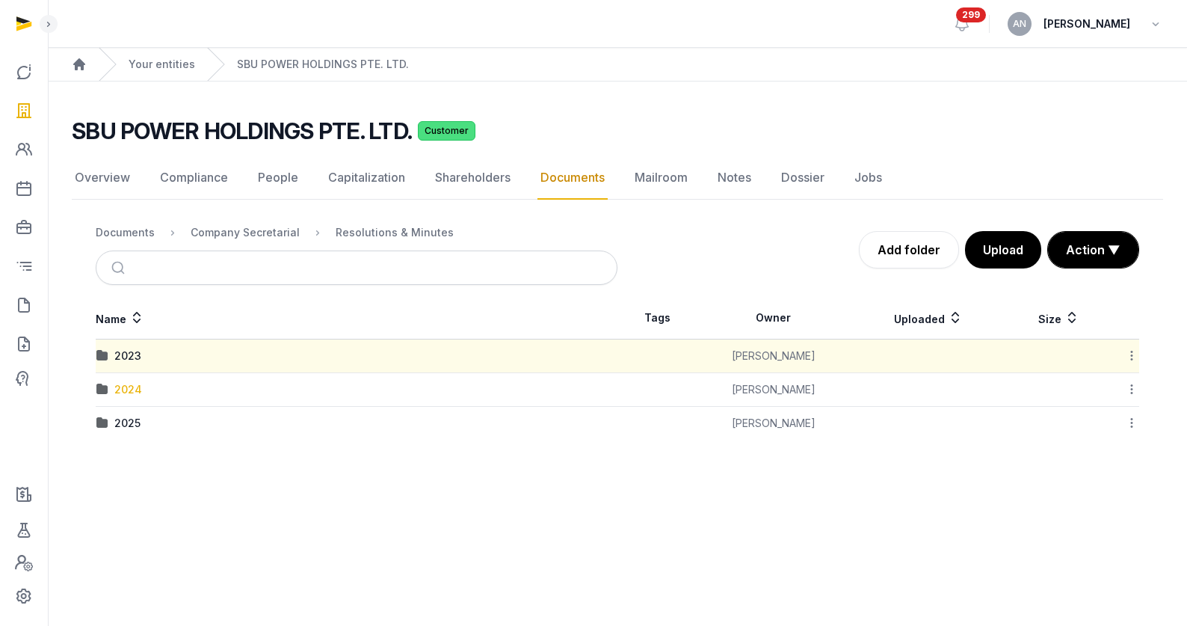
click at [123, 388] on div "2024" at bounding box center [128, 389] width 28 height 15
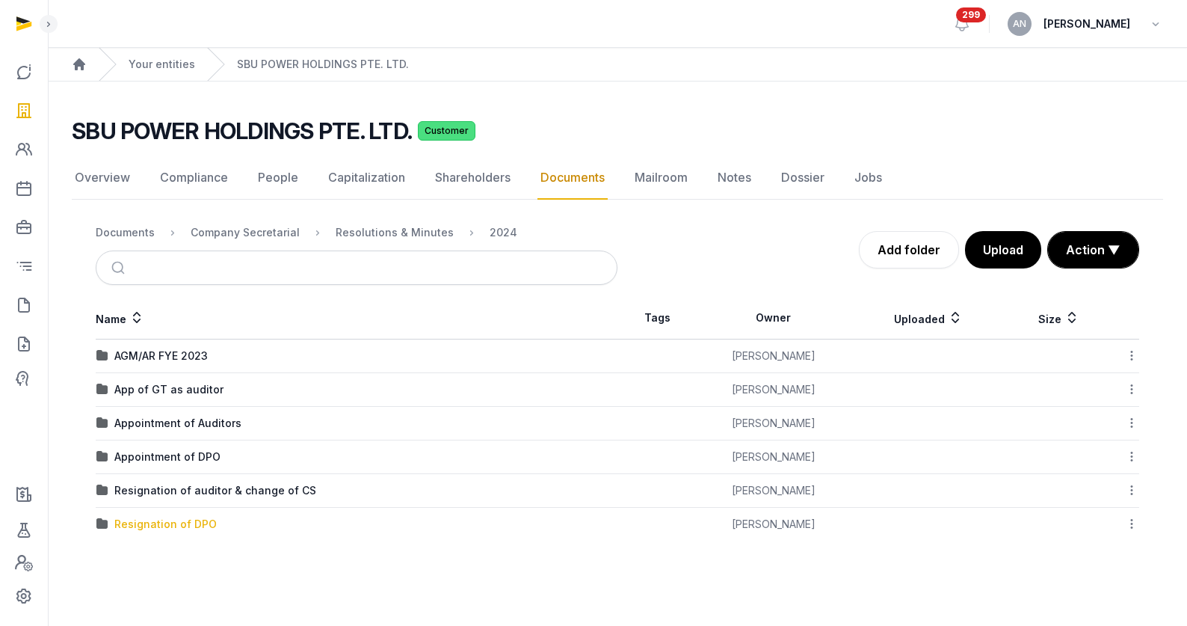
click at [167, 518] on div "Resignation of DPO" at bounding box center [165, 523] width 102 height 15
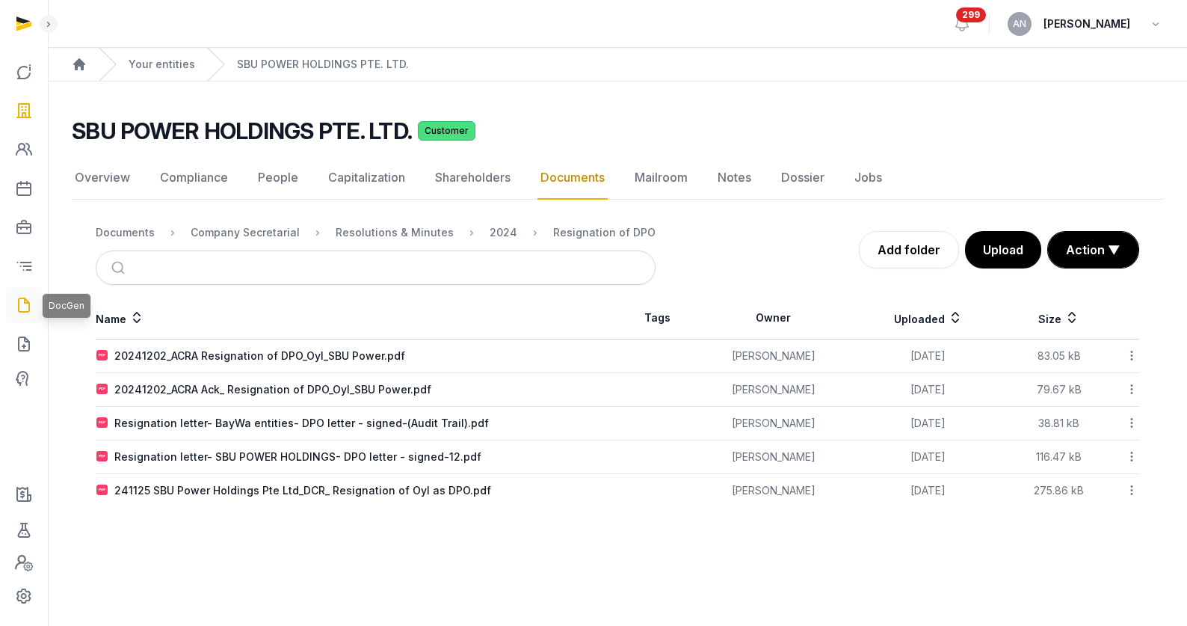
click at [31, 308] on icon at bounding box center [24, 305] width 18 height 24
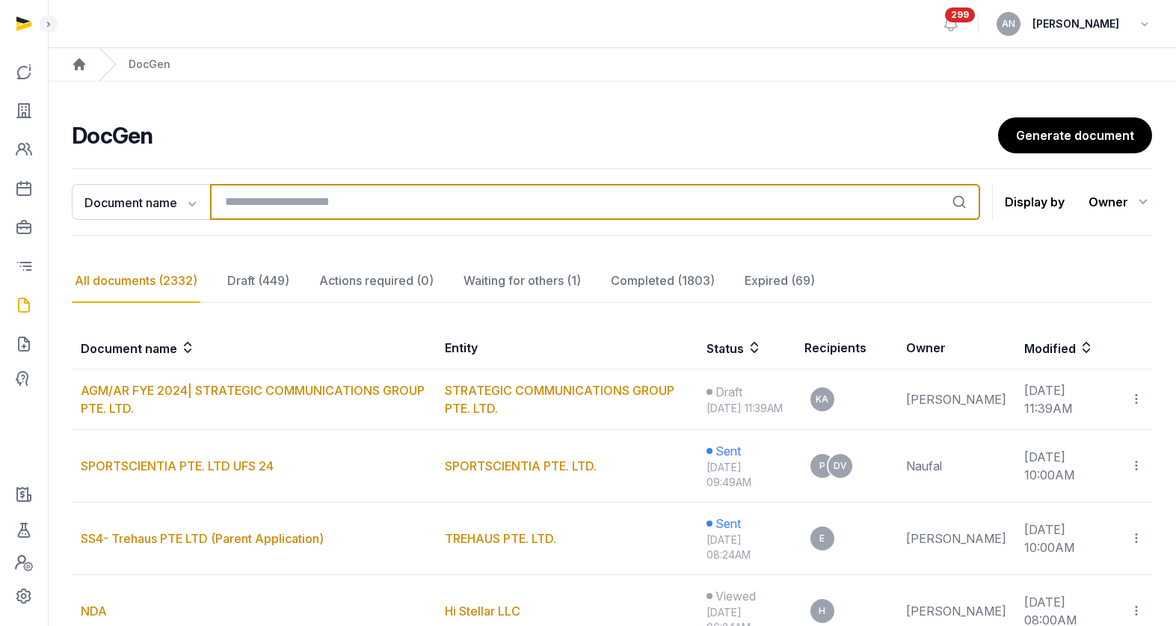
click at [302, 202] on input "search" at bounding box center [595, 202] width 770 height 36
type input "*"
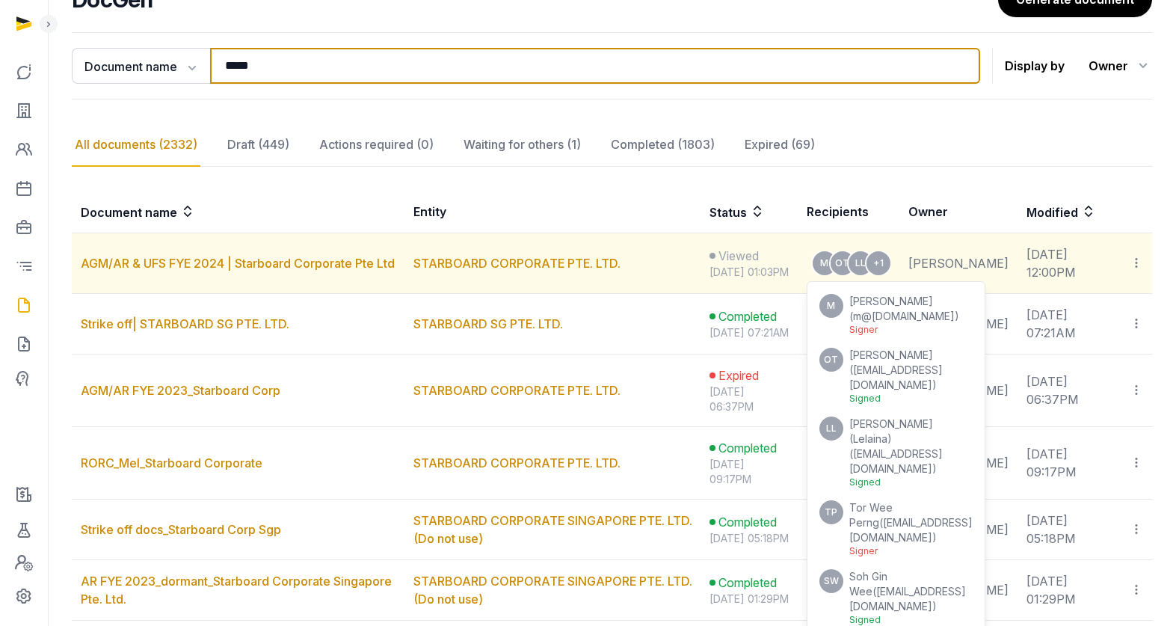
scroll to position [143, 0]
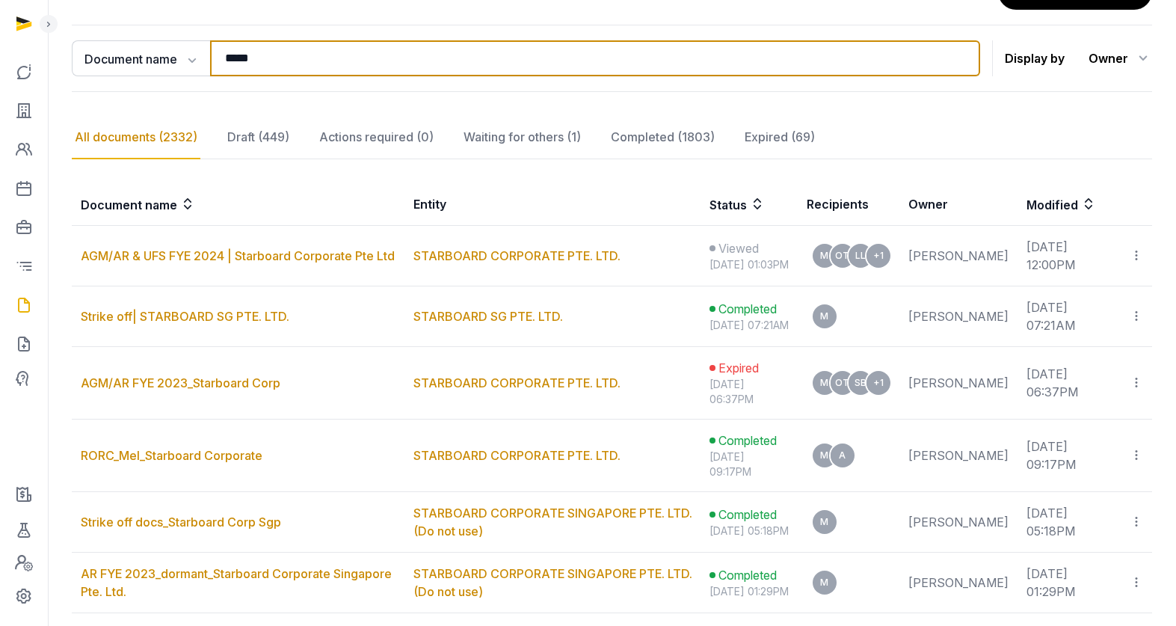
type input "*****"
